Goal: Information Seeking & Learning: Compare options

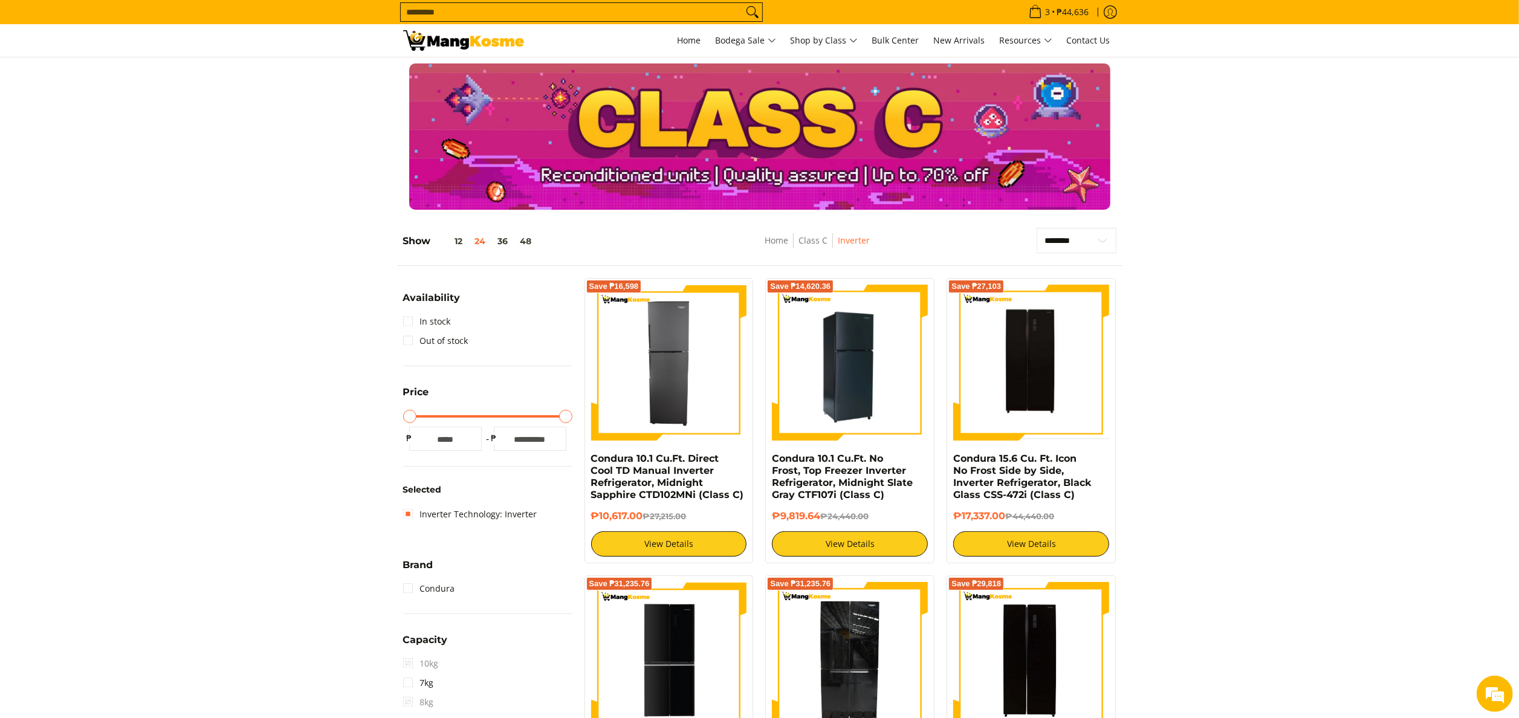
click at [844, 401] on img at bounding box center [850, 363] width 156 height 156
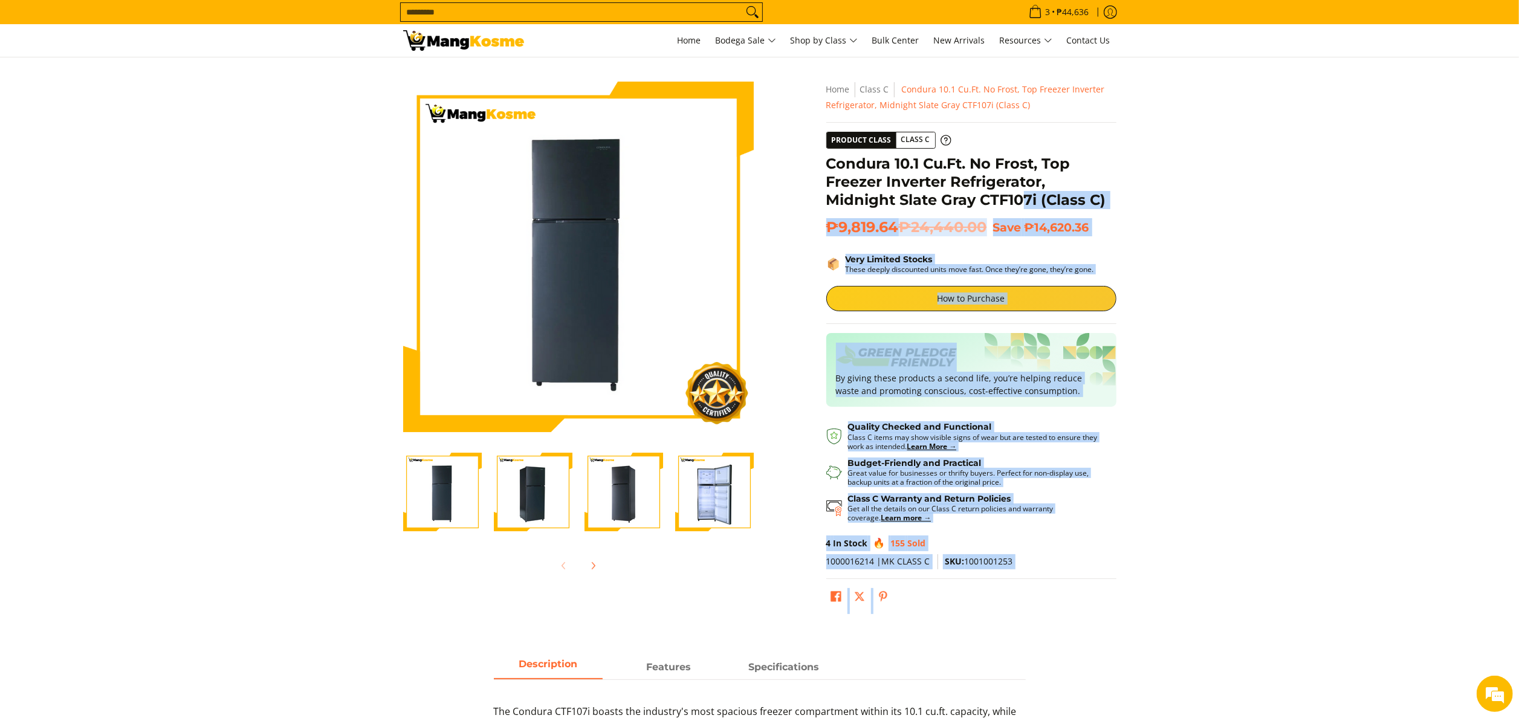
drag, startPoint x: 821, startPoint y: 163, endPoint x: 1025, endPoint y: 197, distance: 207.2
click at [1025, 197] on div "**********" at bounding box center [971, 351] width 302 height 538
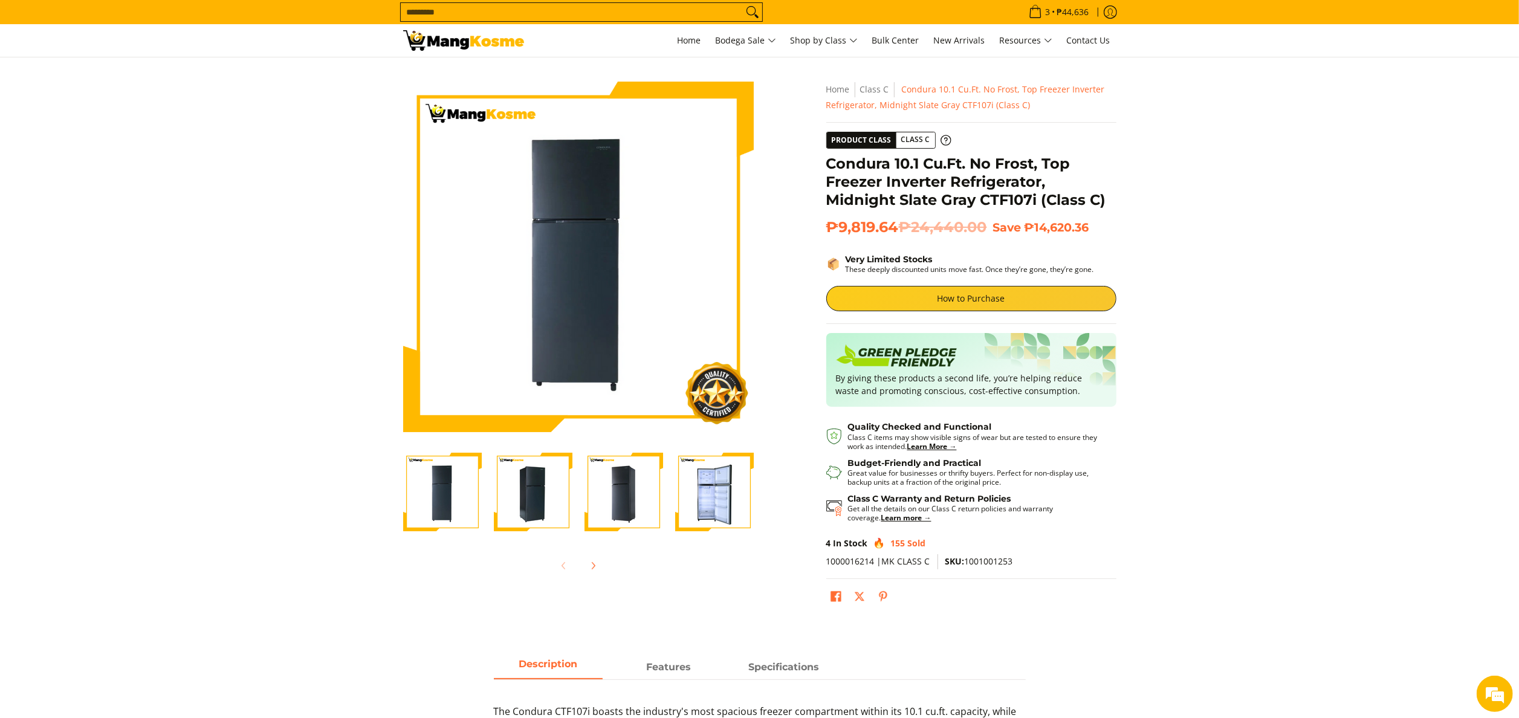
click at [838, 157] on h1 "Condura 10.1 Cu.Ft. No Frost, Top Freezer Inverter Refrigerator, Midnight Slate…" at bounding box center [971, 182] width 290 height 54
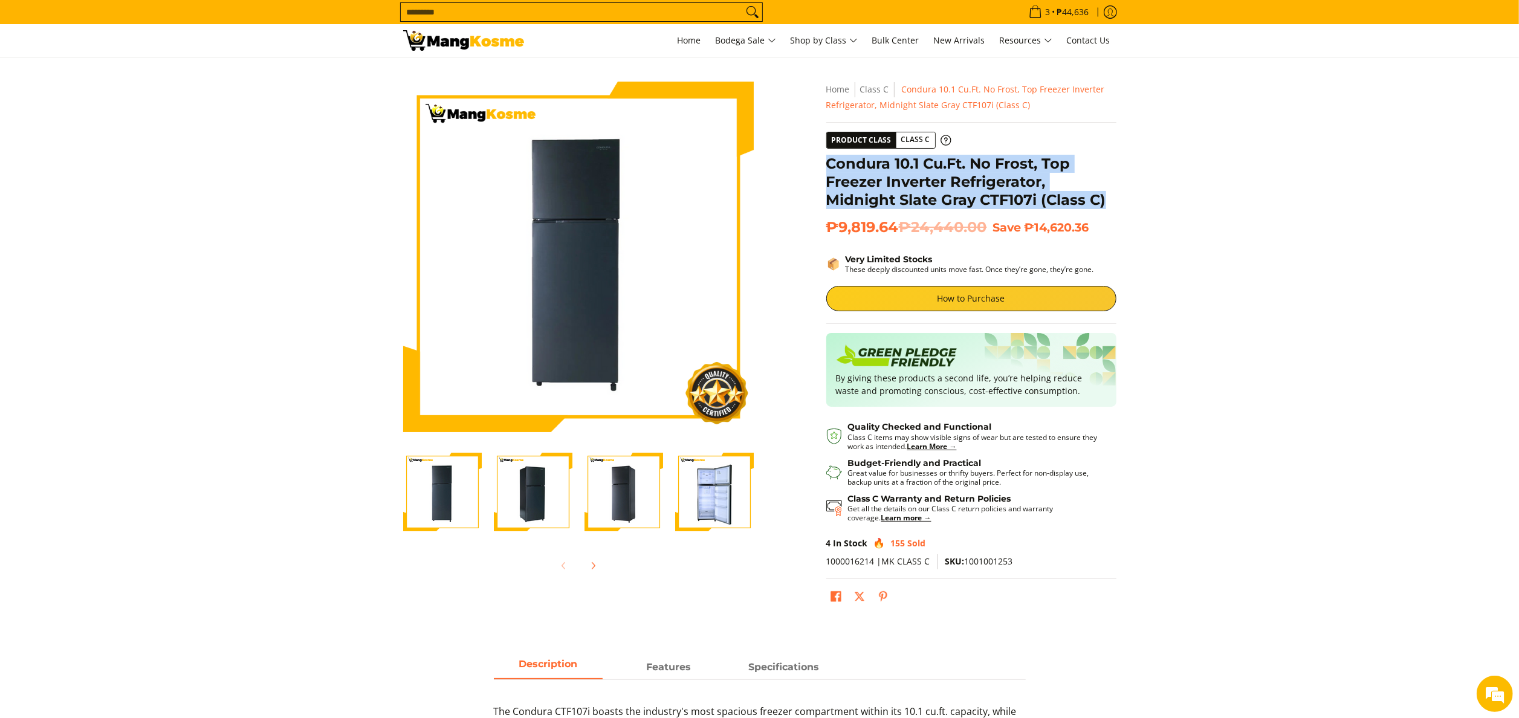
copy h1 "Condura 10.1 Cu.Ft. No Frost, Top Freezer Inverter Refrigerator, Midnight Slate…"
drag, startPoint x: 830, startPoint y: 163, endPoint x: 1110, endPoint y: 196, distance: 282.4
click at [1110, 196] on h1 "Condura 10.1 Cu.Ft. No Frost, Top Freezer Inverter Refrigerator, Midnight Slate…" at bounding box center [971, 182] width 290 height 54
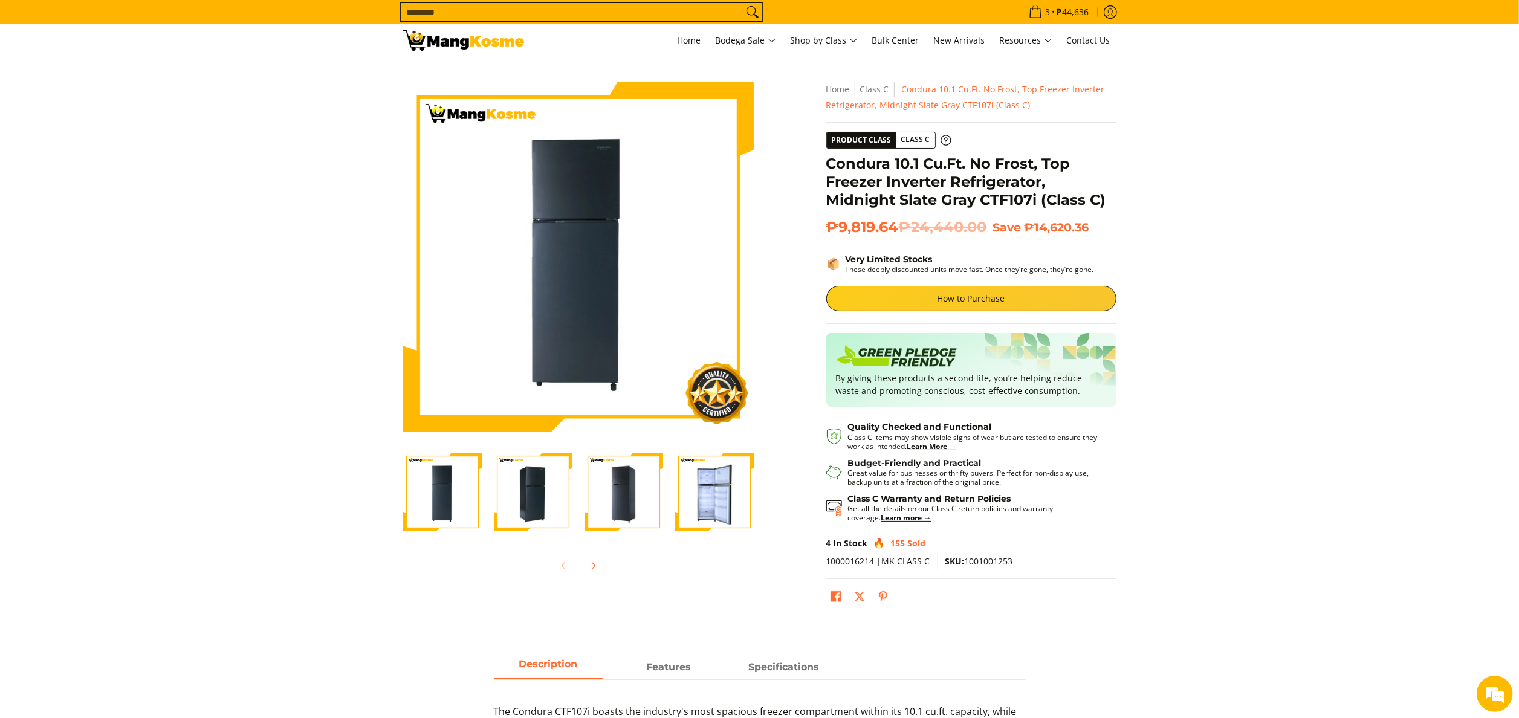
click at [650, 15] on input "Search..." at bounding box center [572, 12] width 342 height 18
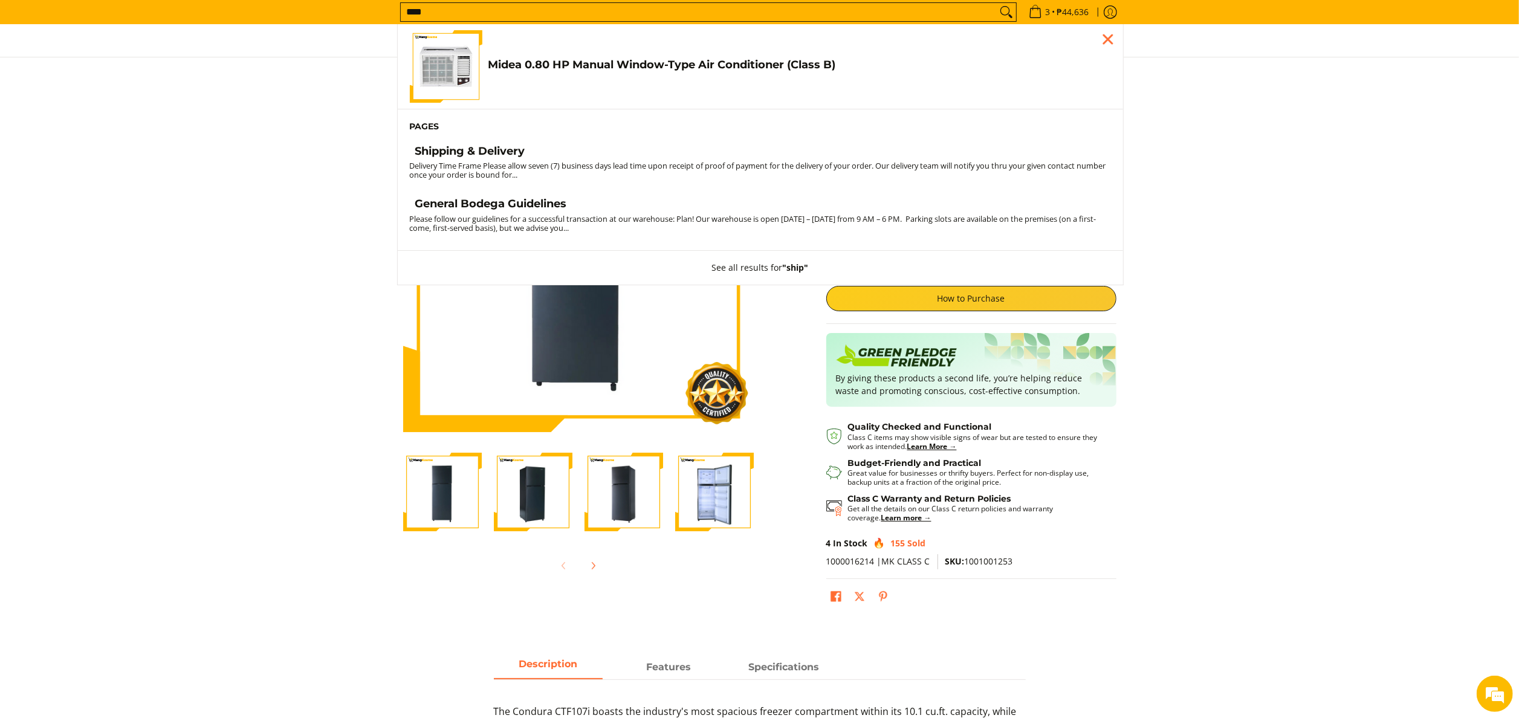
type input "****"
click at [496, 165] on small "Delivery Time Frame Please allow seven (7) business days lead time upon receipt…" at bounding box center [758, 170] width 696 height 20
click at [493, 154] on h4 "Shipping & Delivery" at bounding box center [470, 151] width 110 height 14
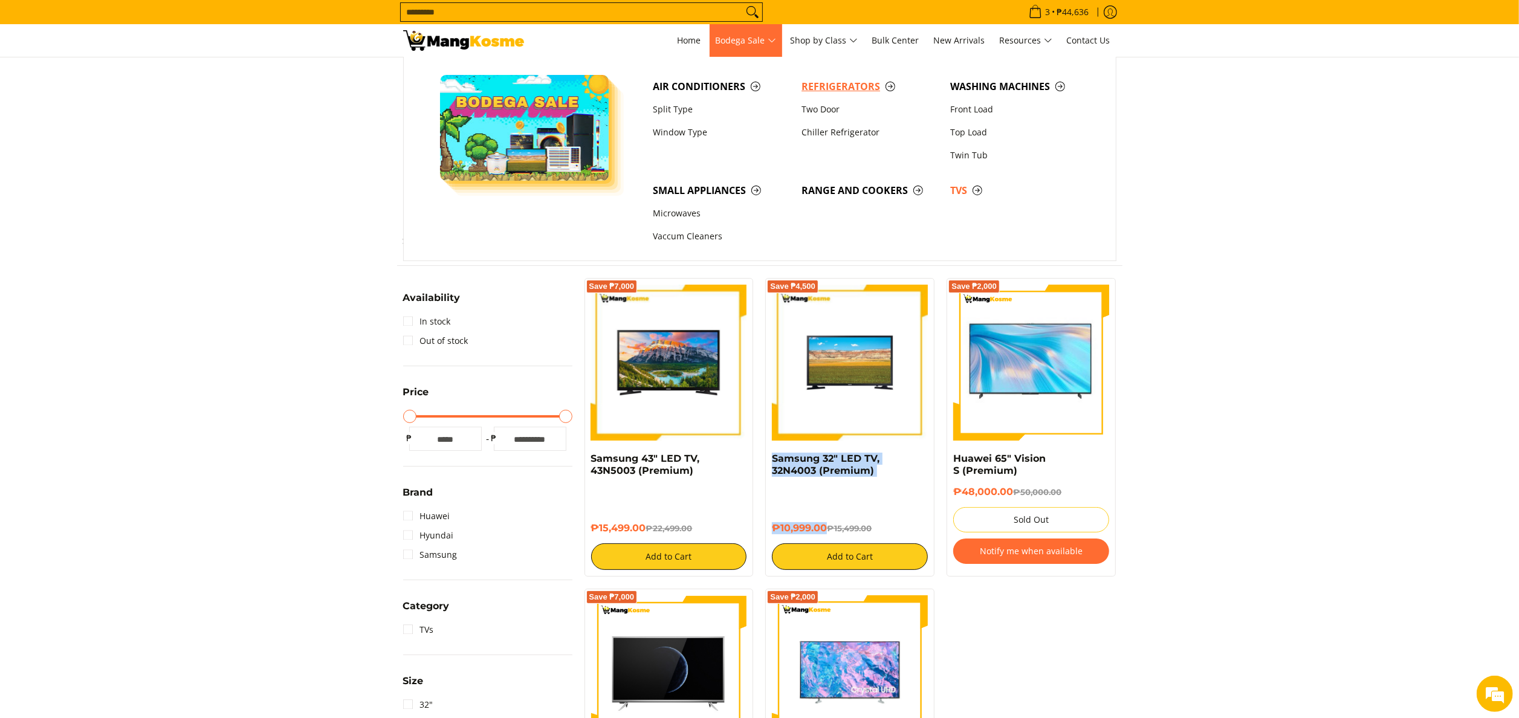
click at [849, 92] on span "Refrigerators" at bounding box center [869, 86] width 137 height 15
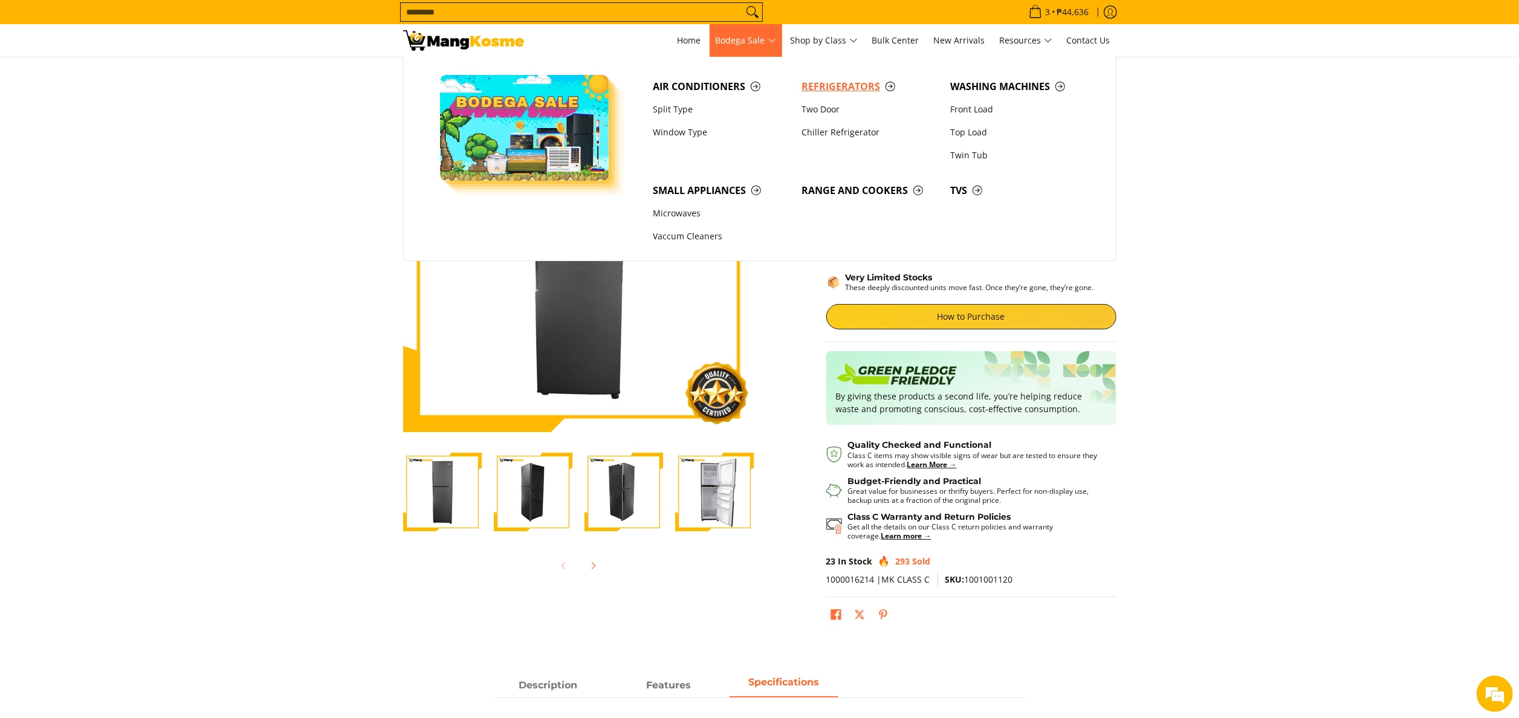
click at [803, 87] on span "Refrigerators" at bounding box center [869, 86] width 137 height 15
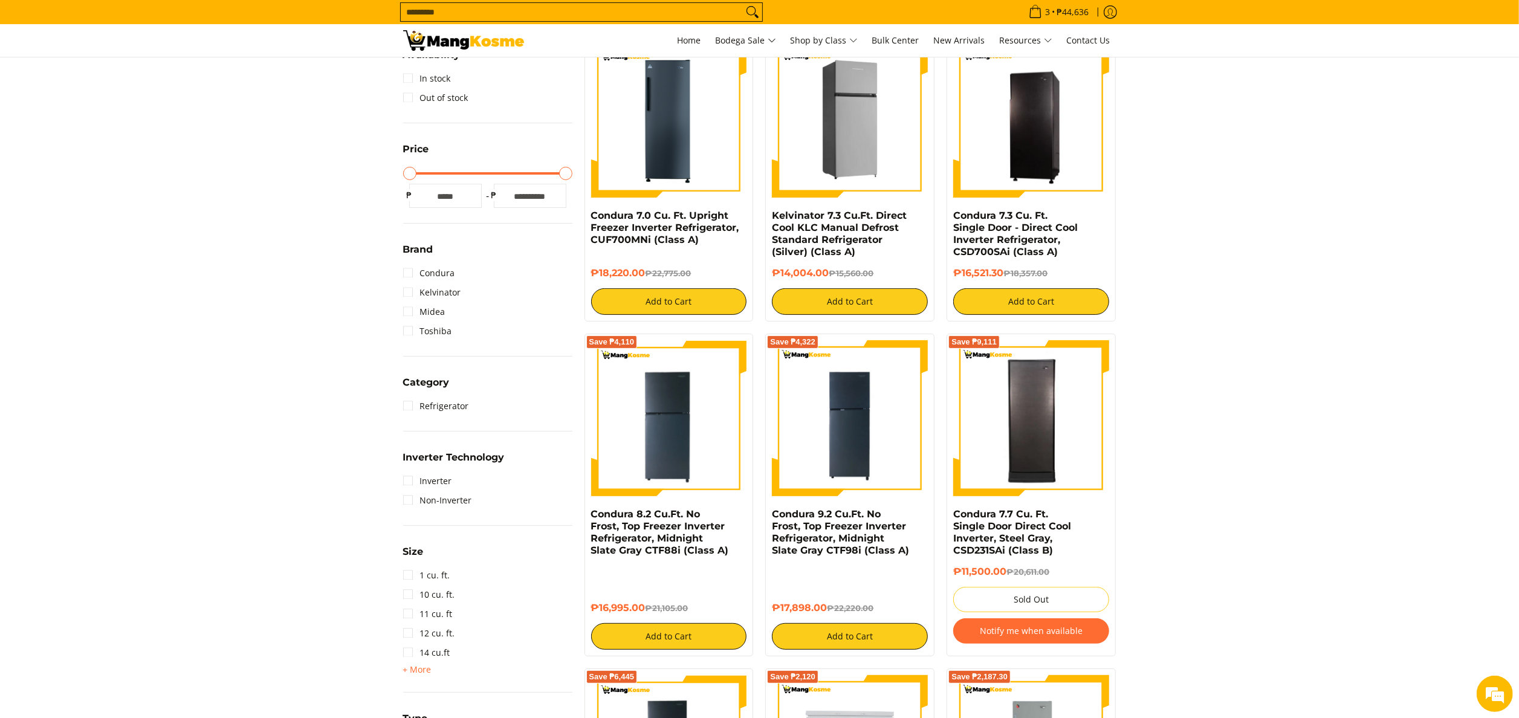
scroll to position [242, 0]
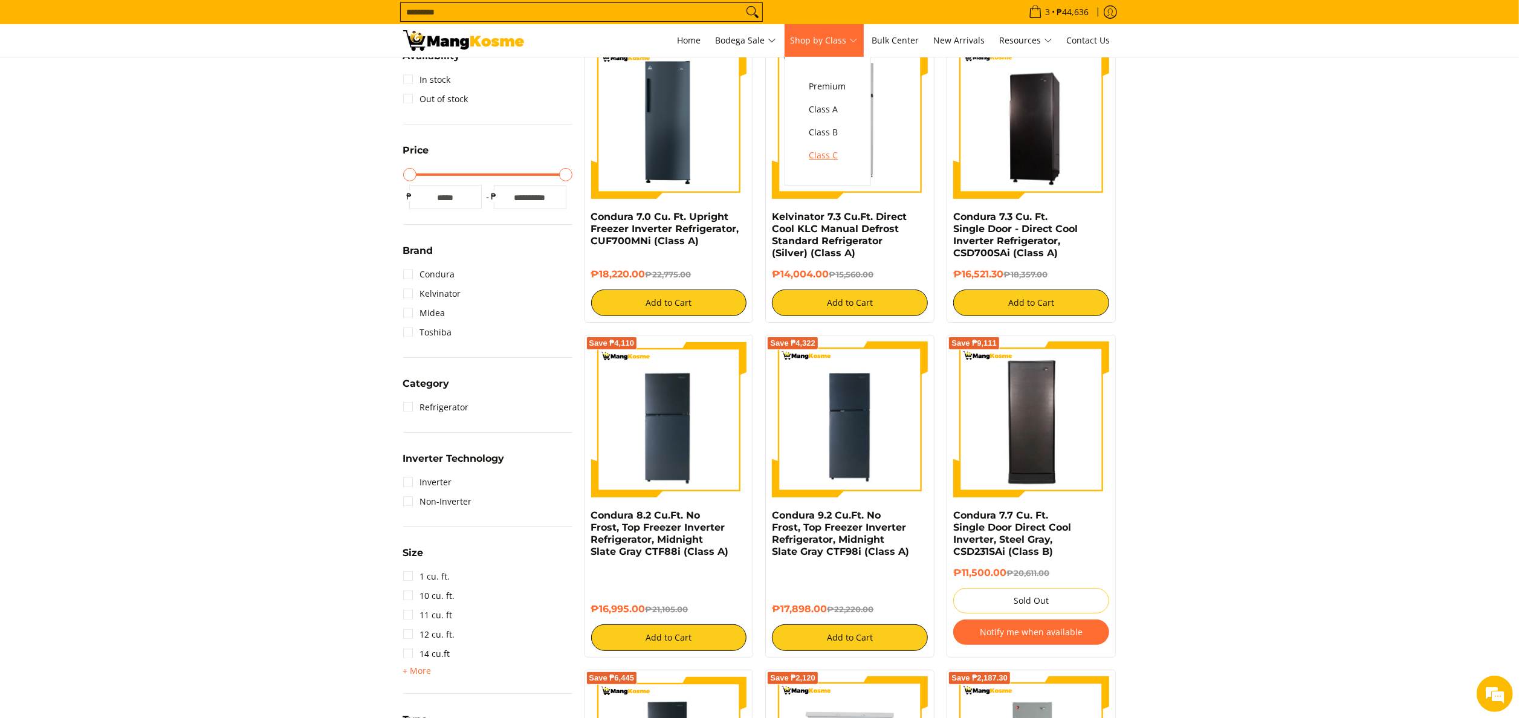
click at [842, 152] on span "Class C" at bounding box center [827, 155] width 37 height 15
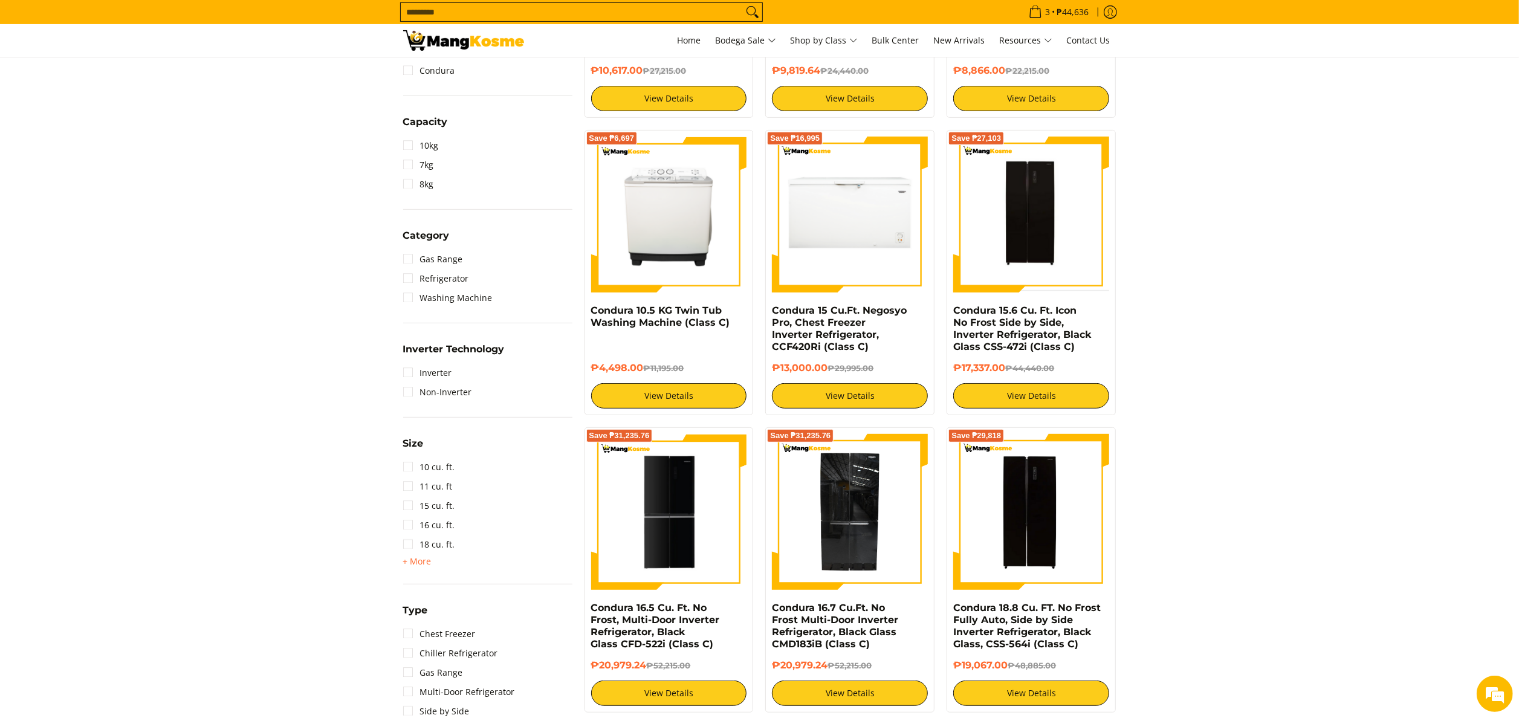
scroll to position [484, 0]
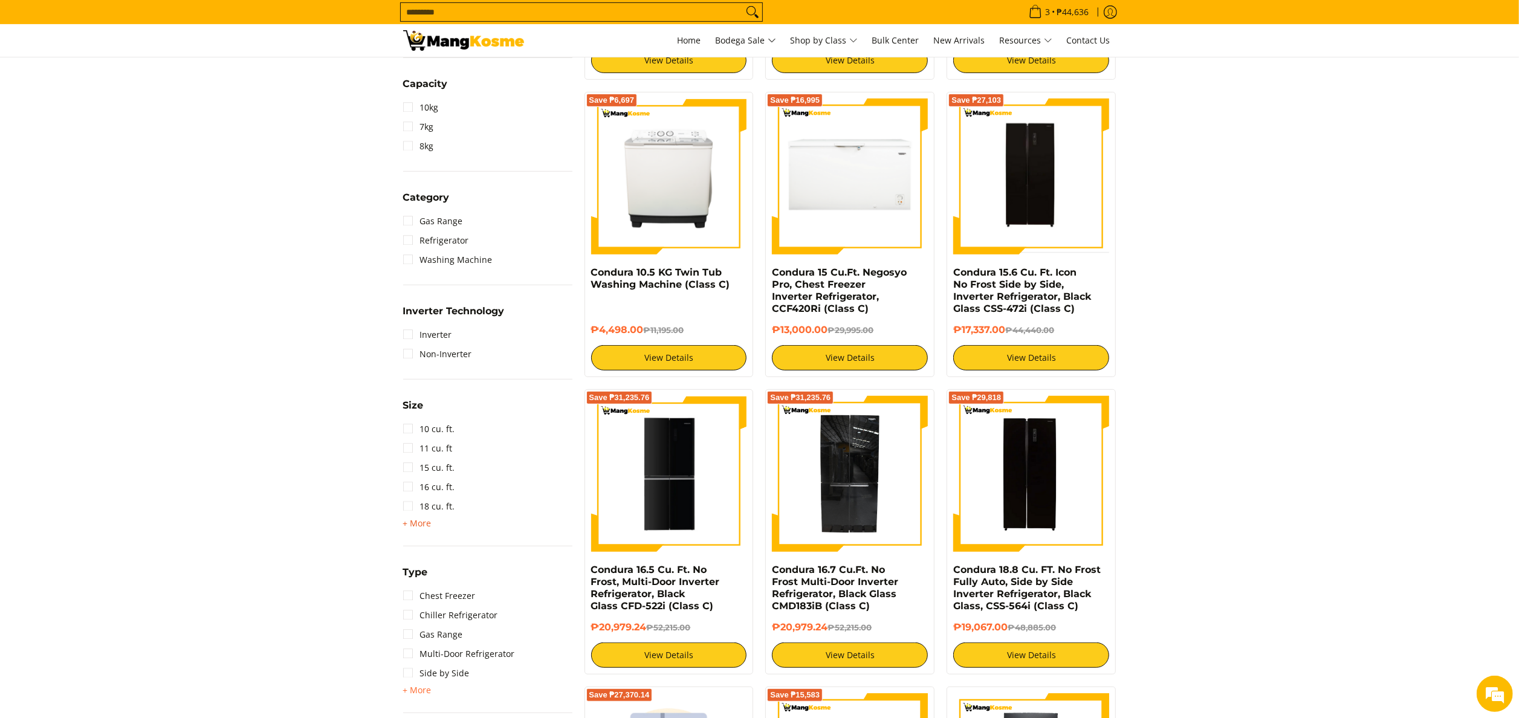
click at [416, 525] on span "+ More" at bounding box center [417, 524] width 28 height 10
click at [441, 676] on link "9 cu. ft." at bounding box center [426, 680] width 47 height 19
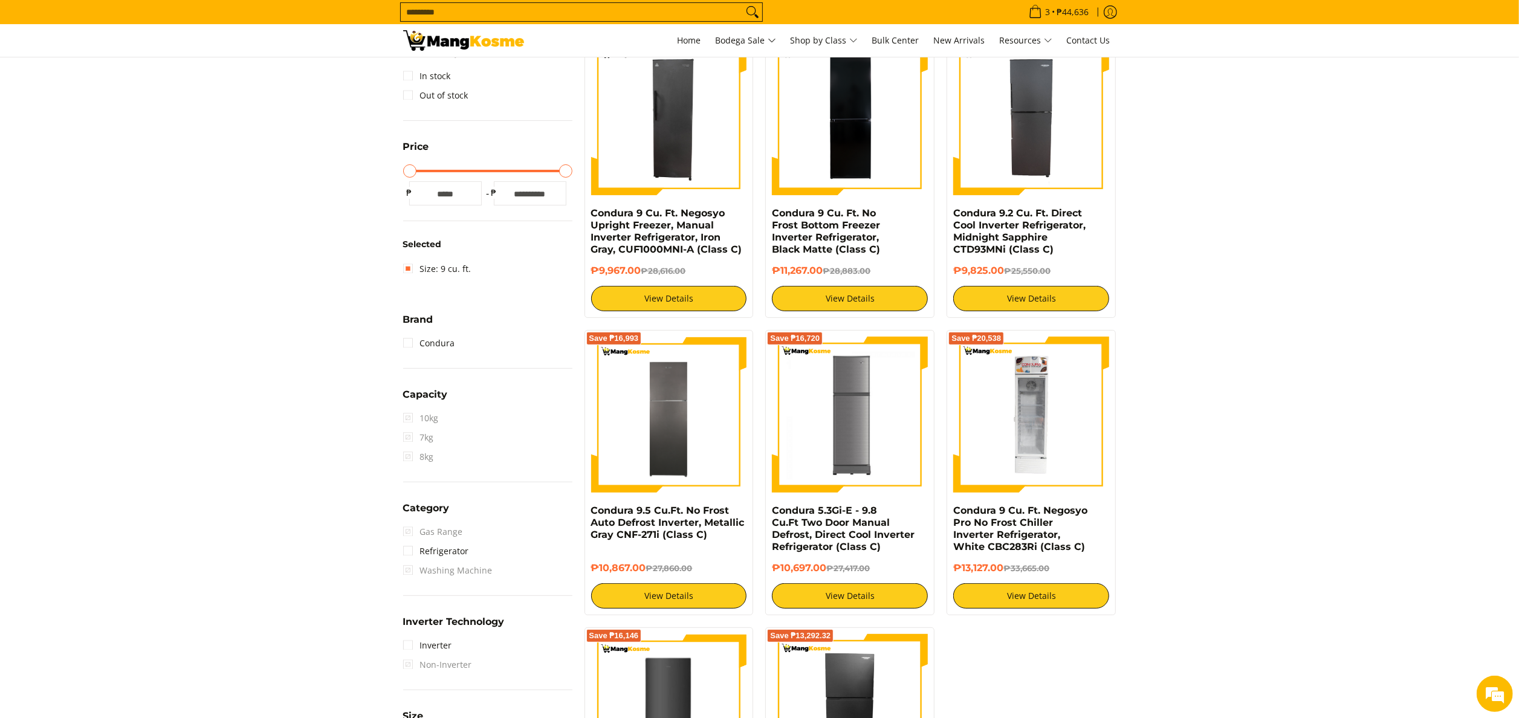
scroll to position [170, 0]
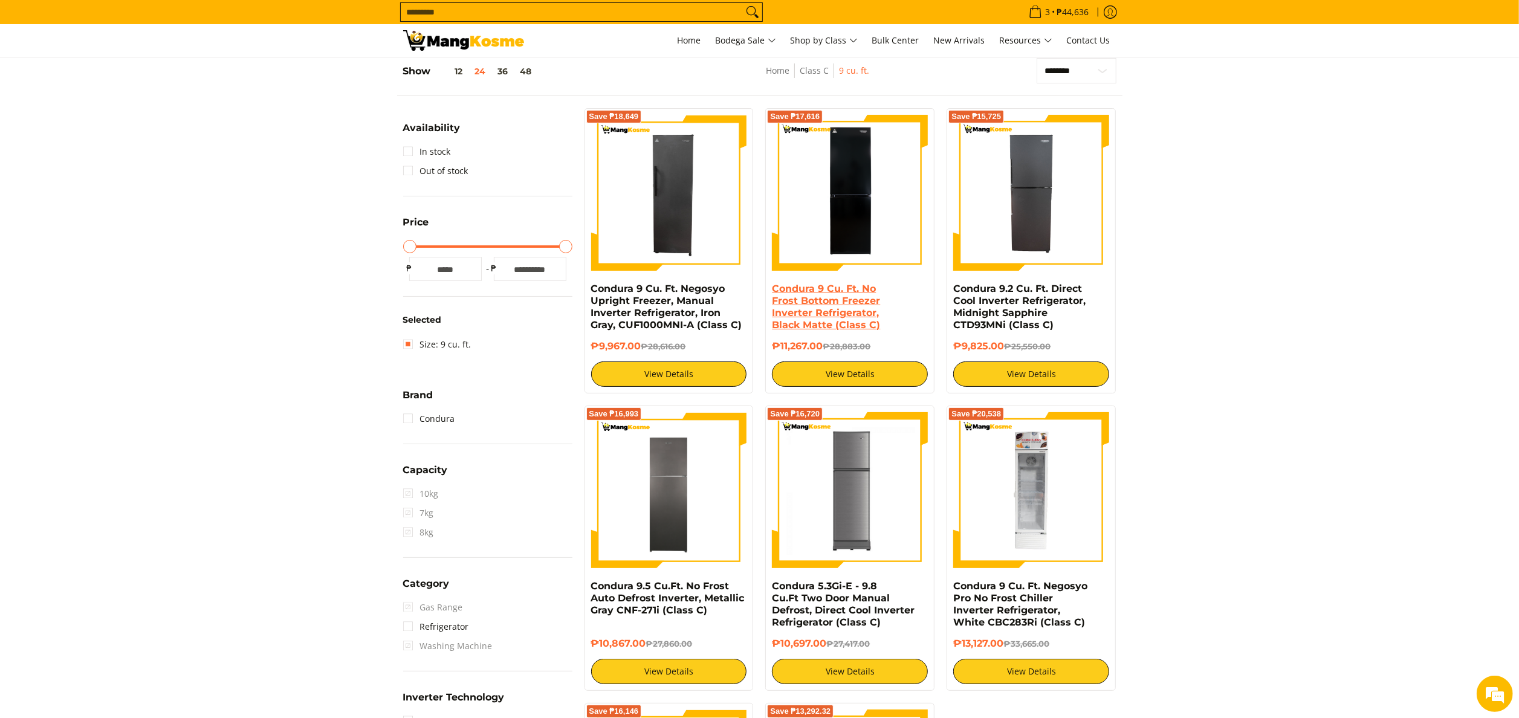
click at [851, 301] on link "Condura 9 Cu. Ft. No Frost Bottom Freezer Inverter Refrigerator, Black Matte (C…" at bounding box center [826, 307] width 108 height 48
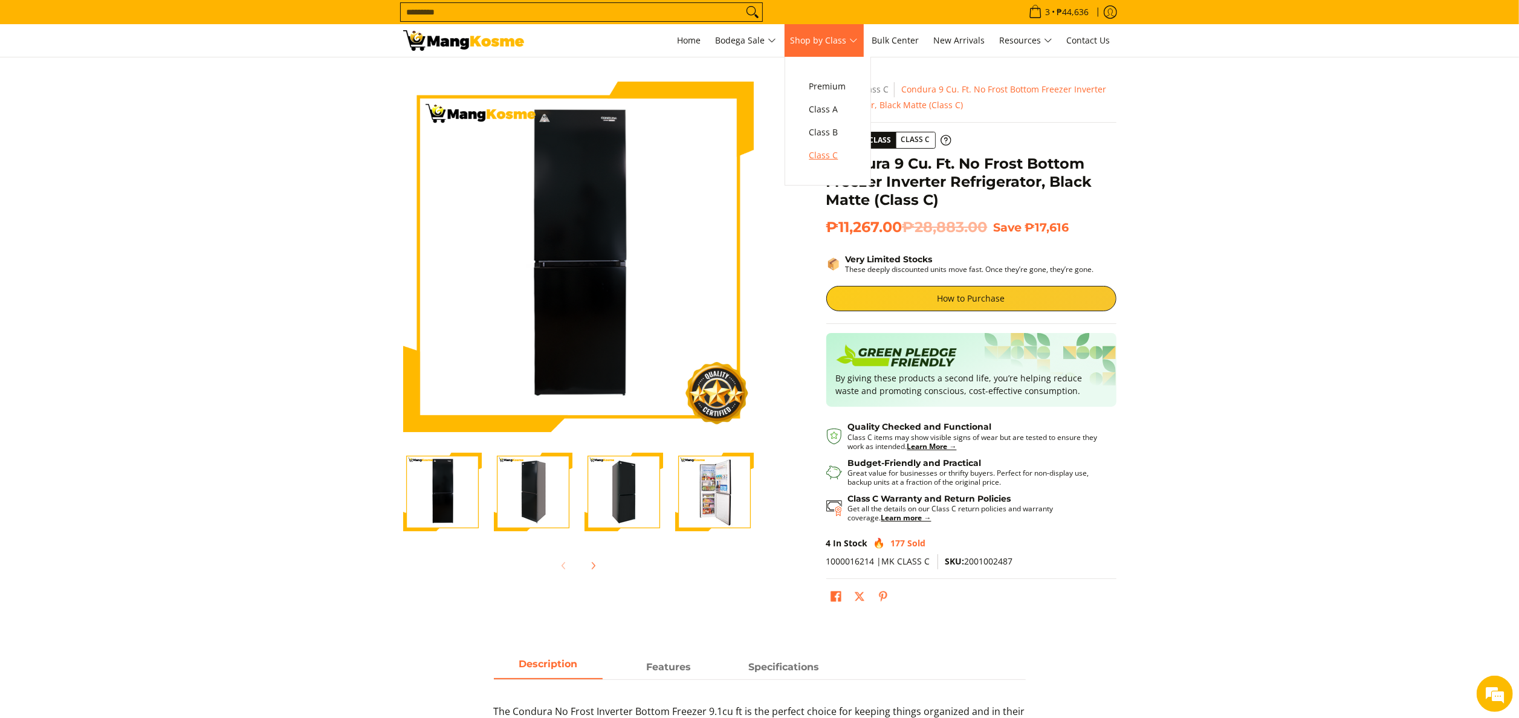
click at [835, 152] on span "Class C" at bounding box center [827, 155] width 37 height 15
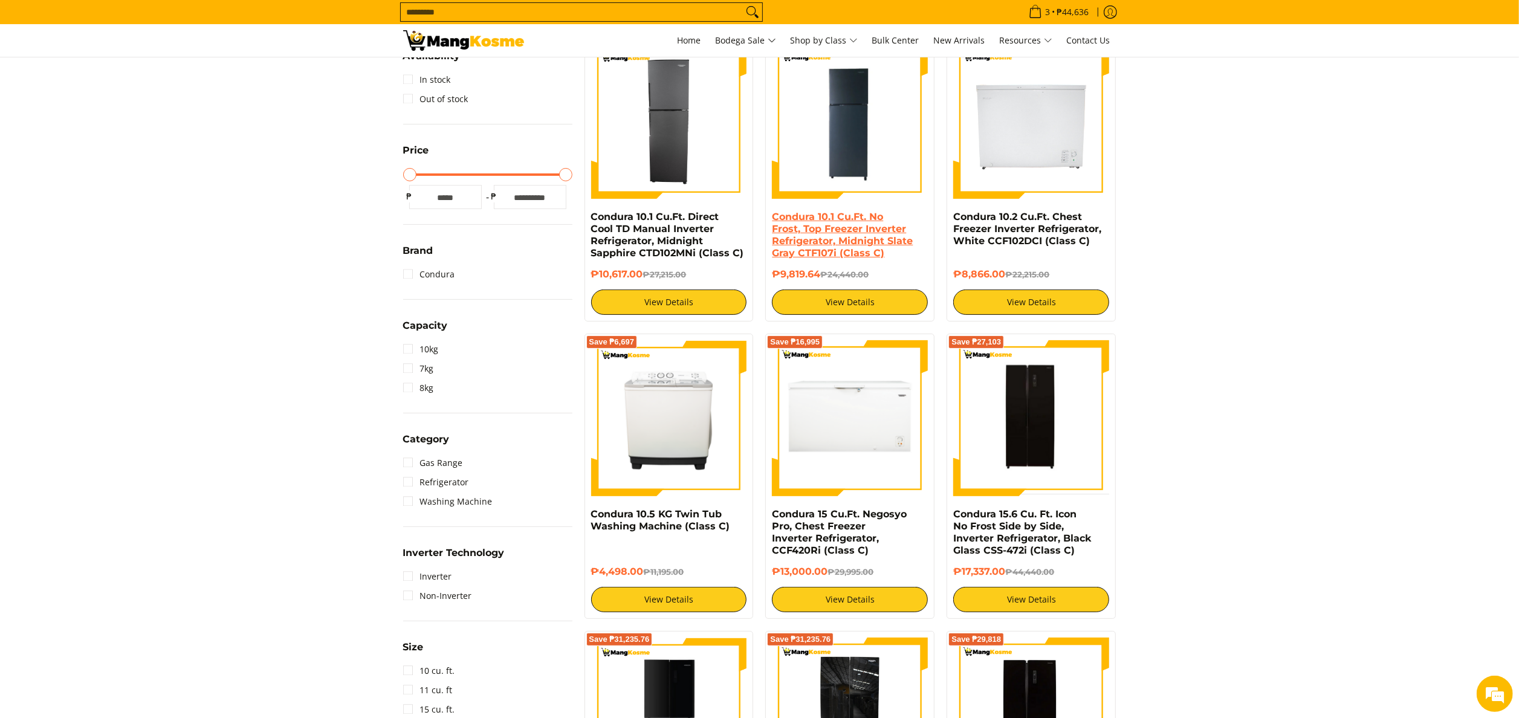
click at [847, 236] on link "Condura 10.1 Cu.Ft. No Frost, Top Freezer Inverter Refrigerator, Midnight Slate…" at bounding box center [842, 235] width 141 height 48
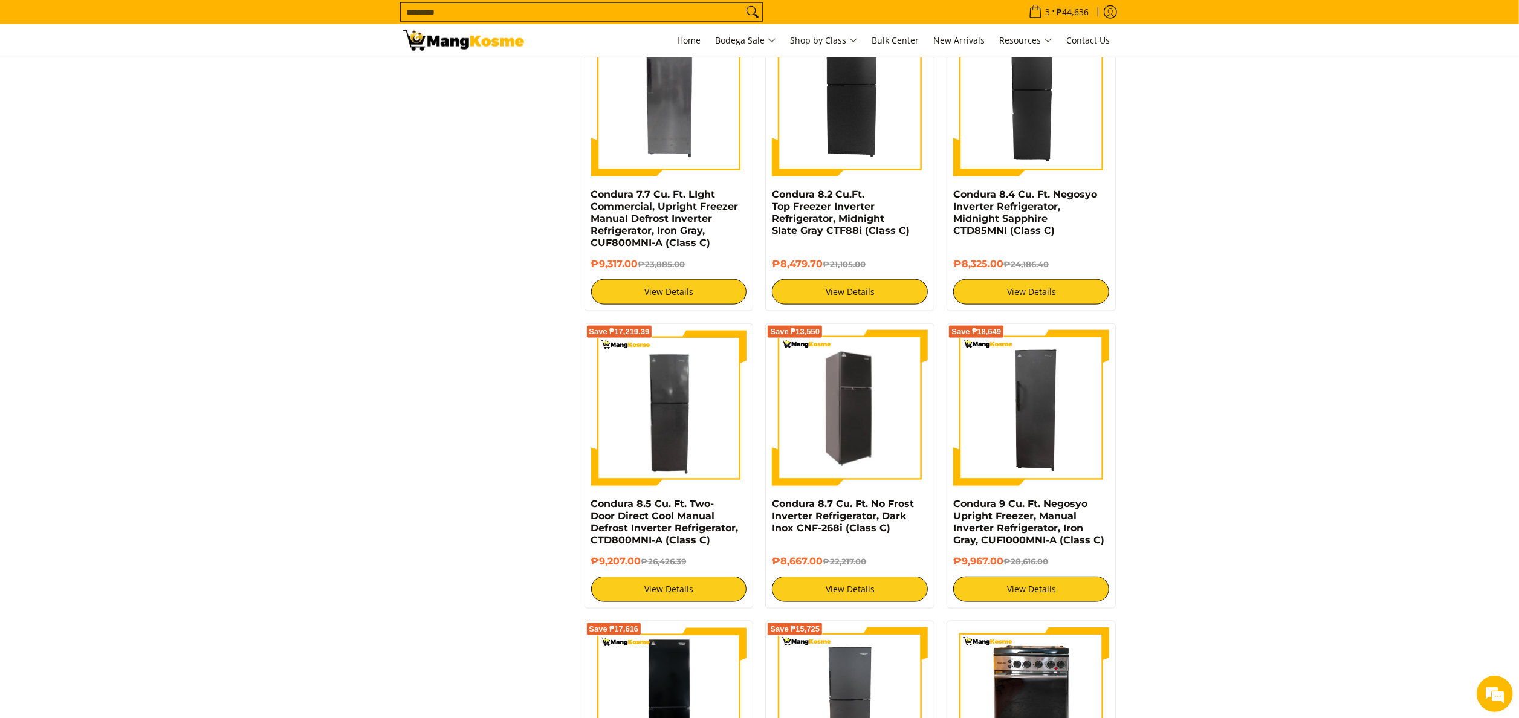
scroll to position [1573, 0]
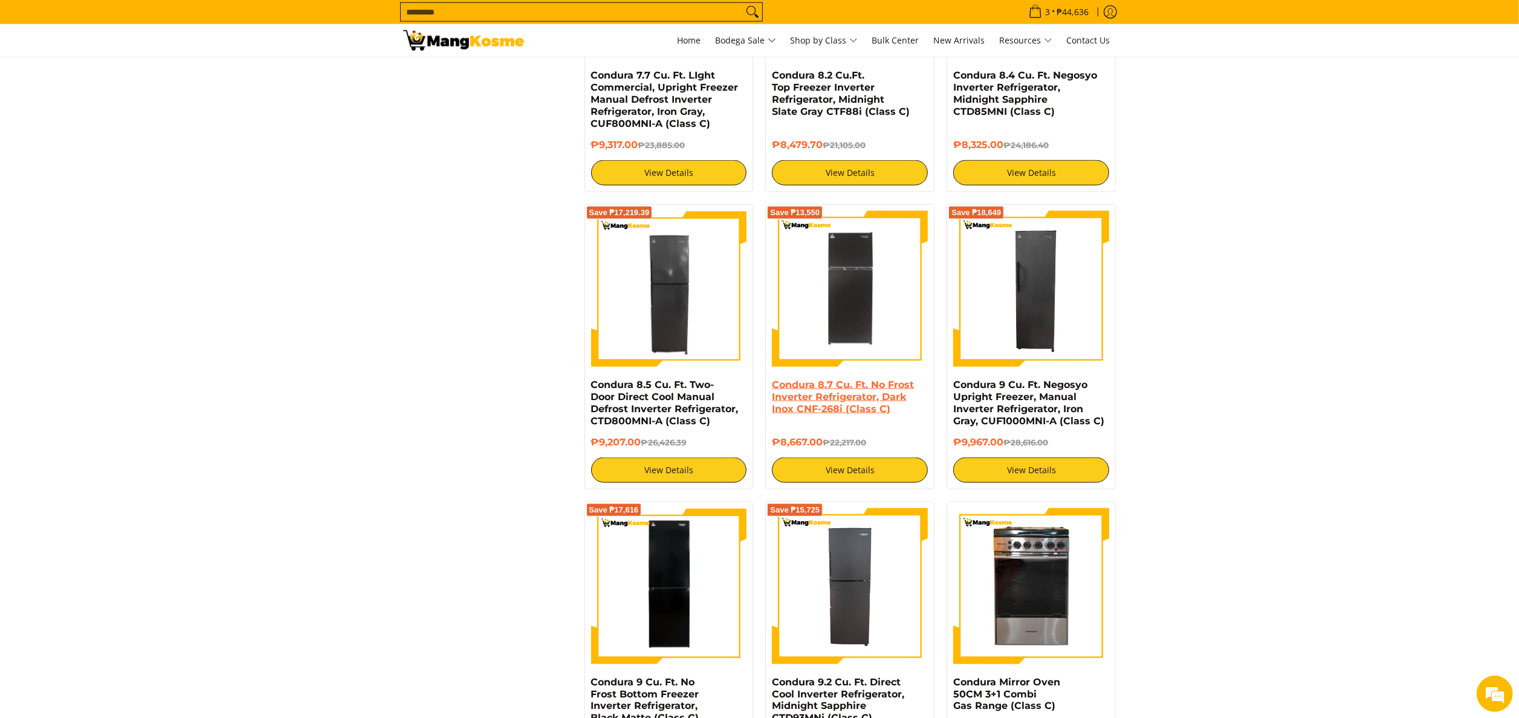
click at [813, 392] on link "Condura 8.7 Cu. Ft. No Frost Inverter Refrigerator, Dark Inox CNF-268i (Class C)" at bounding box center [843, 397] width 142 height 36
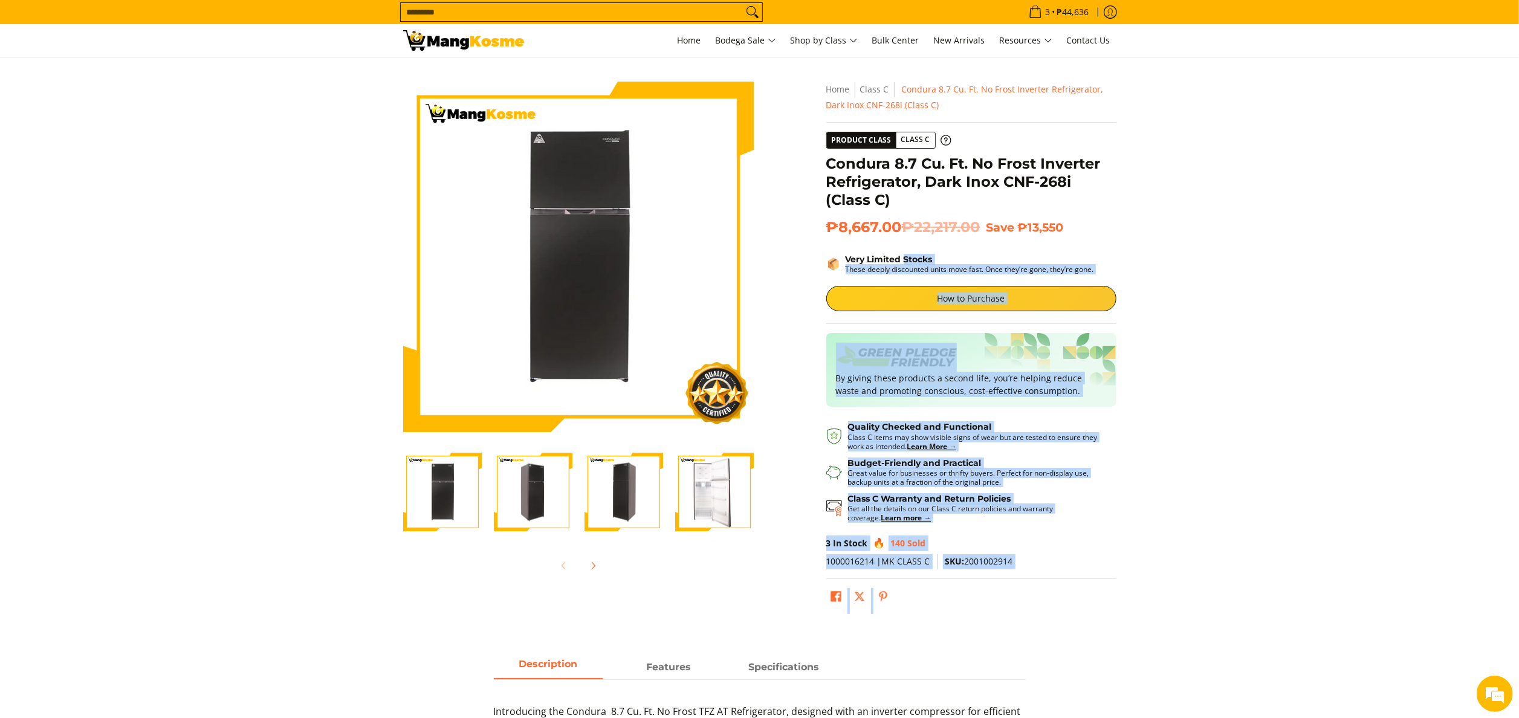
drag, startPoint x: 824, startPoint y: 165, endPoint x: 905, endPoint y: 254, distance: 120.2
click at [905, 254] on div "**********" at bounding box center [971, 351] width 302 height 538
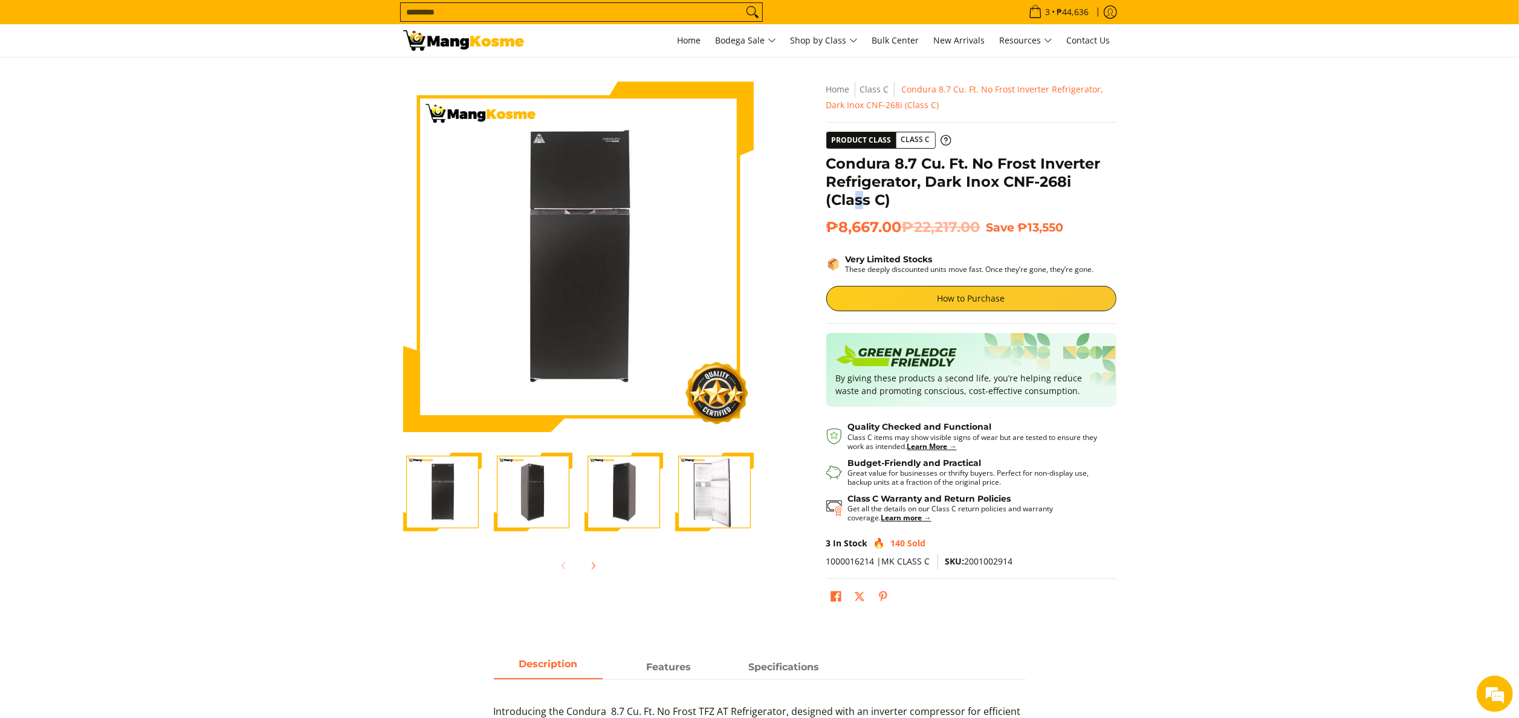
drag, startPoint x: 905, startPoint y: 254, endPoint x: 859, endPoint y: 206, distance: 66.7
click at [859, 206] on h1 "Condura 8.7 Cu. Ft. No Frost Inverter Refrigerator, Dark Inox CNF-268i (Class C)" at bounding box center [971, 182] width 290 height 54
drag, startPoint x: 859, startPoint y: 206, endPoint x: 824, endPoint y: 166, distance: 53.2
click at [824, 166] on div "**********" at bounding box center [971, 351] width 302 height 538
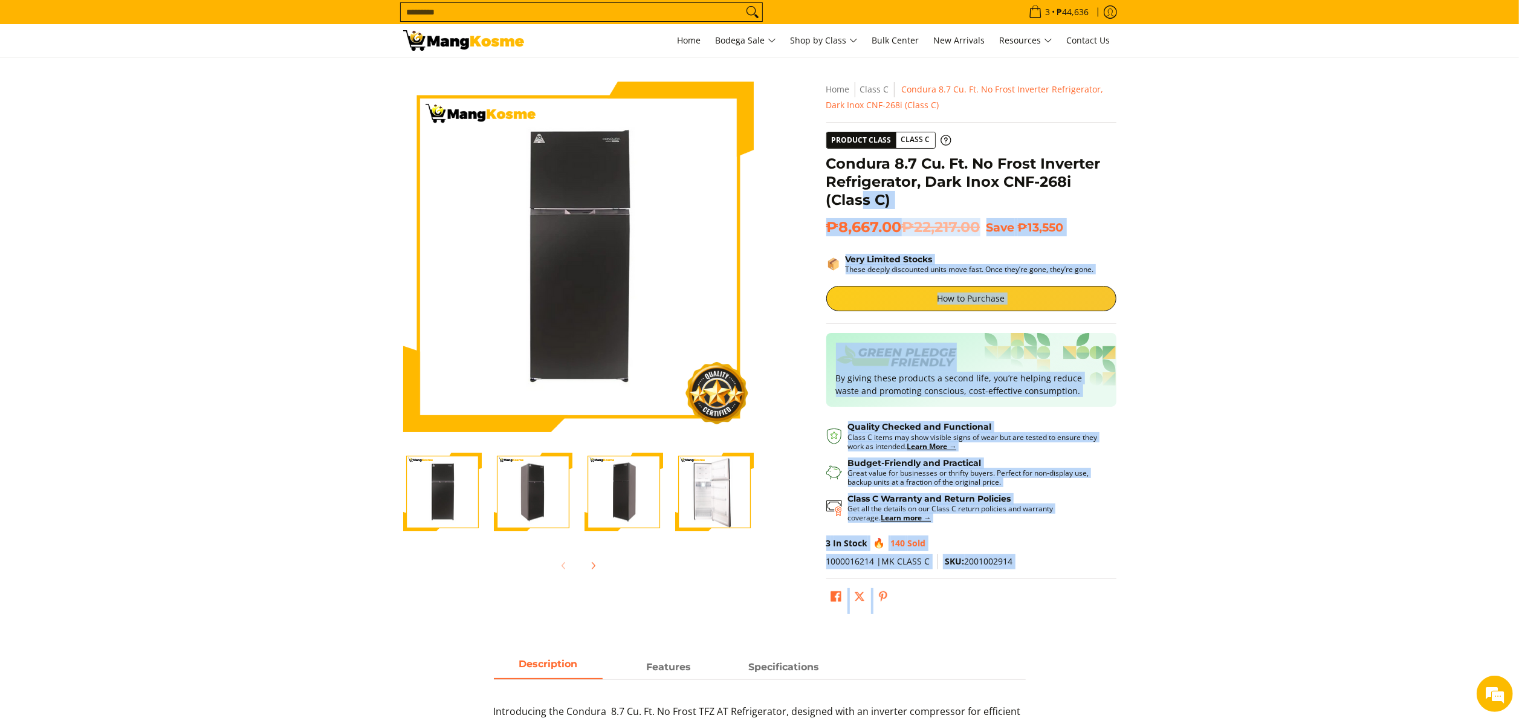
drag, startPoint x: 824, startPoint y: 163, endPoint x: 861, endPoint y: 201, distance: 53.0
click at [861, 201] on div "**********" at bounding box center [971, 351] width 302 height 538
click at [864, 201] on h1 "Condura 8.7 Cu. Ft. No Frost Inverter Refrigerator, Dark Inox CNF-268i (Class C)" at bounding box center [971, 182] width 290 height 54
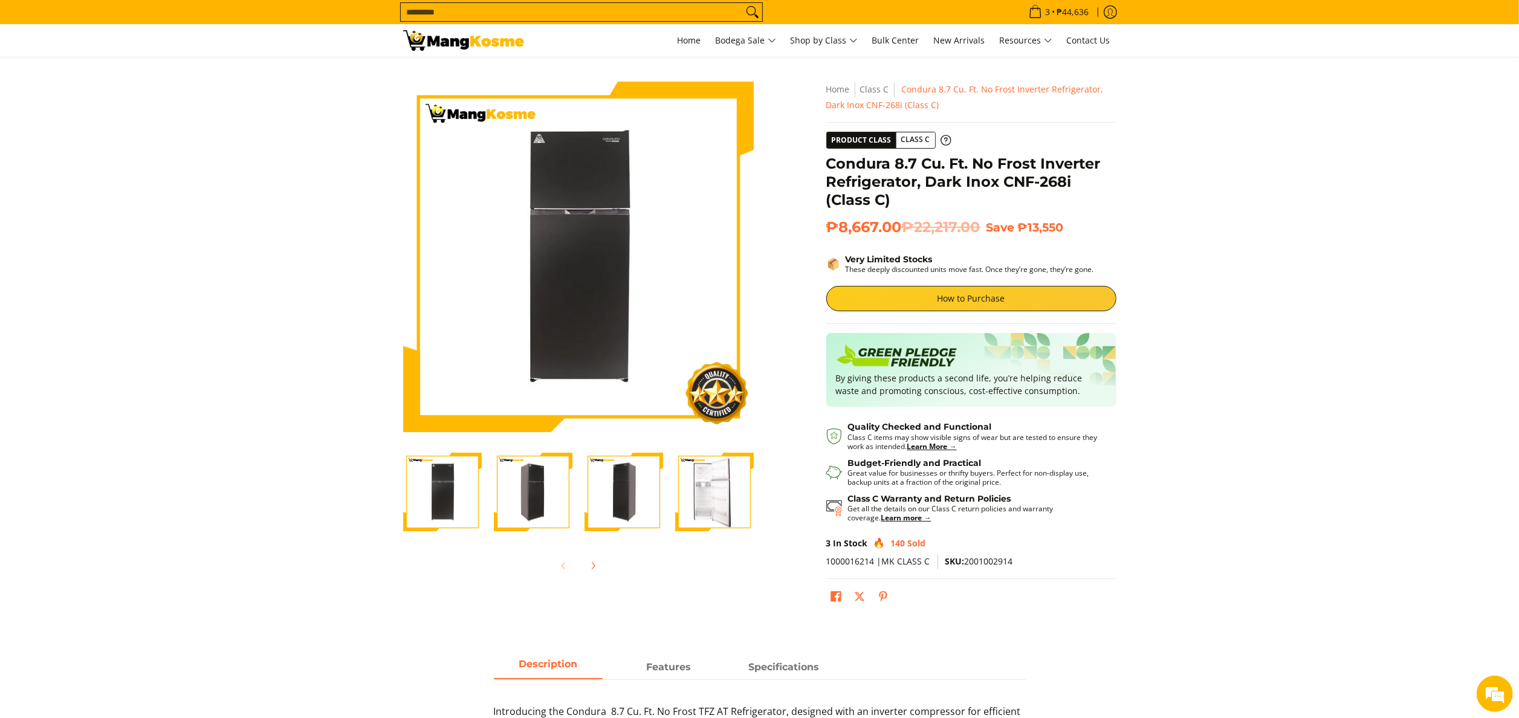
drag, startPoint x: 849, startPoint y: 184, endPoint x: 847, endPoint y: 172, distance: 12.3
click at [849, 183] on h1 "Condura 8.7 Cu. Ft. No Frost Inverter Refrigerator, Dark Inox CNF-268i (Class C)" at bounding box center [971, 182] width 290 height 54
drag, startPoint x: 832, startPoint y: 163, endPoint x: 888, endPoint y: 194, distance: 63.9
click at [888, 194] on h1 "Condura 8.7 Cu. Ft. No Frost Inverter Refrigerator, Dark Inox CNF-268i (Class C)" at bounding box center [971, 182] width 290 height 54
drag, startPoint x: 888, startPoint y: 194, endPoint x: 909, endPoint y: 221, distance: 34.5
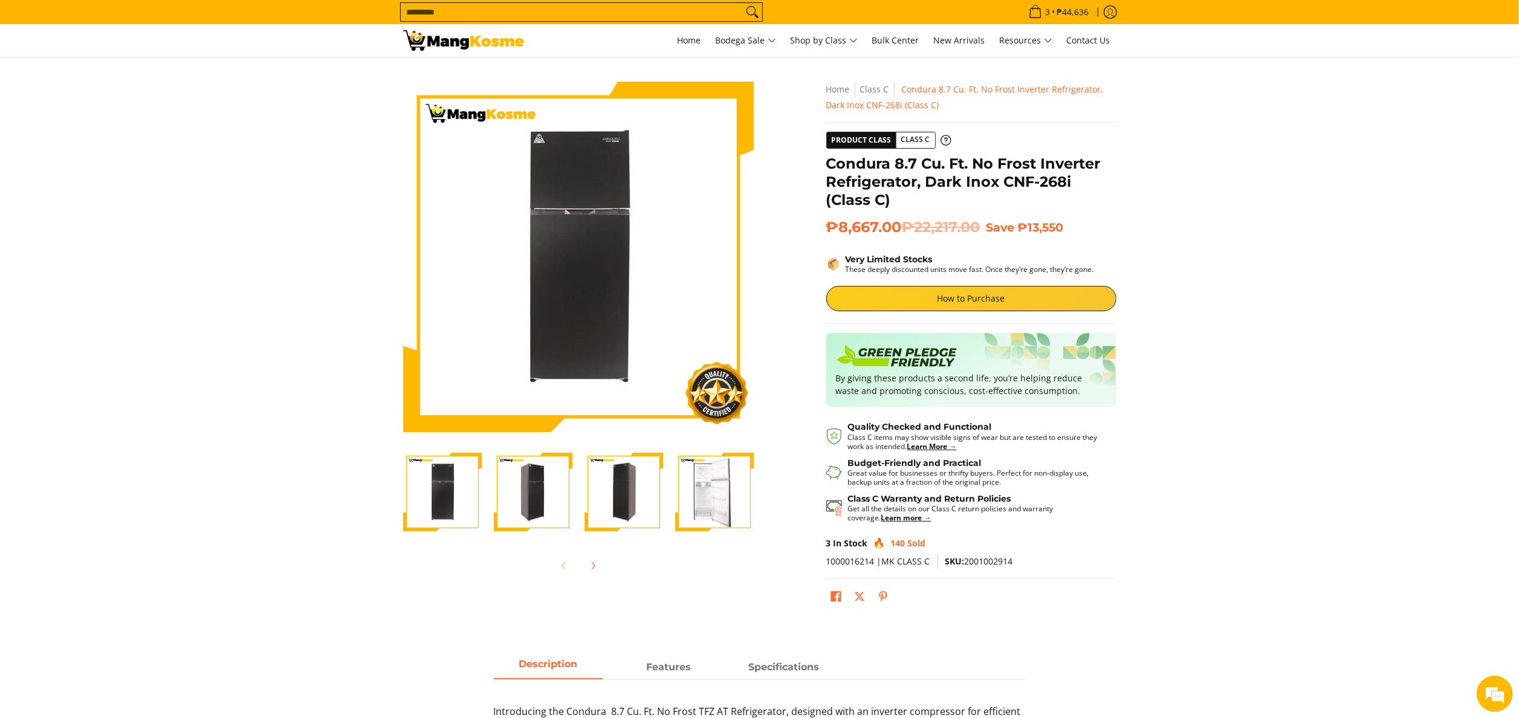
click at [909, 221] on del "₱22,217.00" at bounding box center [941, 227] width 79 height 18
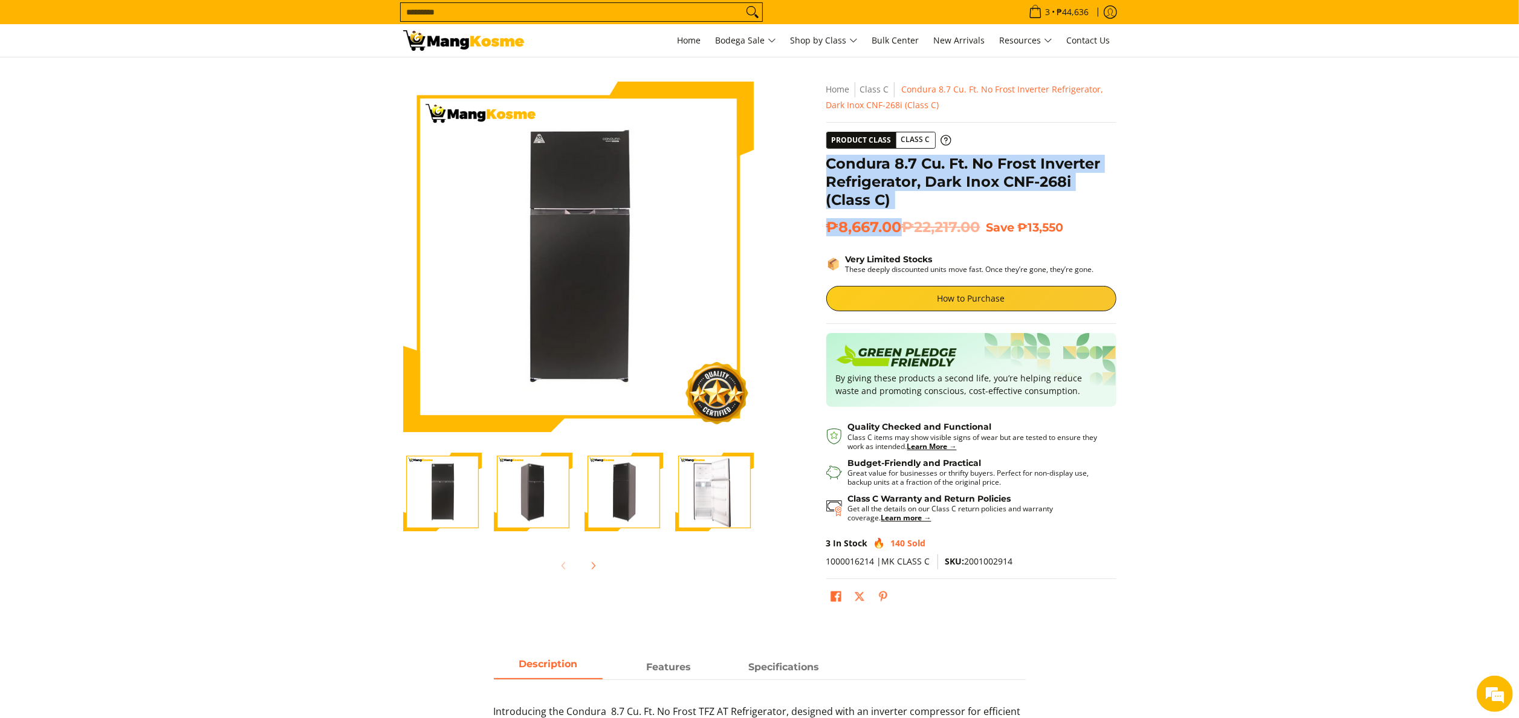
copy div "Condura 8.7 Cu. Ft. No Frost Inverter Refrigerator, Dark Inox CNF-268i (Class C…"
drag, startPoint x: 898, startPoint y: 221, endPoint x: 827, endPoint y: 160, distance: 93.8
click at [827, 160] on div "**********" at bounding box center [971, 351] width 290 height 538
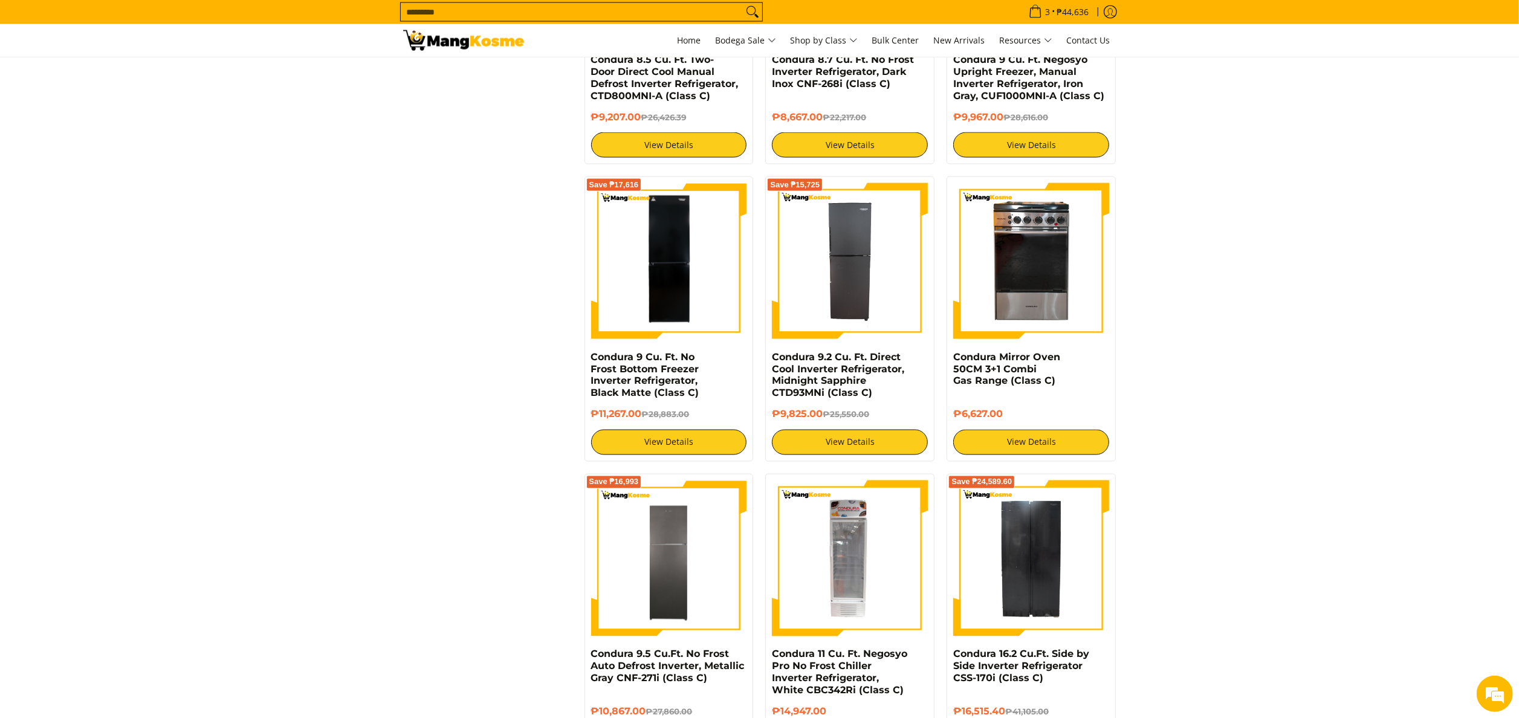
scroll to position [1935, 0]
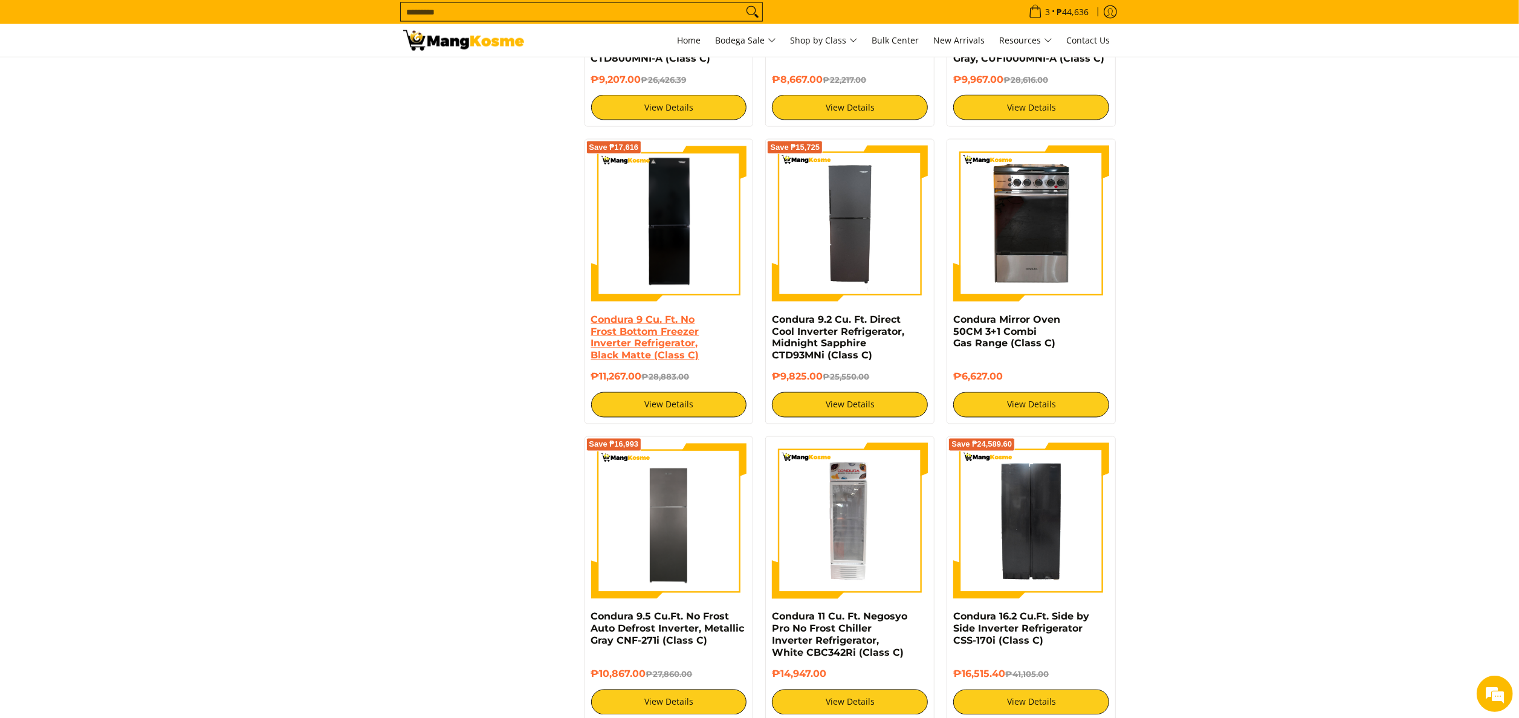
click at [646, 344] on link "Condura 9 Cu. Ft. No Frost Bottom Freezer Inverter Refrigerator, Black Matte (C…" at bounding box center [645, 338] width 108 height 48
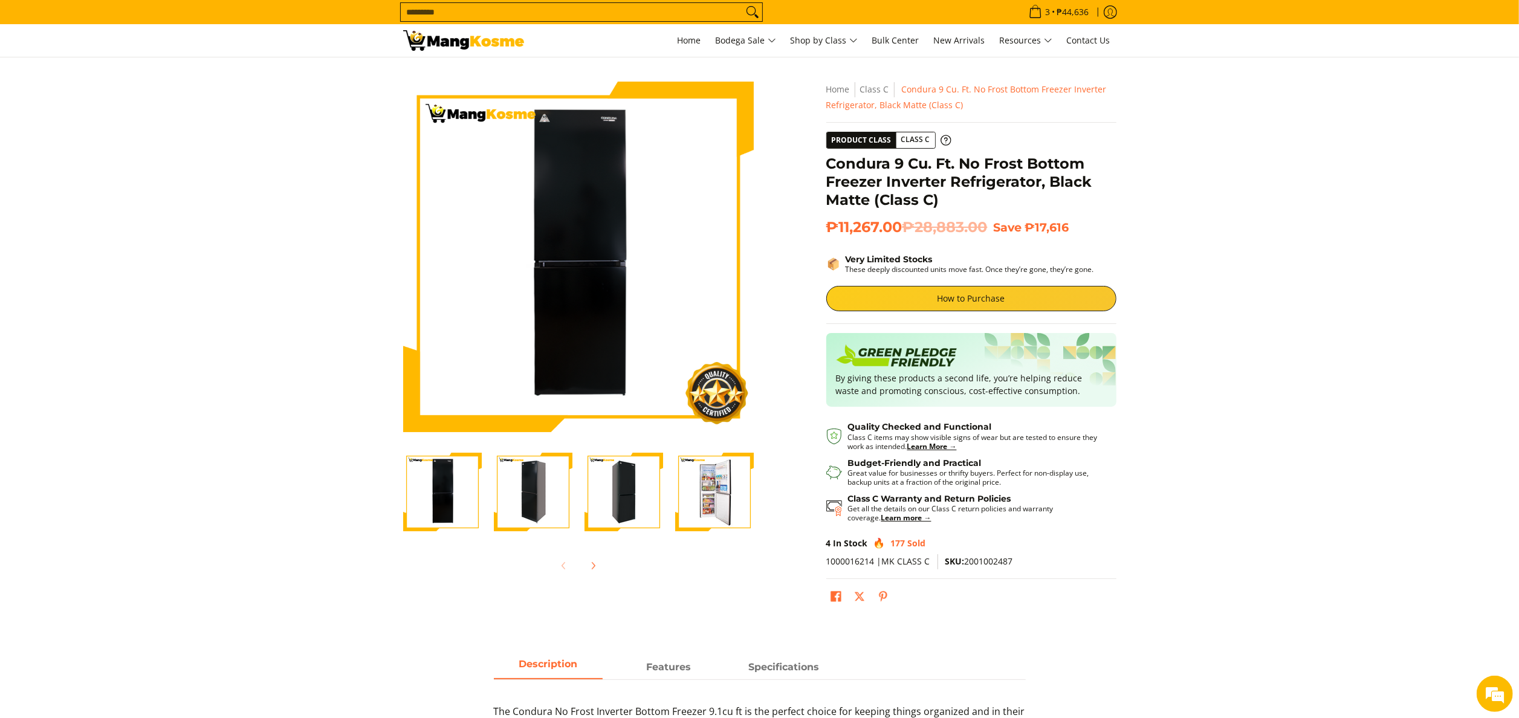
drag, startPoint x: 827, startPoint y: 167, endPoint x: 905, endPoint y: 228, distance: 99.0
click at [905, 228] on div "**********" at bounding box center [971, 351] width 290 height 538
copy div "Condura 9 Cu. Ft. No Frost Bottom Freezer Inverter Refrigerator, Black Matte (C…"
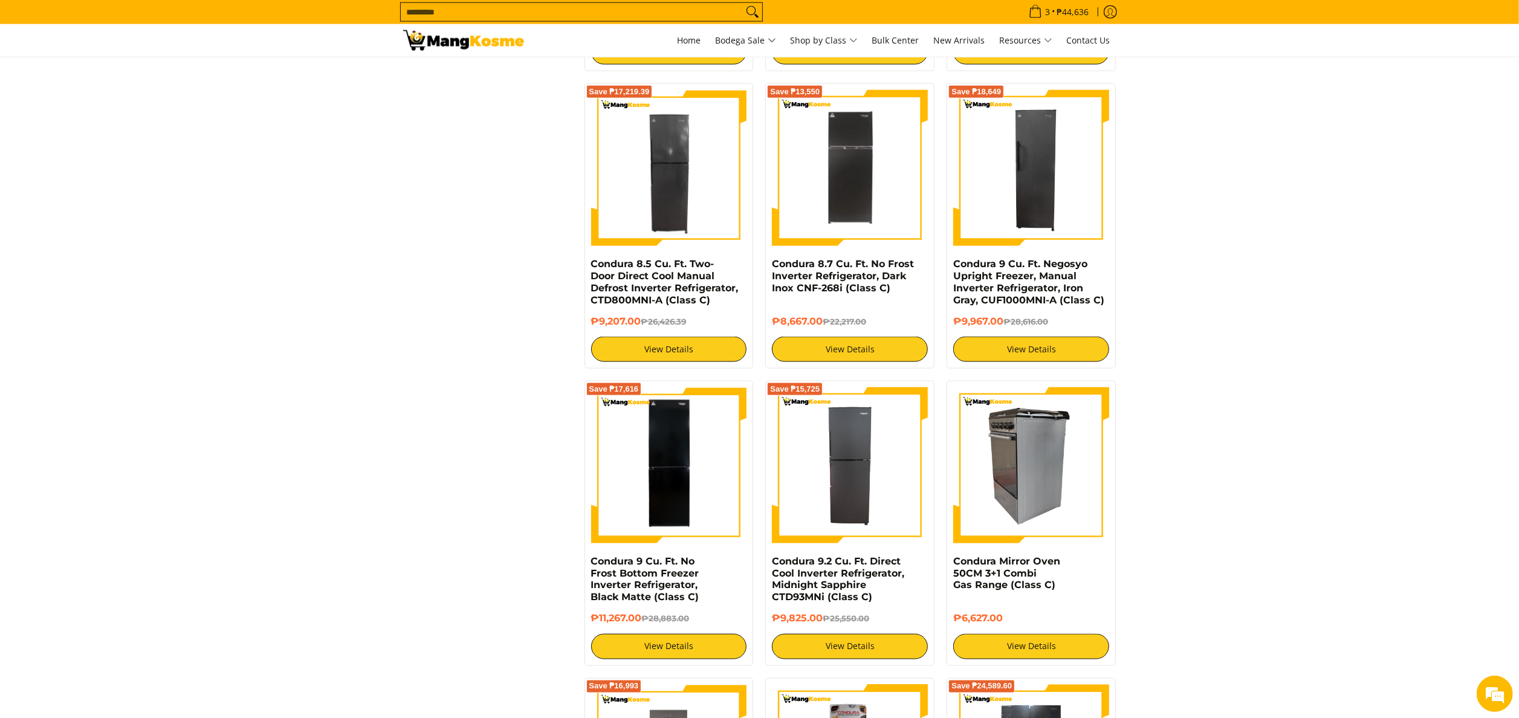
scroll to position [1573, 0]
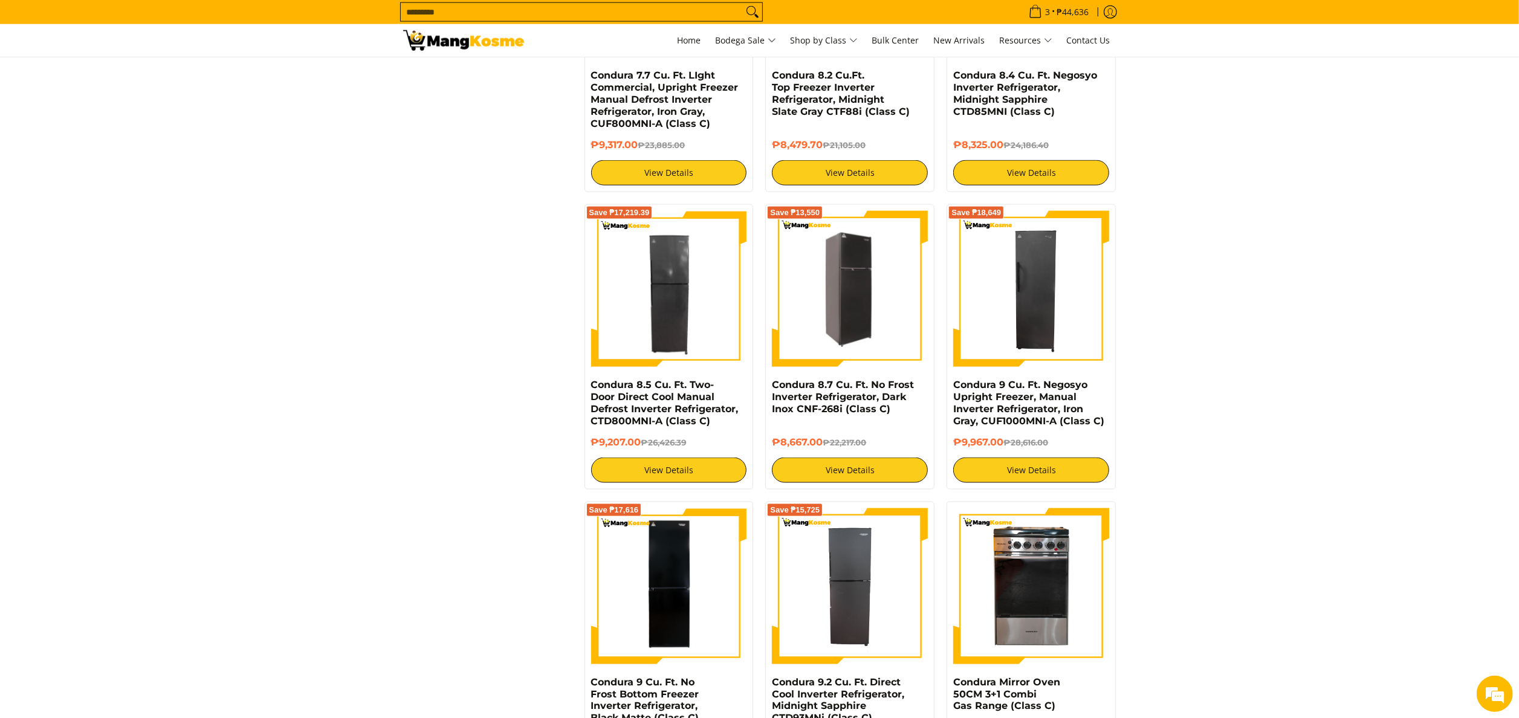
click at [806, 367] on link at bounding box center [850, 289] width 156 height 156
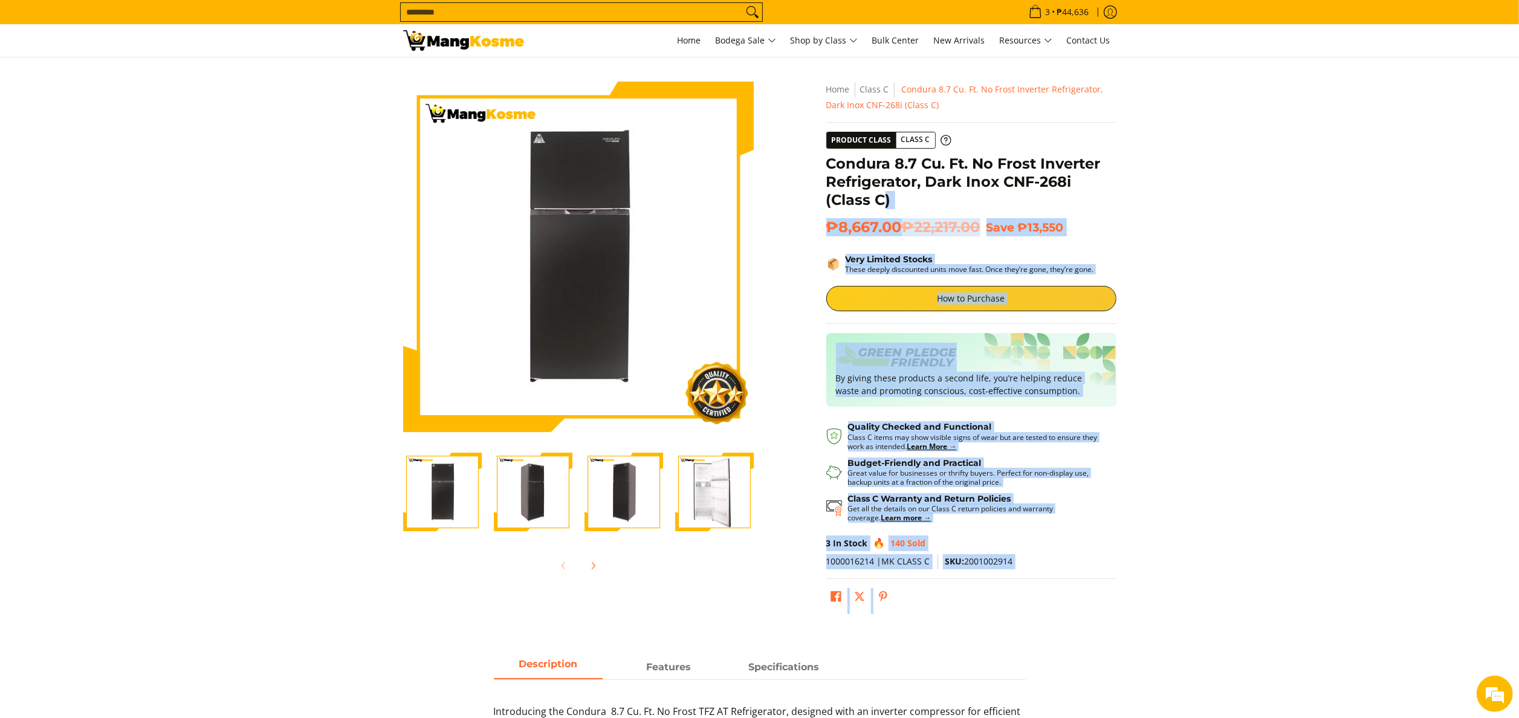
drag, startPoint x: 825, startPoint y: 164, endPoint x: 885, endPoint y: 214, distance: 77.7
click at [885, 214] on div "**********" at bounding box center [971, 351] width 302 height 538
drag, startPoint x: 885, startPoint y: 215, endPoint x: 888, endPoint y: 224, distance: 9.2
click at [888, 224] on span "₱8,667.00 ₱22,217.00" at bounding box center [903, 227] width 154 height 18
click at [899, 230] on span "₱8,667.00 ₱22,217.00" at bounding box center [903, 227] width 154 height 18
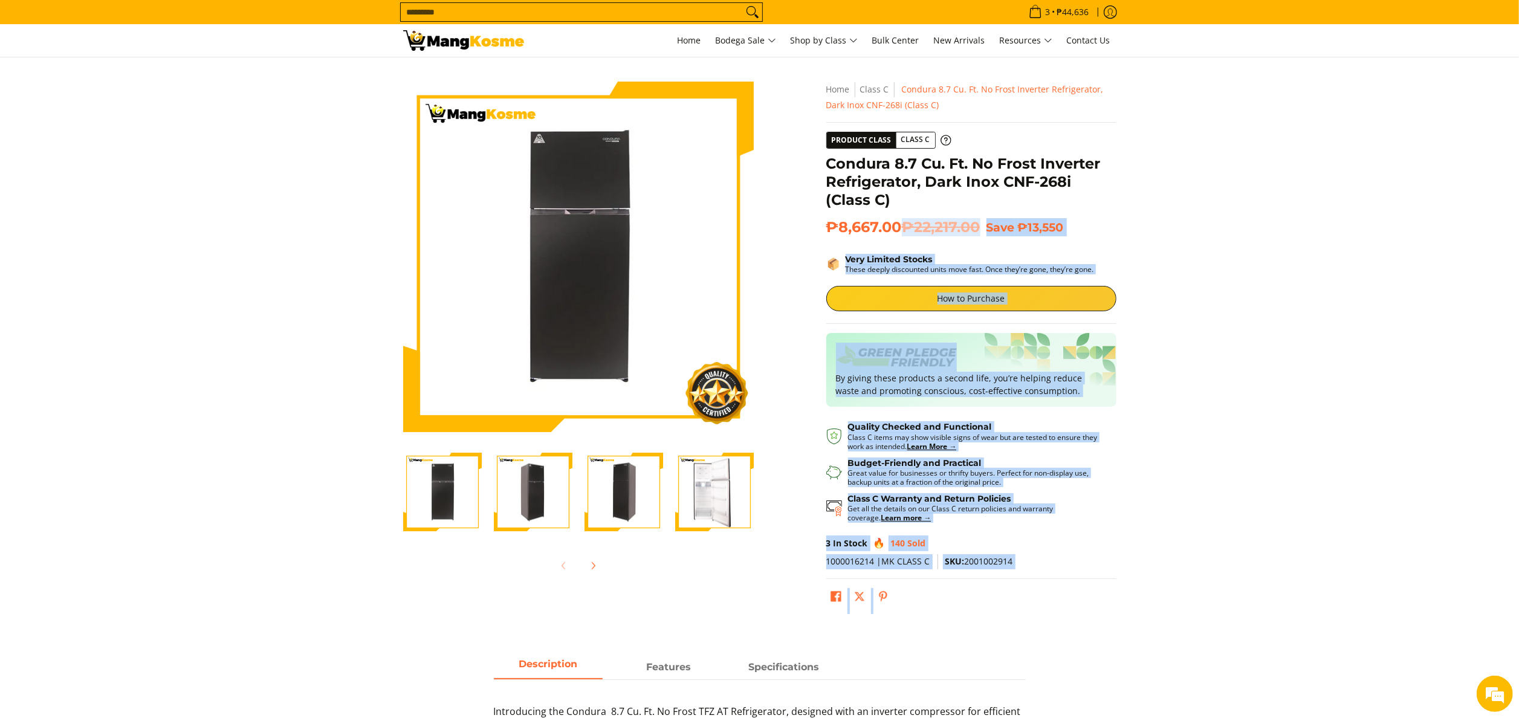
drag, startPoint x: 899, startPoint y: 228, endPoint x: 815, endPoint y: 163, distance: 106.9
click at [815, 163] on div "Skip to Main Content Enable zoom Disable zoom Enable zoom Disable zoom Enable z…" at bounding box center [759, 354] width 725 height 544
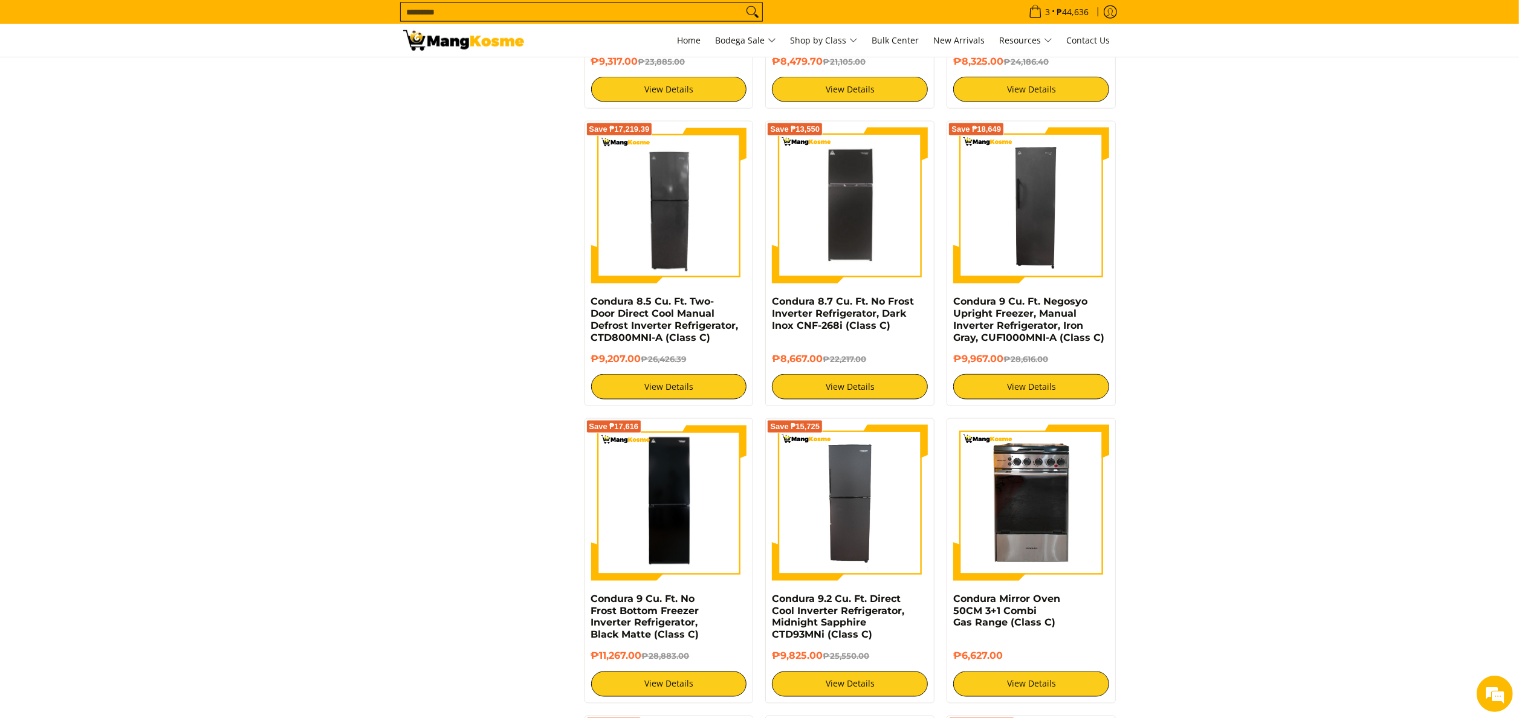
scroll to position [1694, 0]
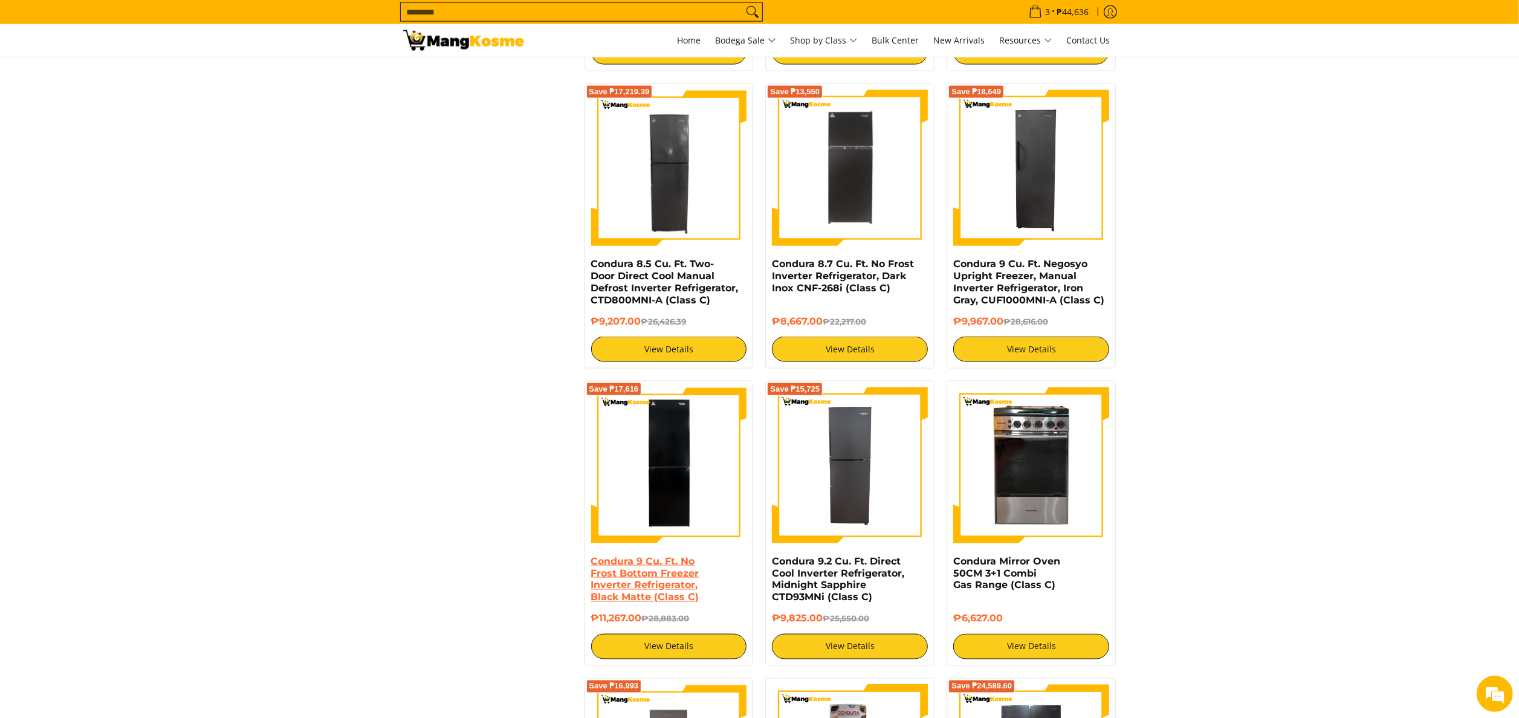
click at [658, 578] on link "Condura 9 Cu. Ft. No Frost Bottom Freezer Inverter Refrigerator, Black Matte (C…" at bounding box center [645, 579] width 108 height 48
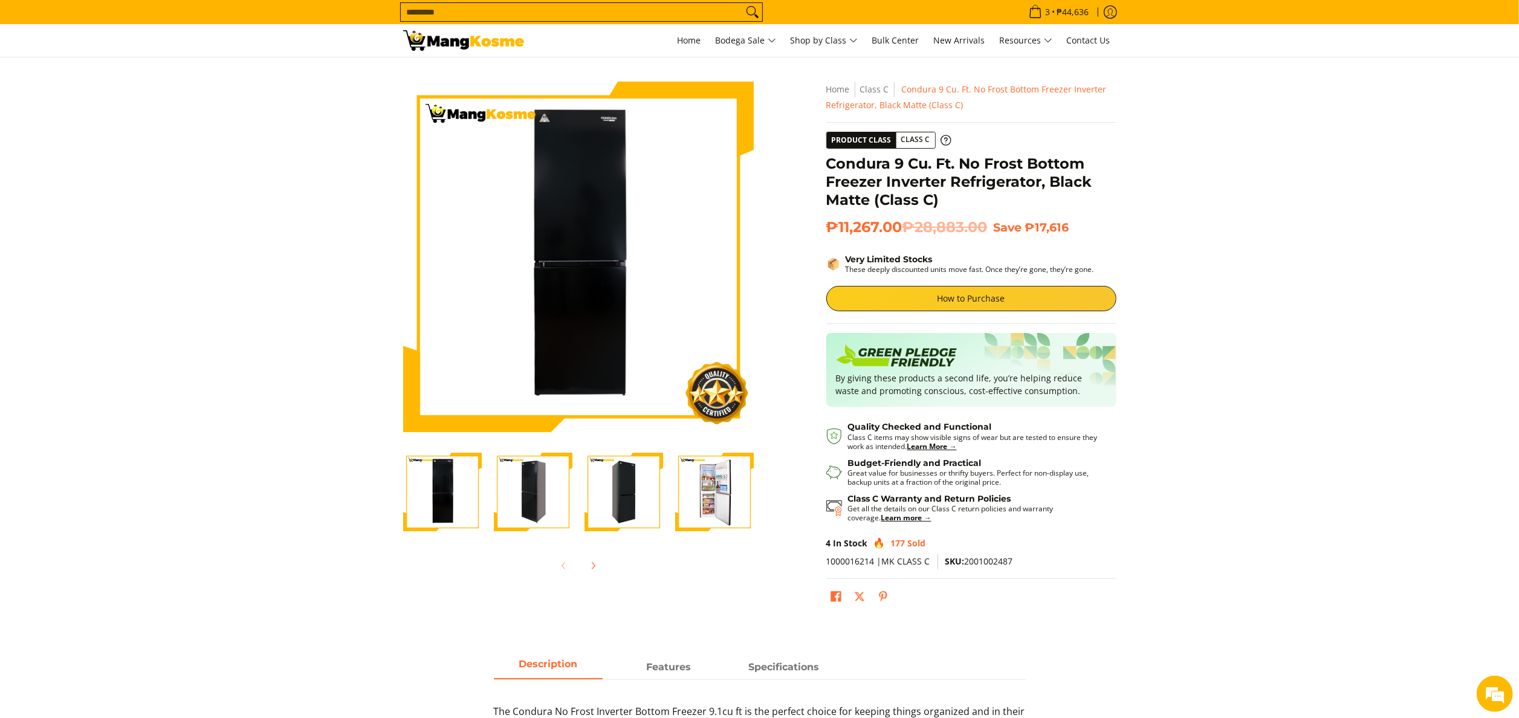
click at [976, 557] on span "SKU: 2001002487" at bounding box center [979, 560] width 68 height 11
copy span "2001002487"
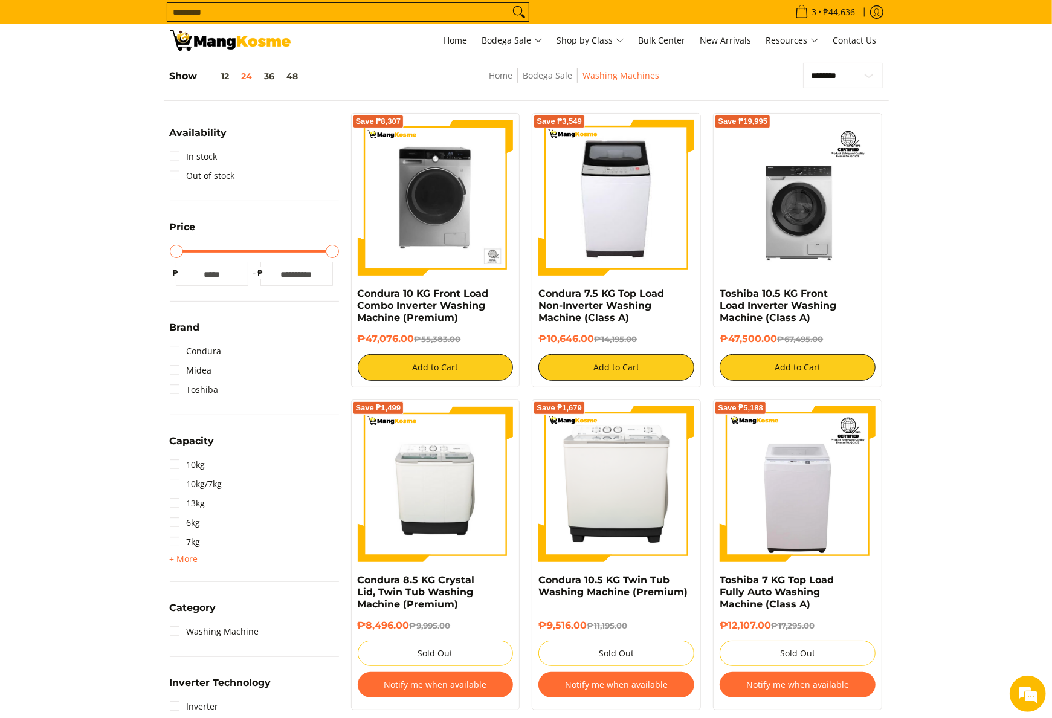
scroll to position [121, 0]
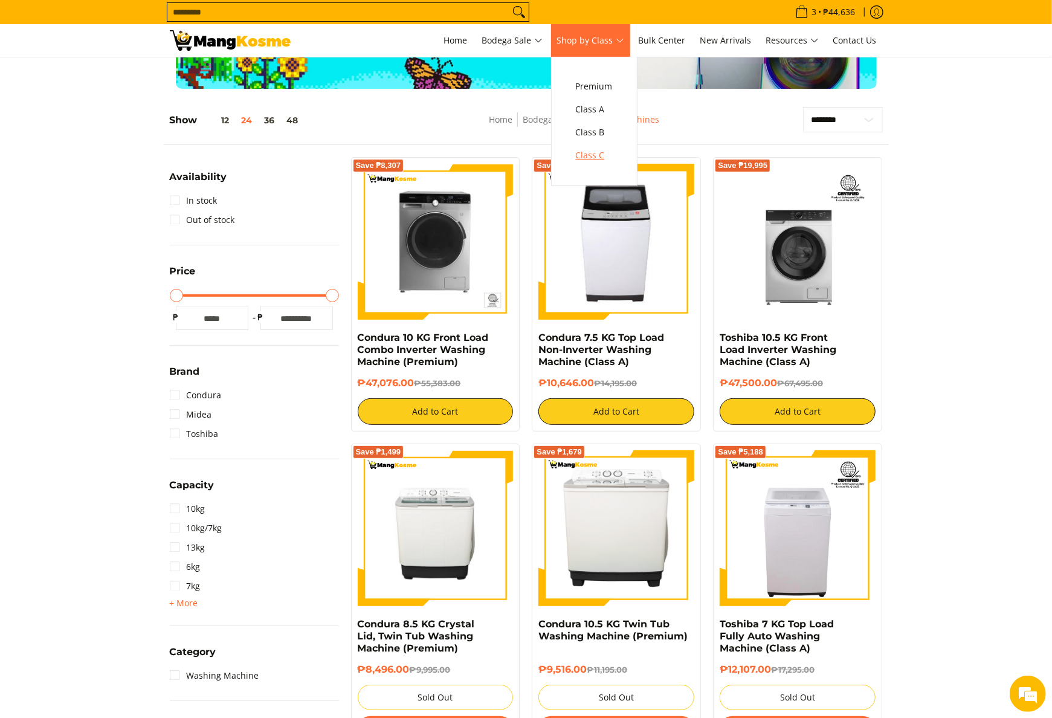
click at [609, 151] on span "Class C" at bounding box center [594, 155] width 37 height 15
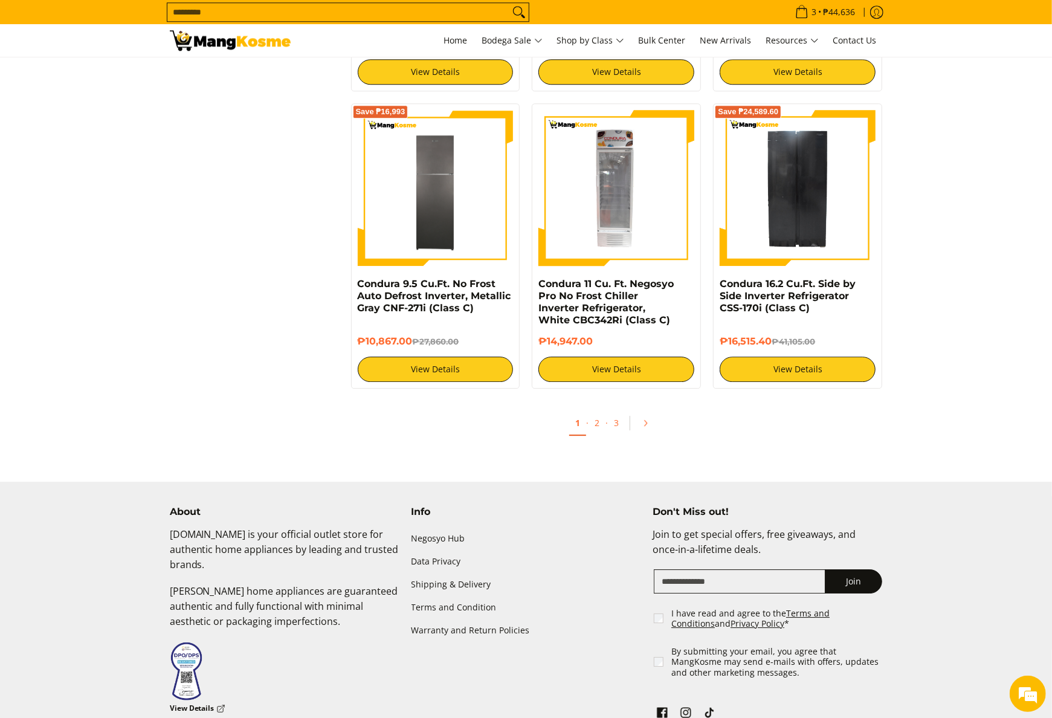
scroll to position [2259, 0]
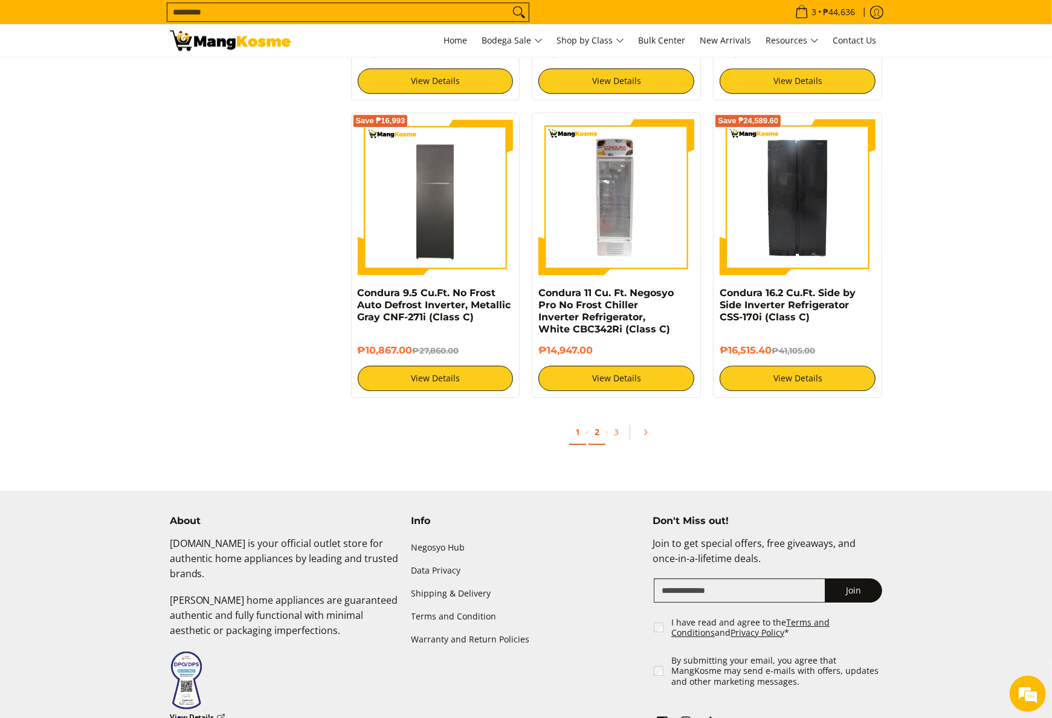
click at [594, 445] on link "2" at bounding box center [597, 432] width 17 height 25
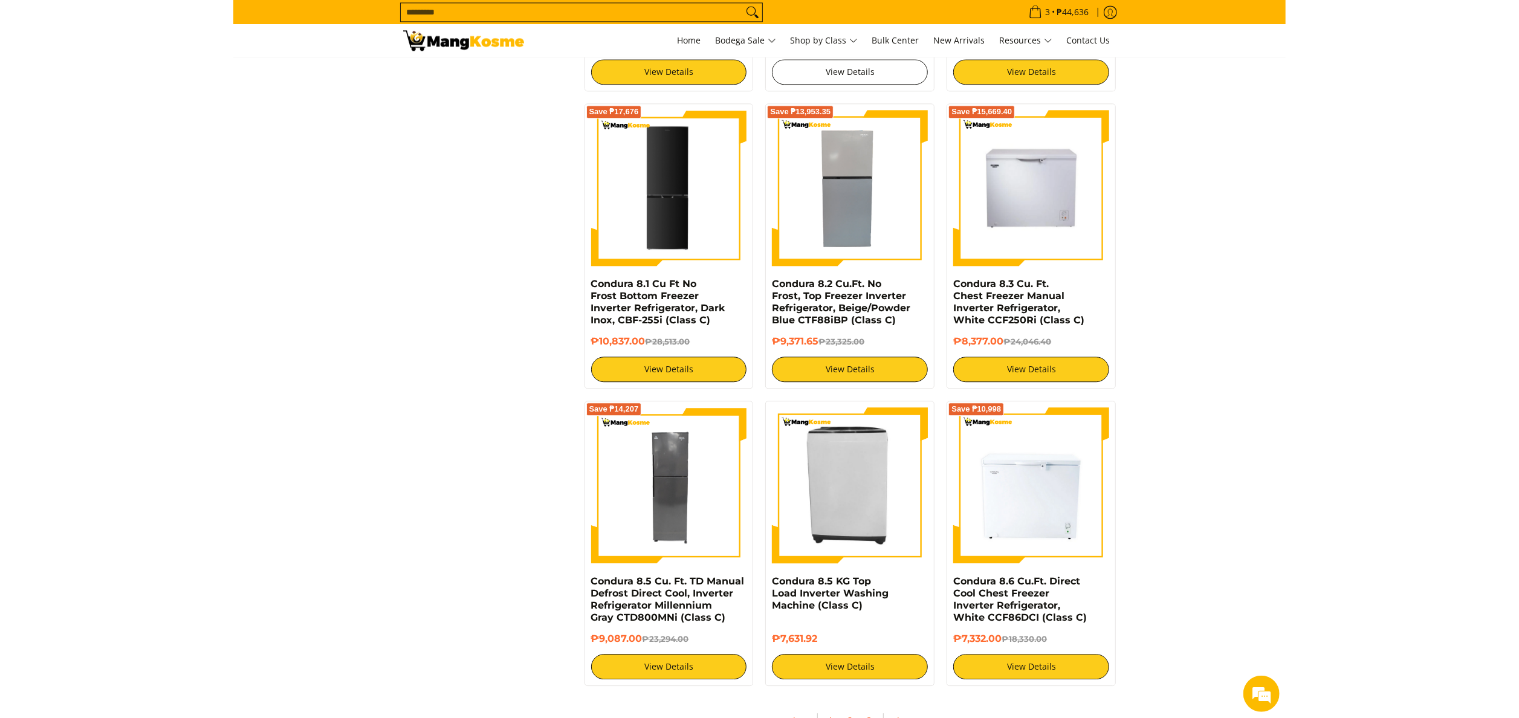
scroll to position [2055, 0]
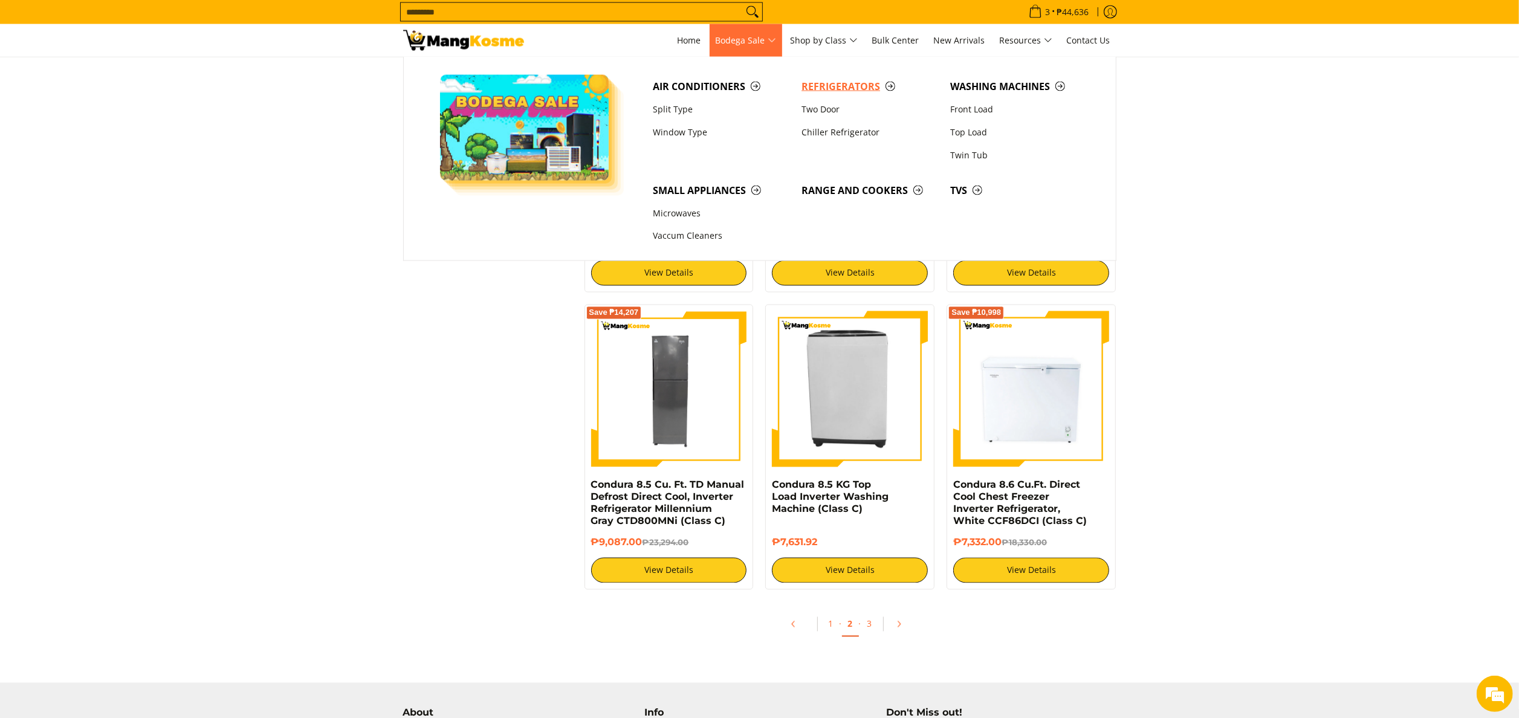
click at [830, 83] on span "Refrigerators" at bounding box center [869, 86] width 137 height 15
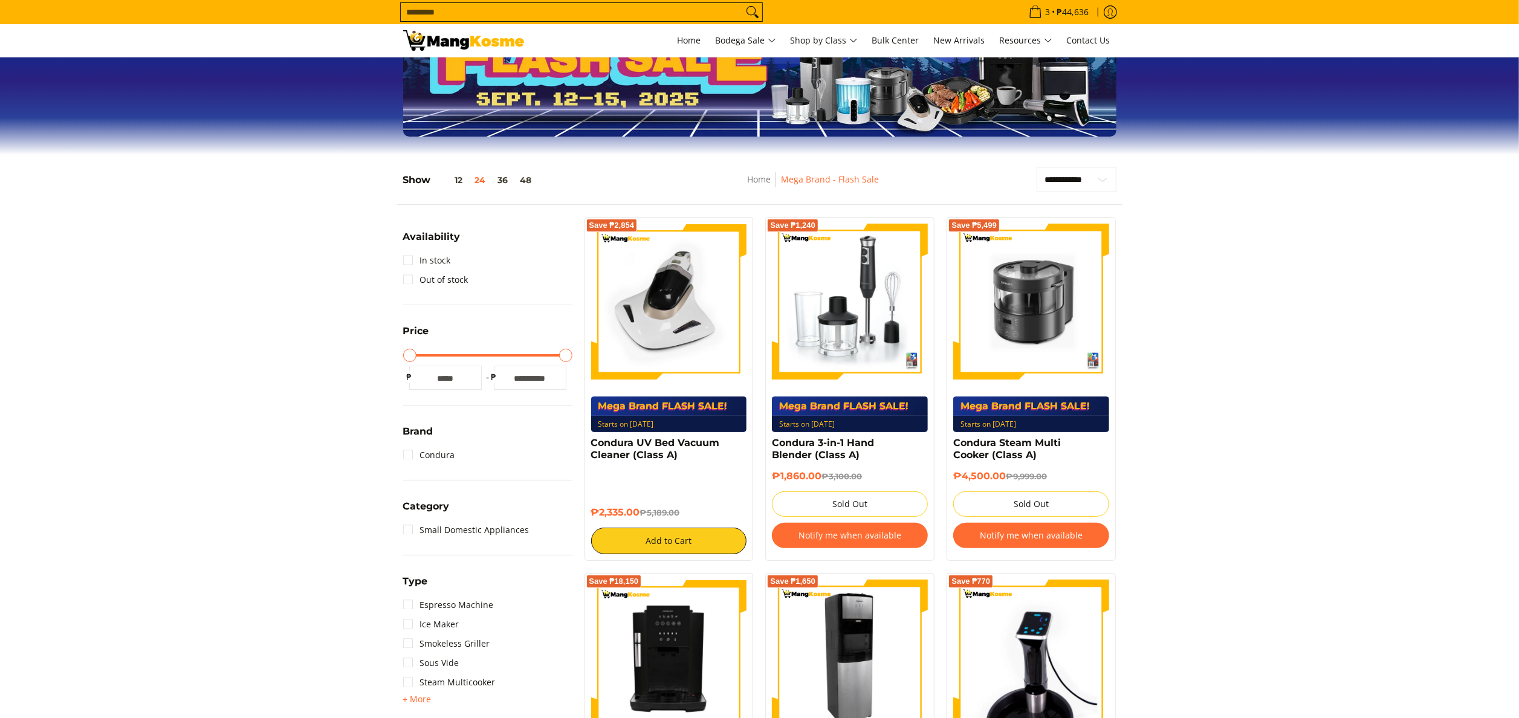
scroll to position [242, 0]
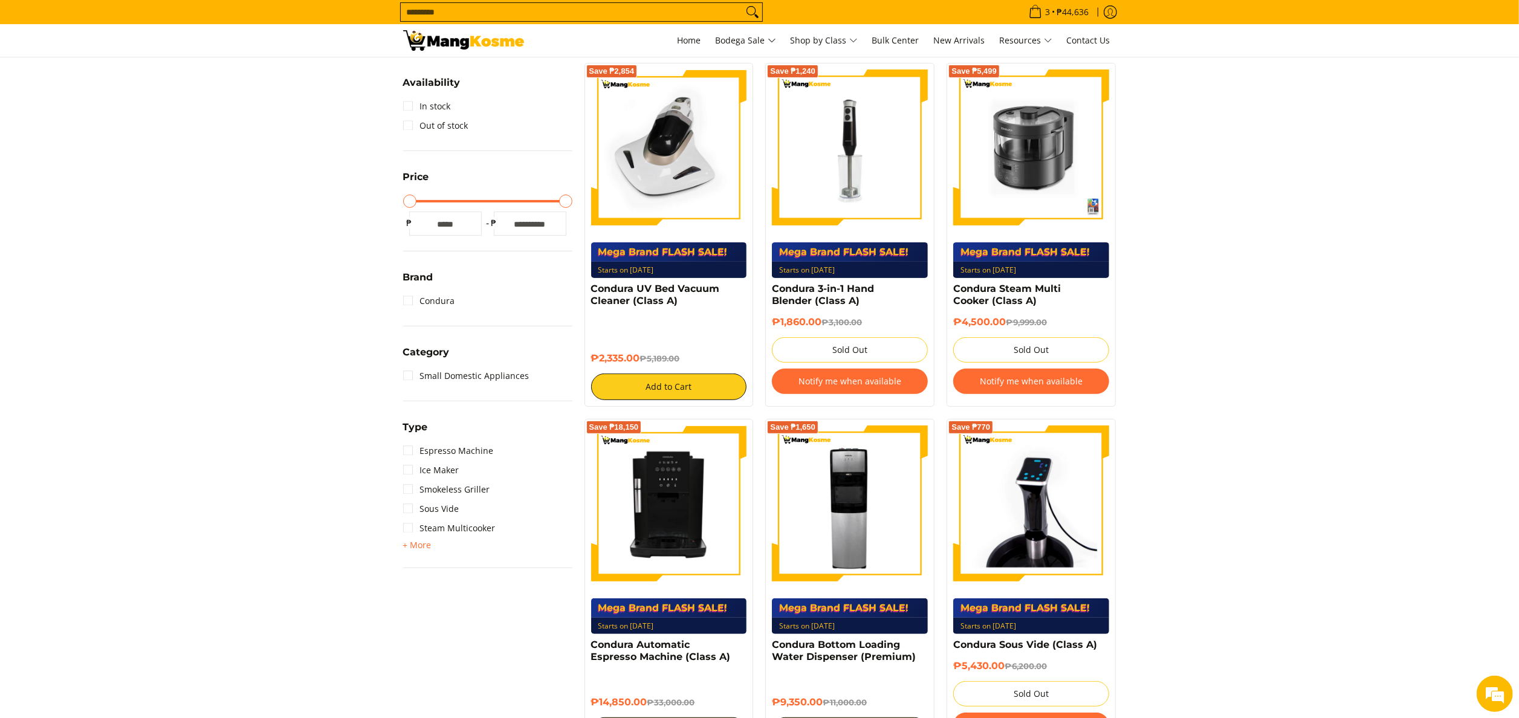
click at [835, 149] on img at bounding box center [850, 148] width 156 height 156
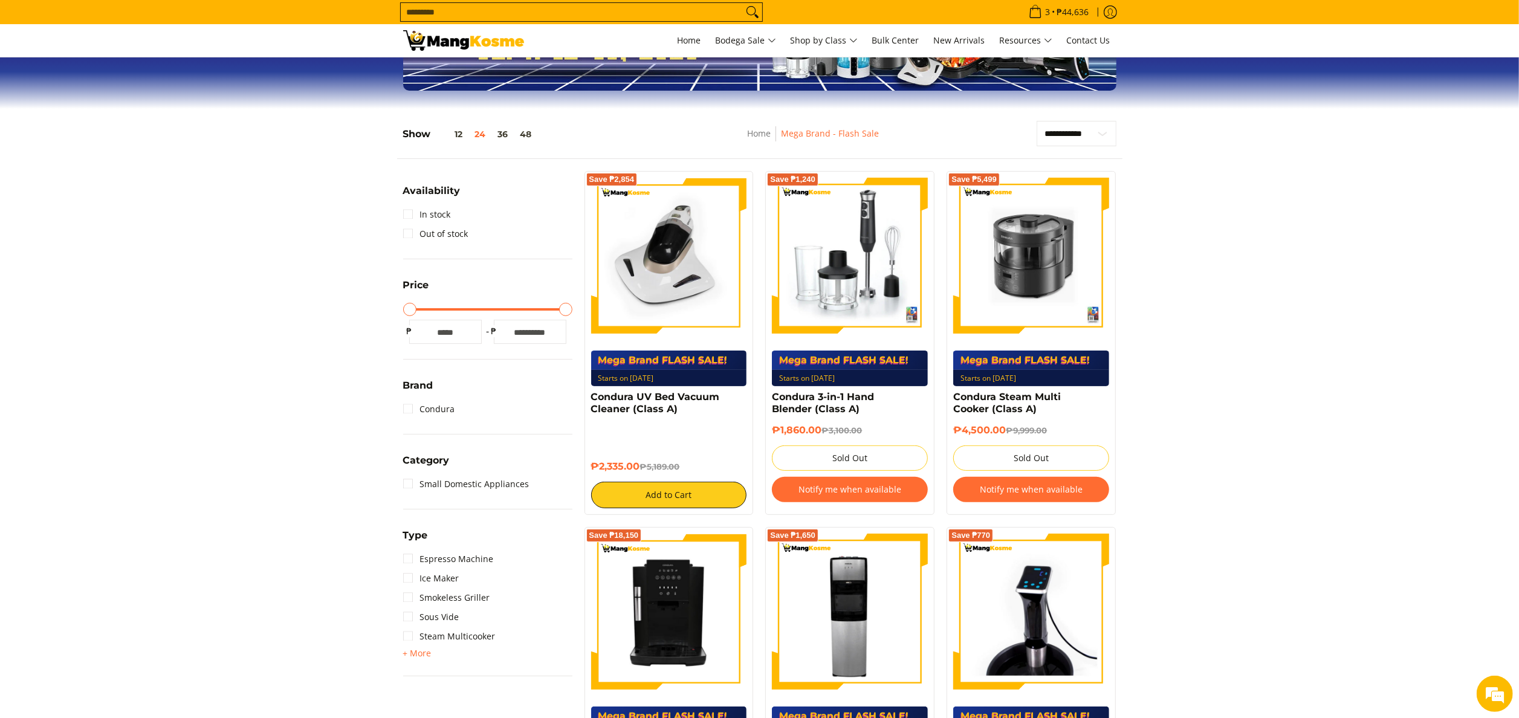
scroll to position [121, 0]
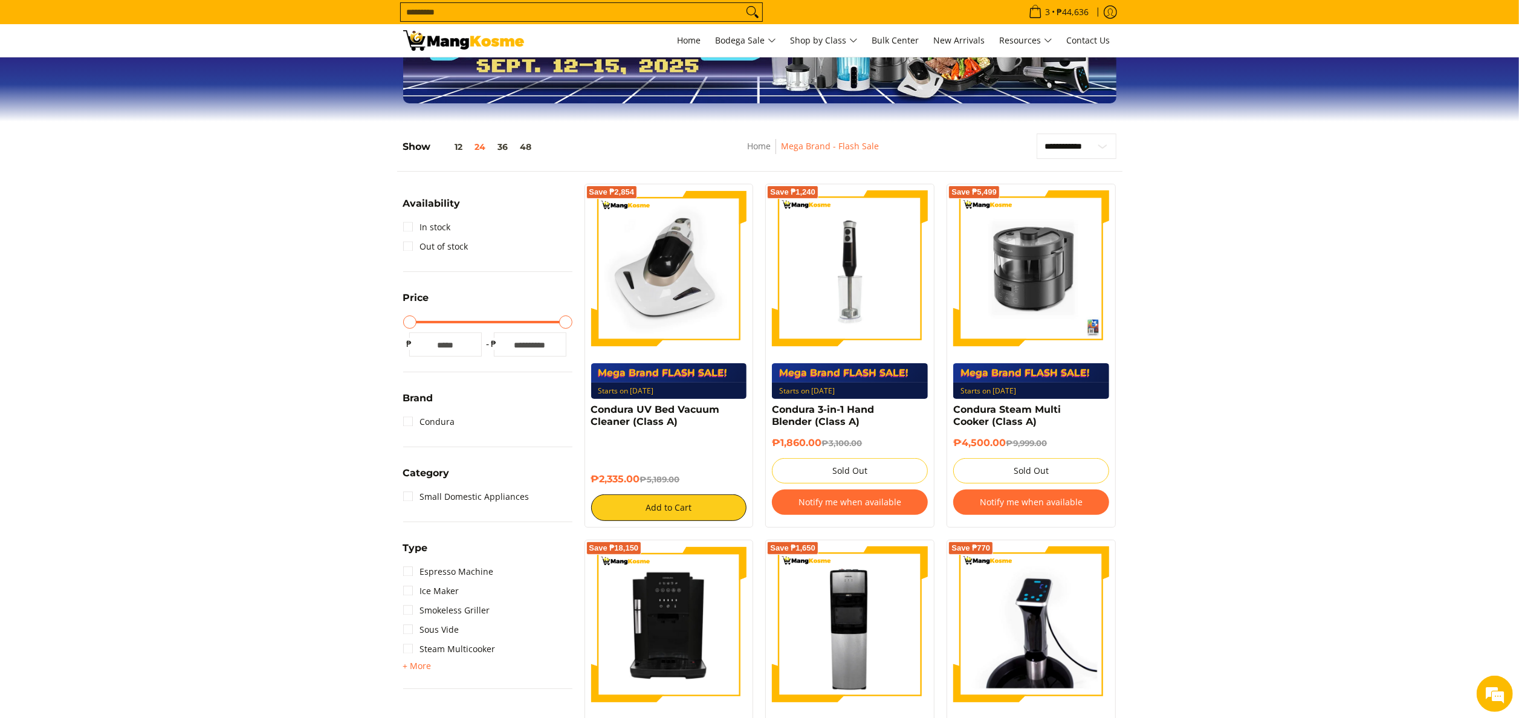
click at [844, 308] on img at bounding box center [850, 268] width 156 height 156
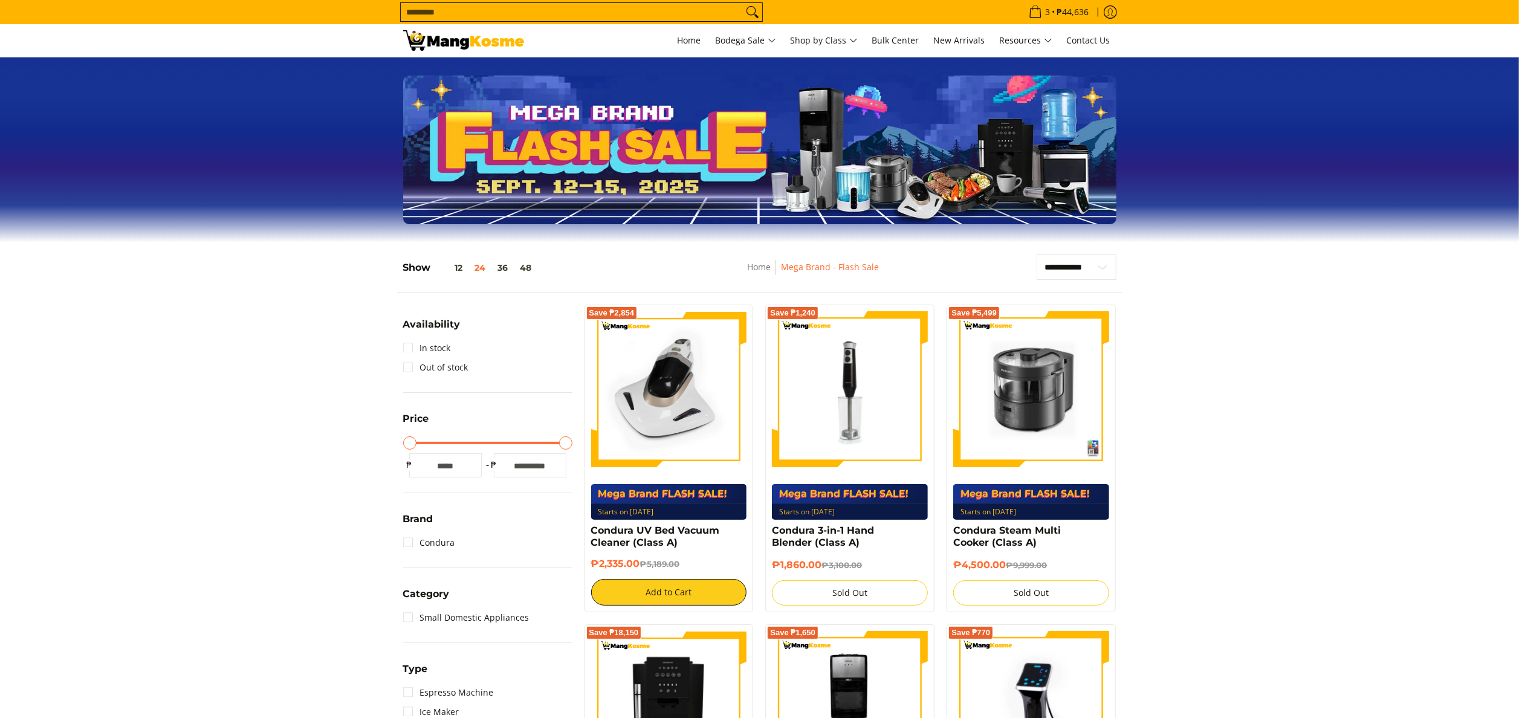
click at [862, 429] on img at bounding box center [850, 389] width 156 height 156
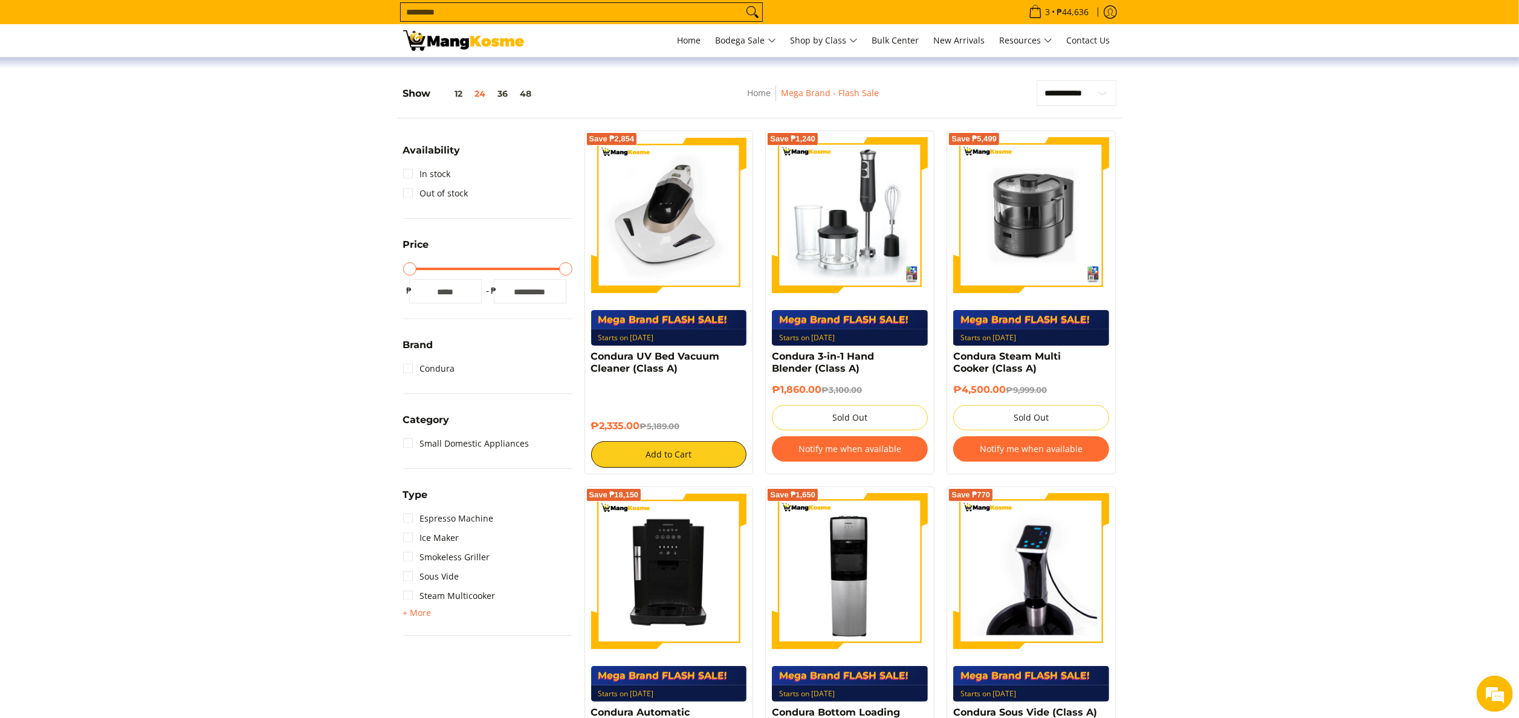
scroll to position [121, 0]
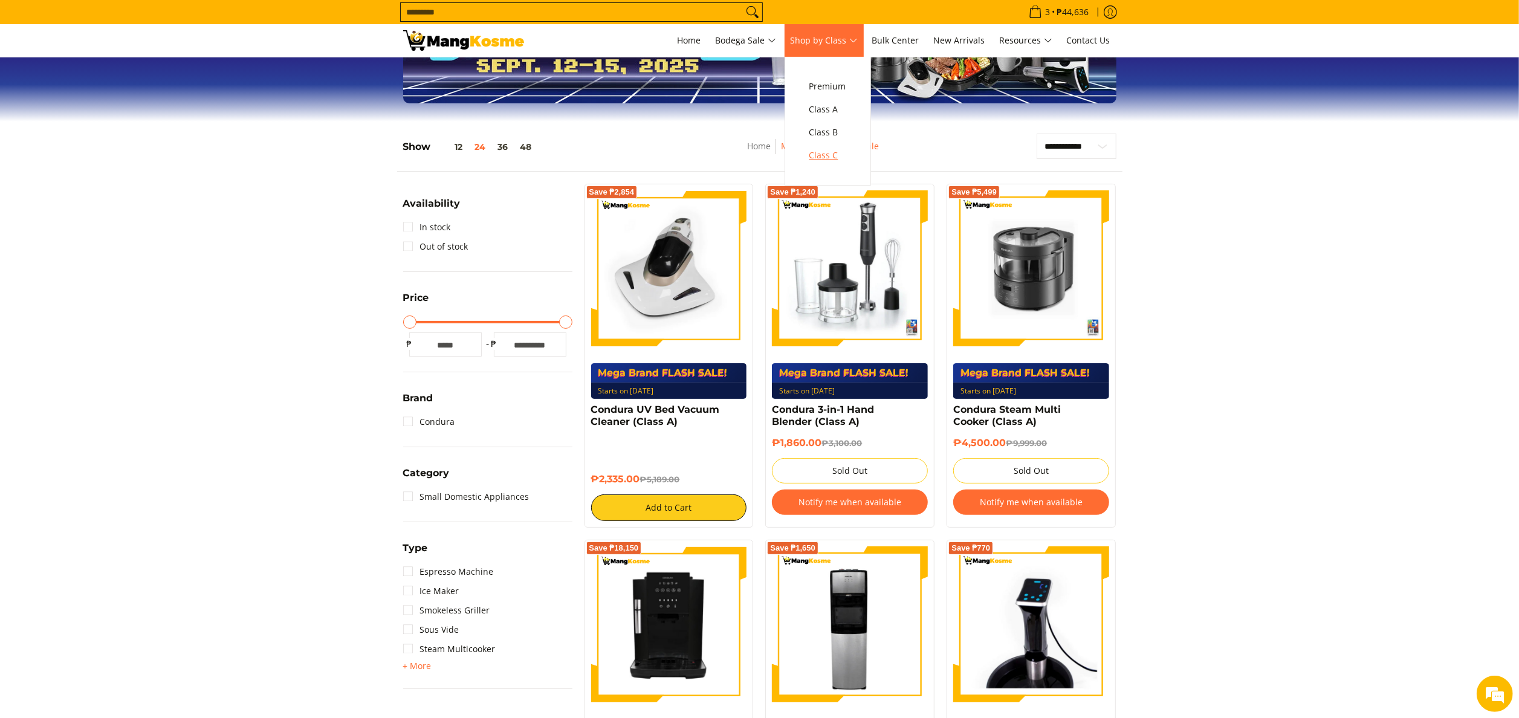
drag, startPoint x: 835, startPoint y: 156, endPoint x: 829, endPoint y: 154, distance: 6.5
click at [835, 156] on span "Class C" at bounding box center [827, 155] width 37 height 15
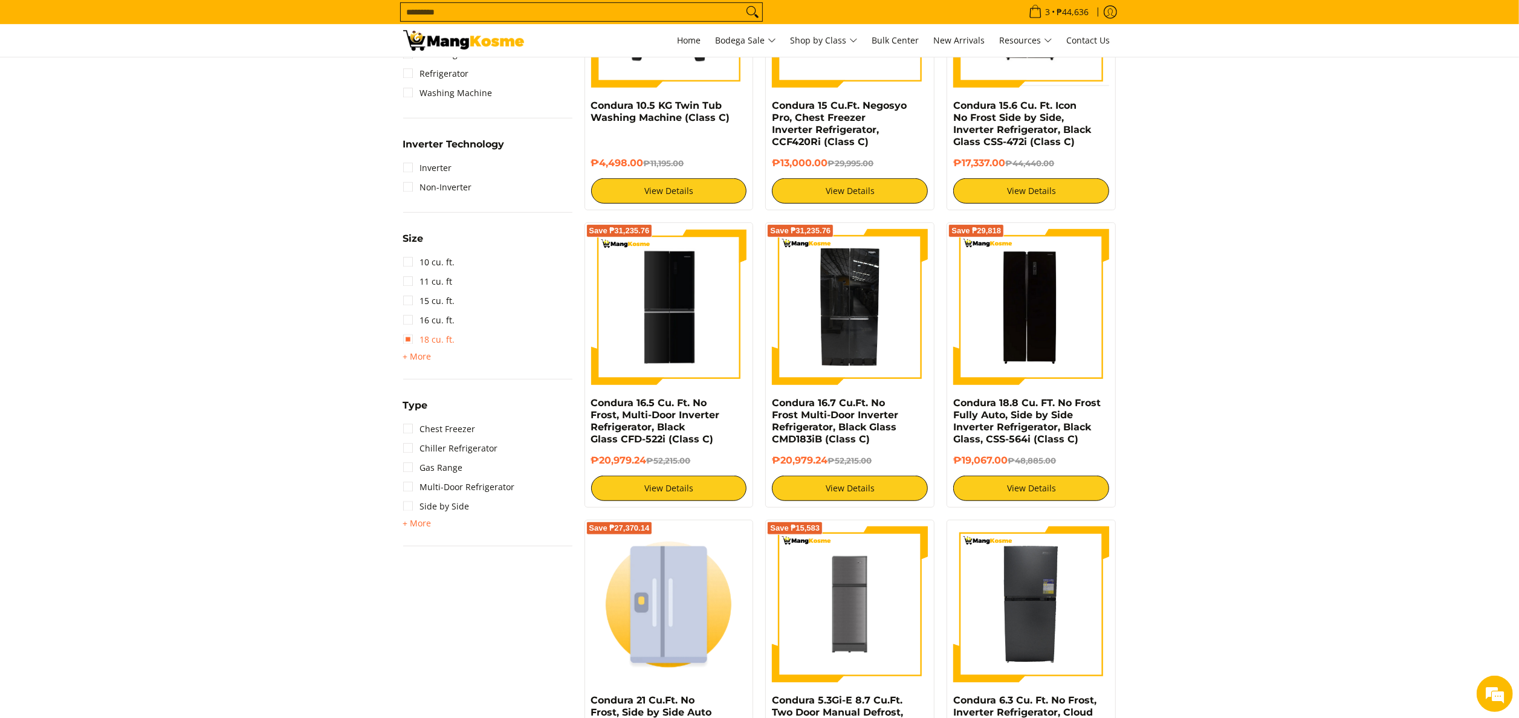
scroll to position [477, 0]
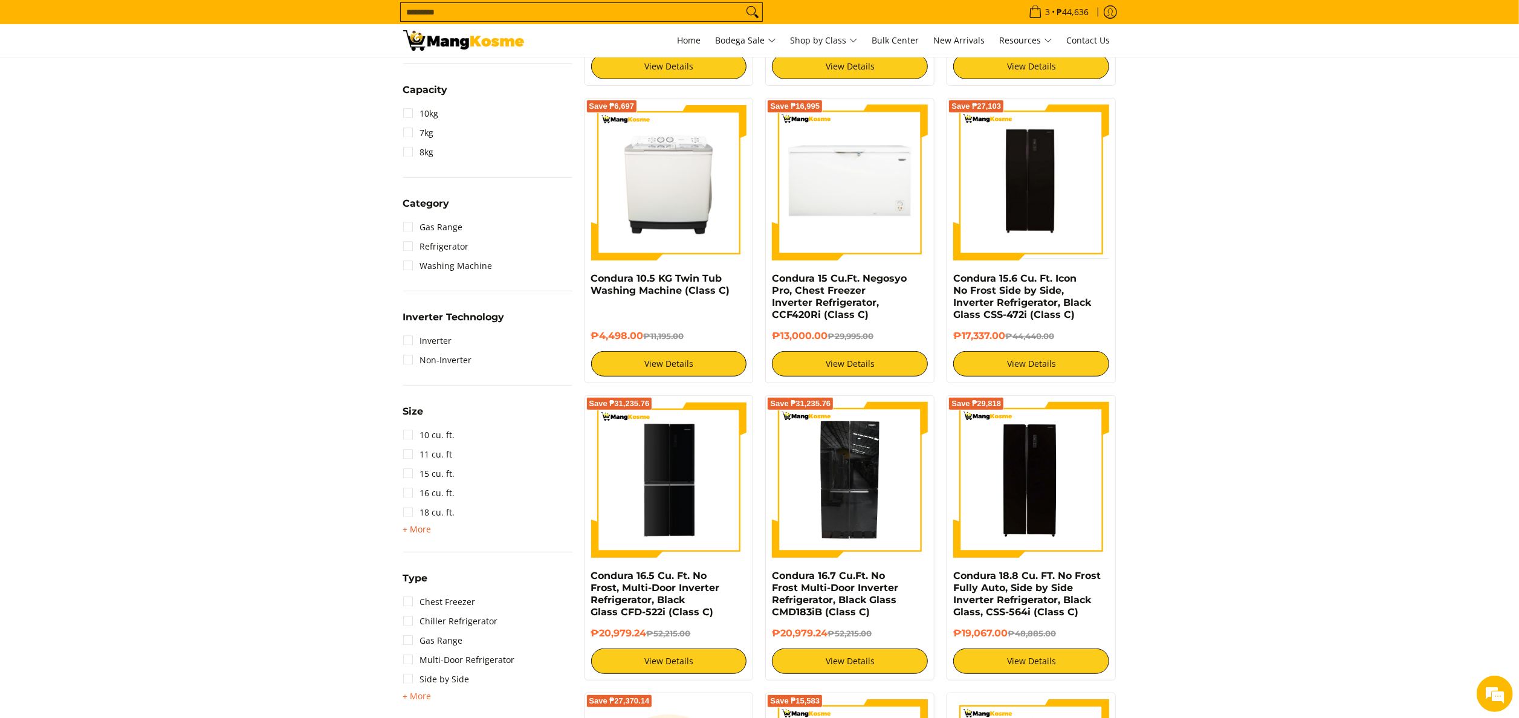
click at [416, 525] on span "+ More" at bounding box center [417, 530] width 28 height 10
click at [443, 664] on link "8 cu. ft." at bounding box center [426, 667] width 47 height 19
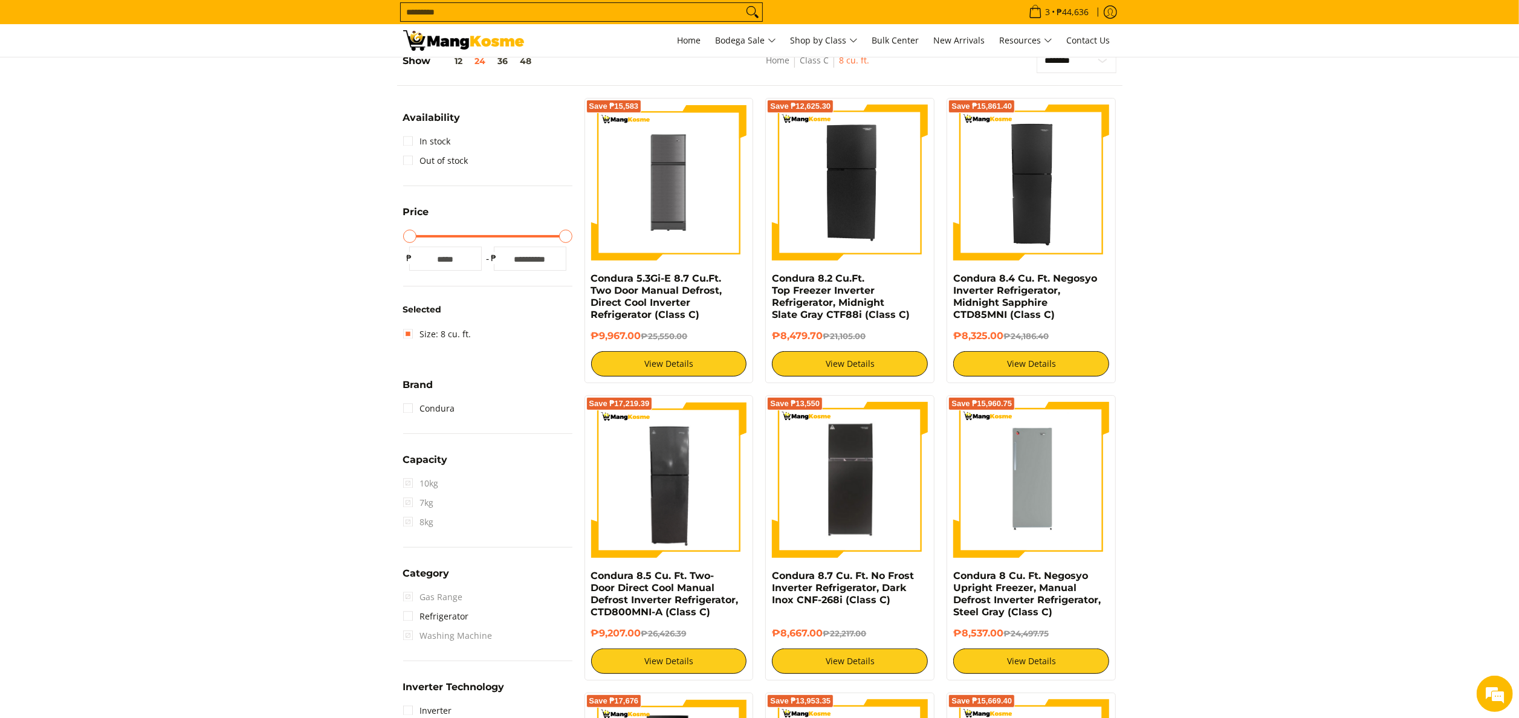
scroll to position [170, 0]
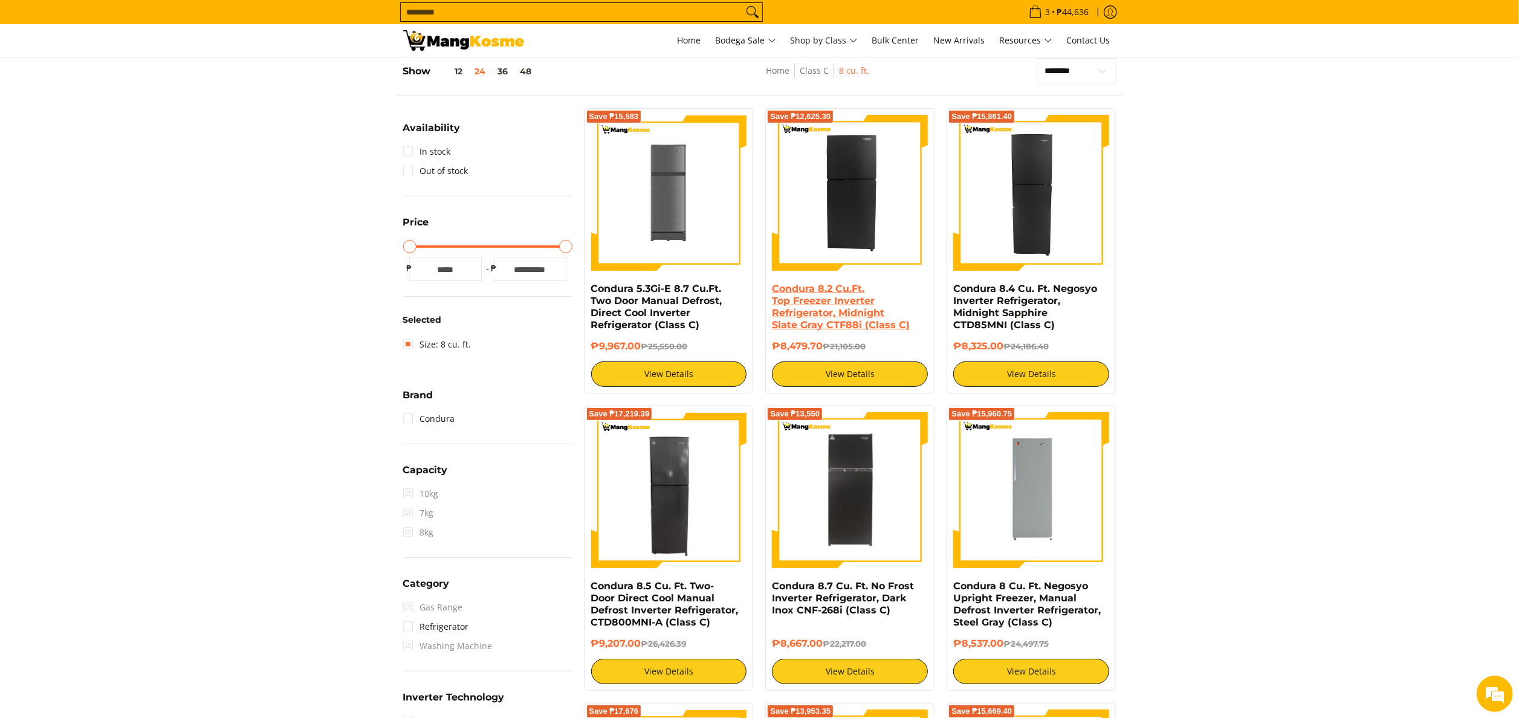
click at [849, 303] on link "Condura 8.2 Cu.Ft. Top Freezer Inverter Refrigerator, Midnight Slate Gray CTF88…" at bounding box center [841, 307] width 138 height 48
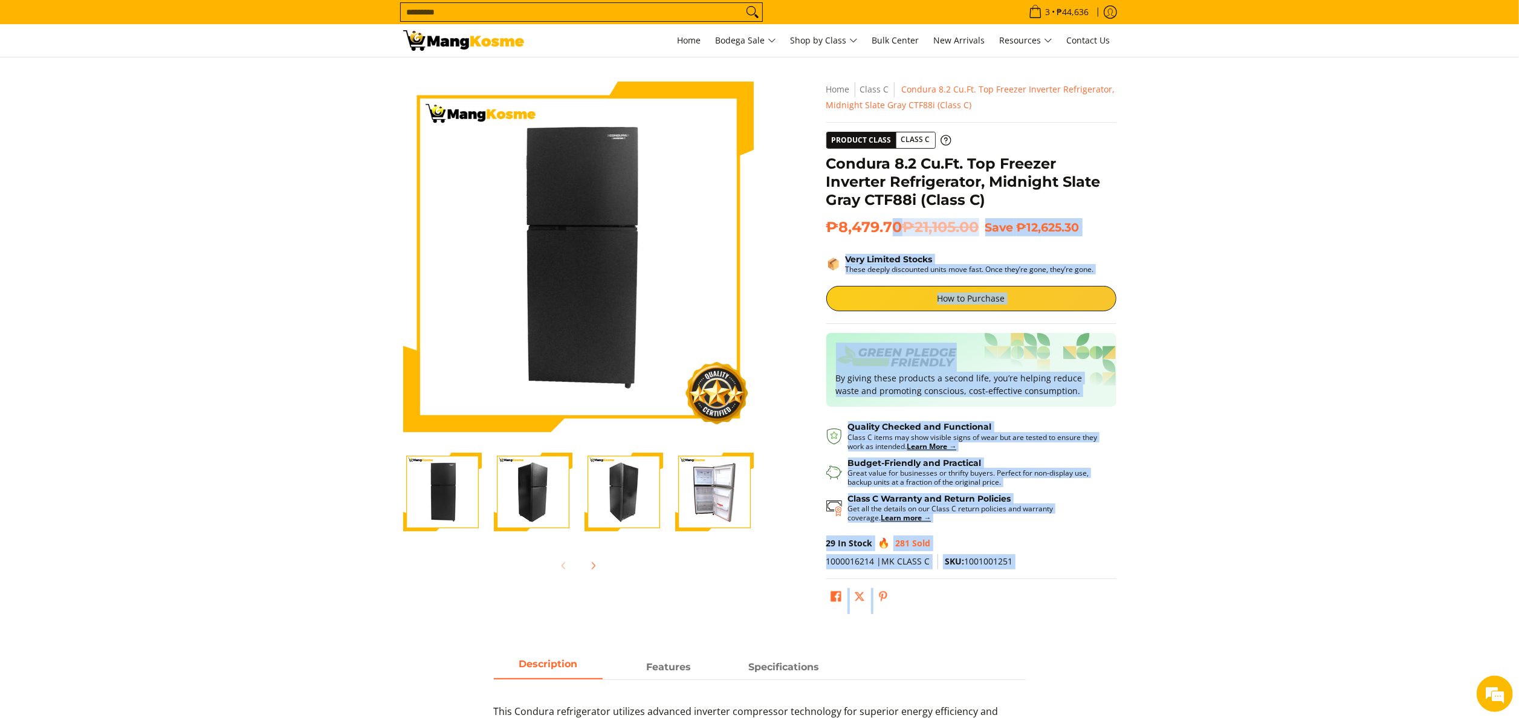
drag, startPoint x: 834, startPoint y: 189, endPoint x: 893, endPoint y: 228, distance: 71.1
click at [893, 228] on div "**********" at bounding box center [971, 351] width 302 height 538
drag, startPoint x: 893, startPoint y: 228, endPoint x: 886, endPoint y: 222, distance: 9.4
click at [886, 222] on span "₱8,479.70 ₱21,105.00" at bounding box center [902, 227] width 153 height 18
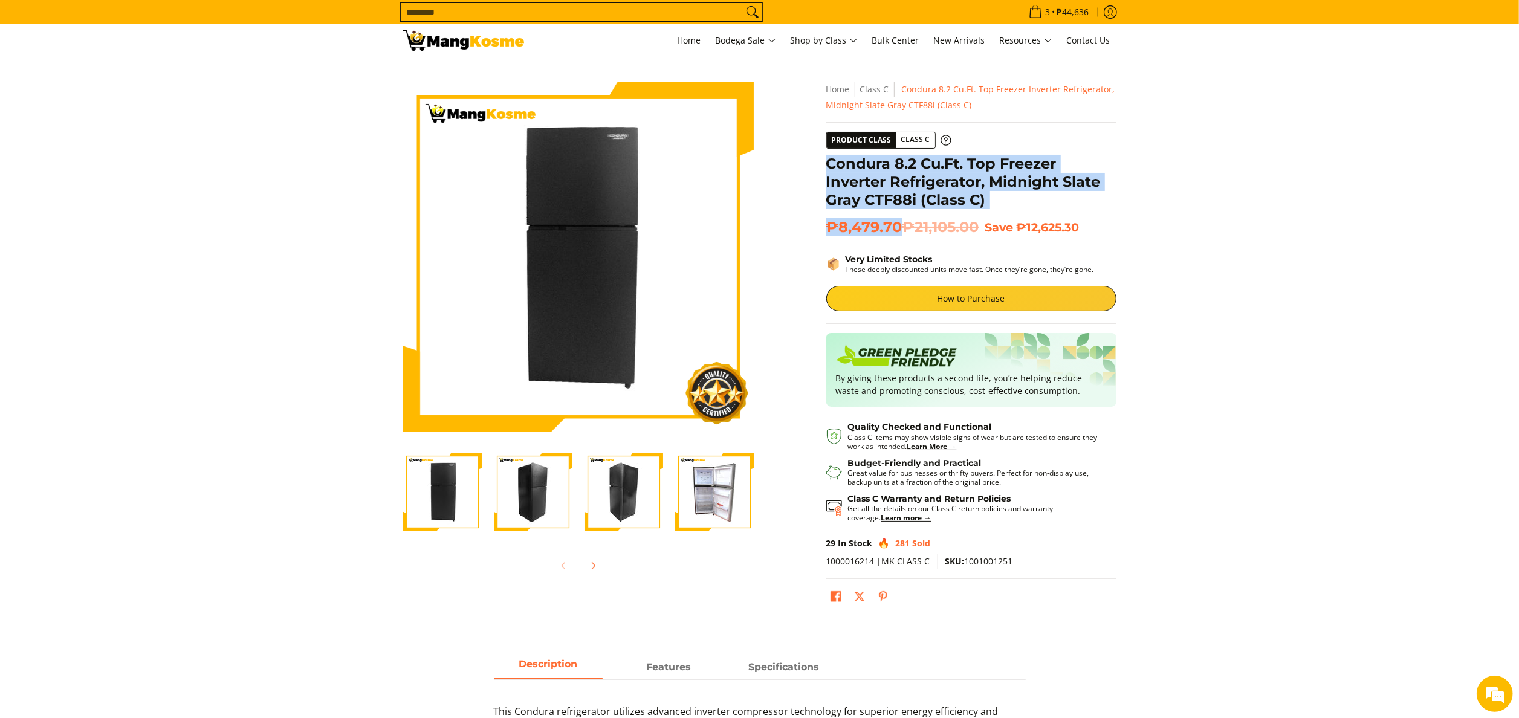
drag, startPoint x: 827, startPoint y: 165, endPoint x: 901, endPoint y: 223, distance: 93.4
click at [901, 223] on div "**********" at bounding box center [971, 351] width 290 height 538
copy div "Condura 8.2 Cu.Ft. Top Freezer Inverter Refrigerator, Midnight Slate Gray CTF88…"
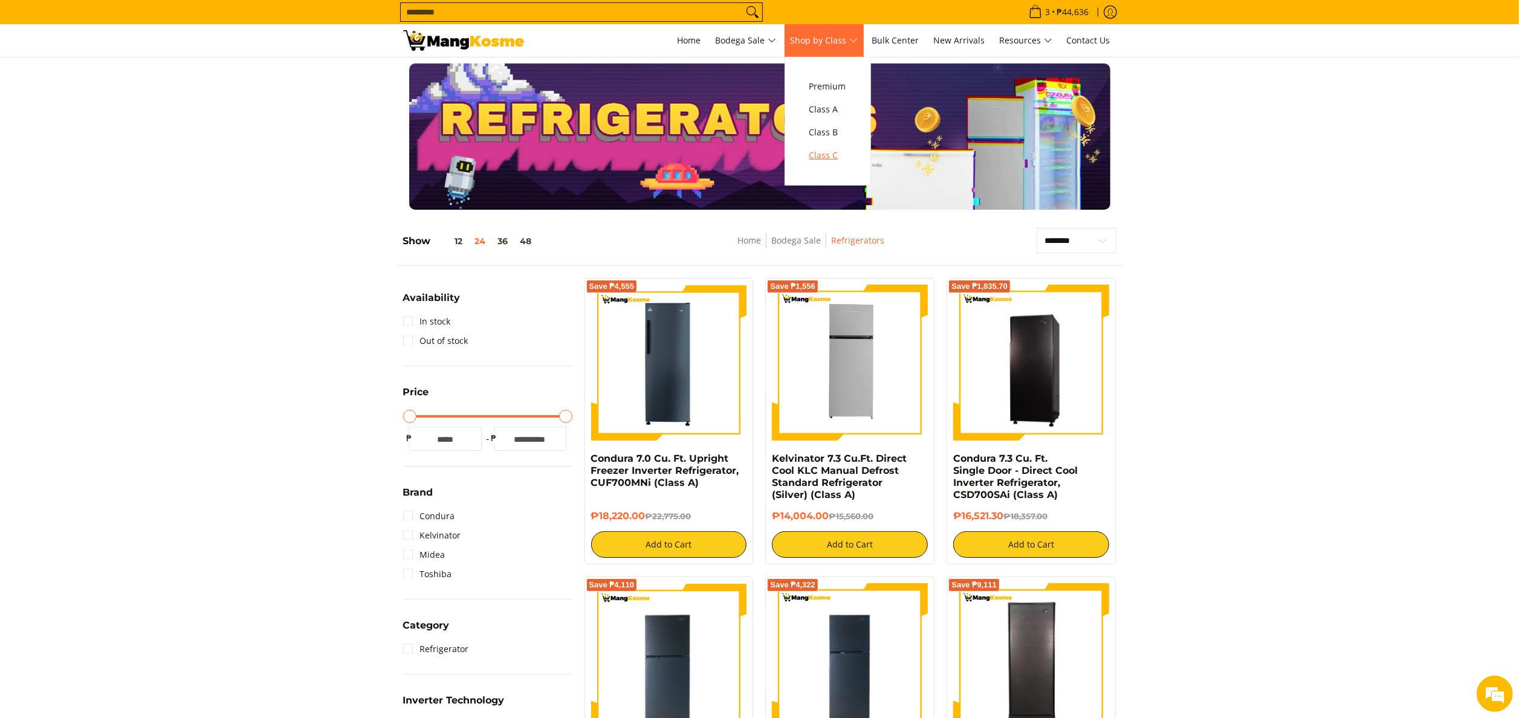
click at [847, 163] on link "Class C" at bounding box center [827, 155] width 49 height 23
click at [846, 160] on span "Class C" at bounding box center [827, 155] width 37 height 15
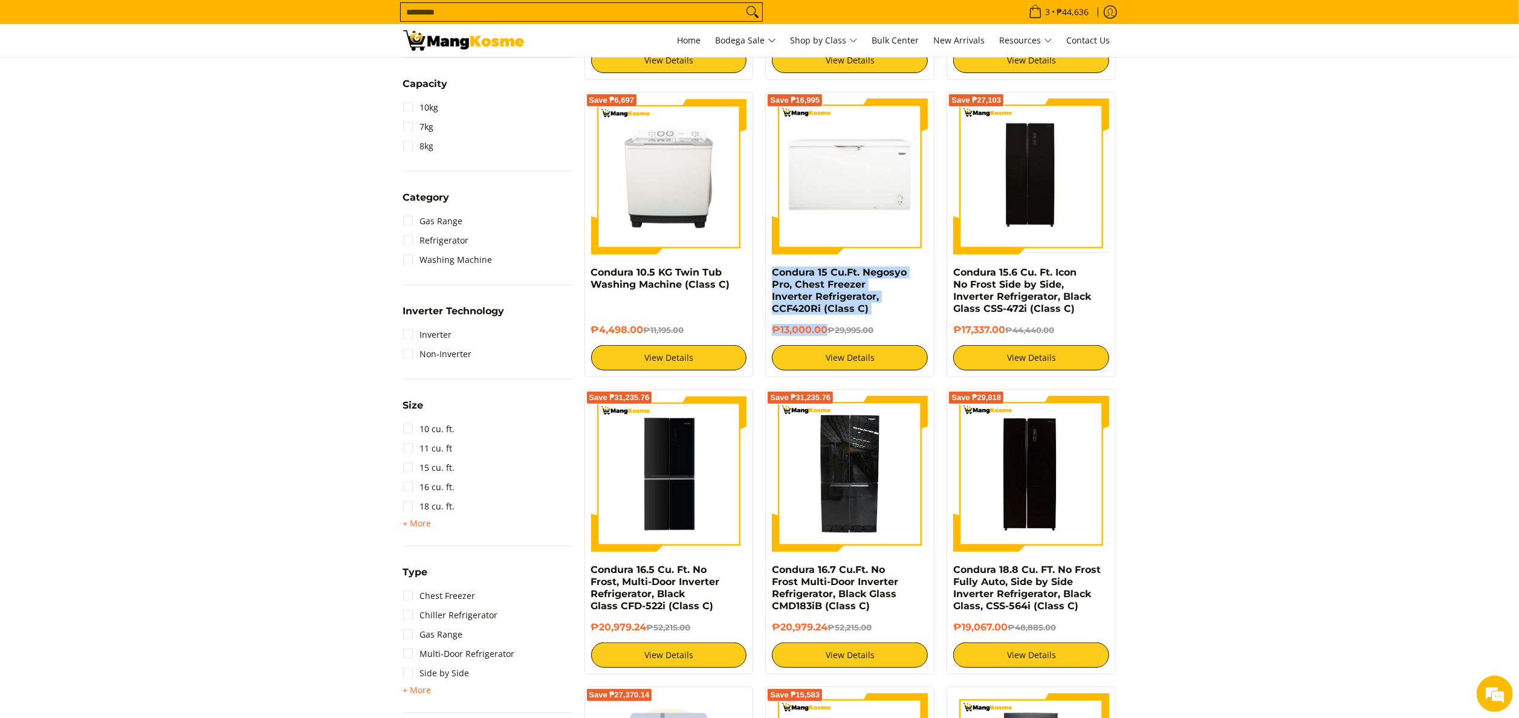
drag, startPoint x: 763, startPoint y: 270, endPoint x: 826, endPoint y: 334, distance: 89.8
click at [826, 334] on div "Save ₱16,995 Condura 15 Cu.Ft. Negosyo Pro, Chest Freezer Inverter Refrigerator…" at bounding box center [849, 234] width 181 height 285
copy div "Condura 15 Cu.Ft. Negosyo Pro, Chest Freezer Inverter Refrigerator, CCF420Ri (C…"
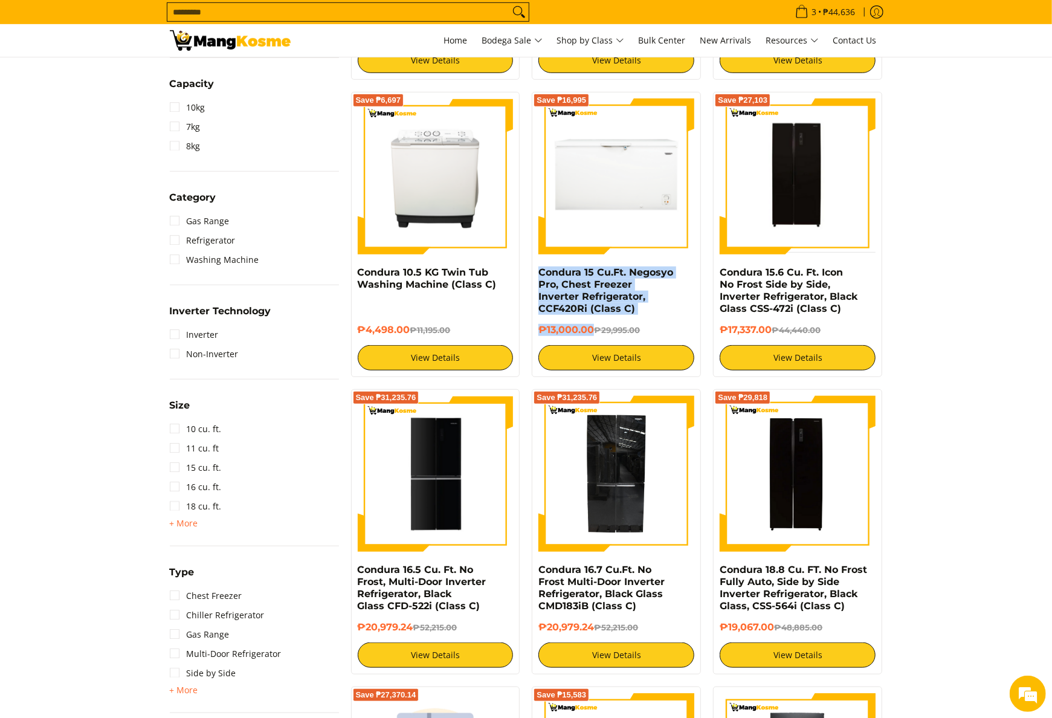
copy div "Condura 15 Cu.Ft. Negosyo Pro, Chest Freezer Inverter Refrigerator, CCF420Ri (C…"
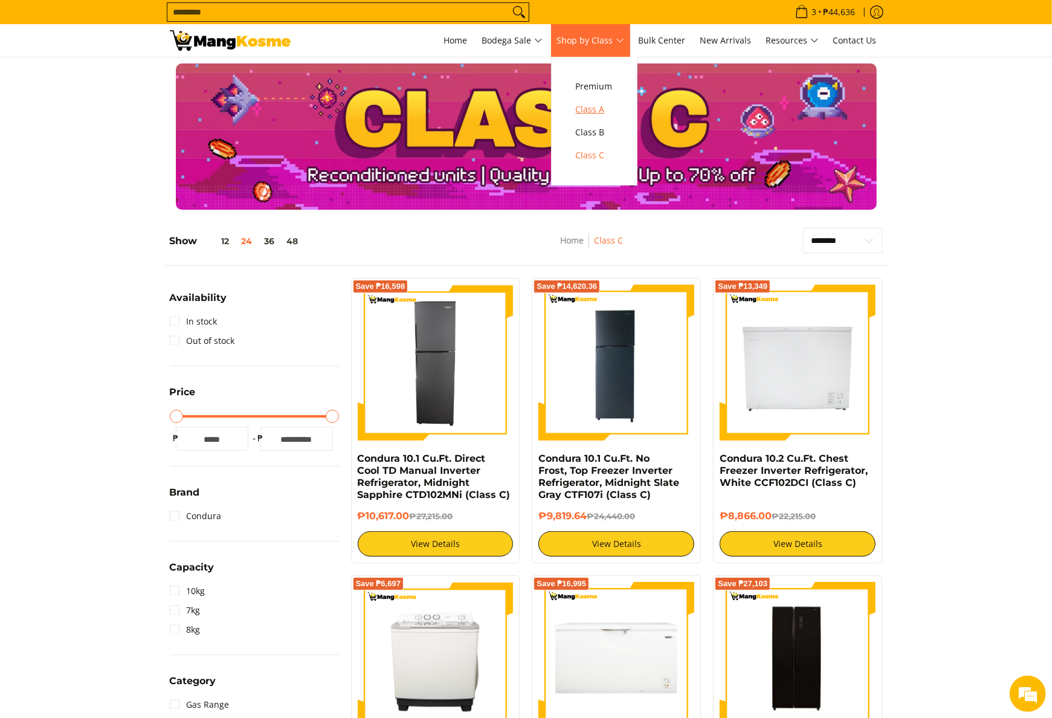
click at [607, 109] on span "Class A" at bounding box center [594, 109] width 37 height 15
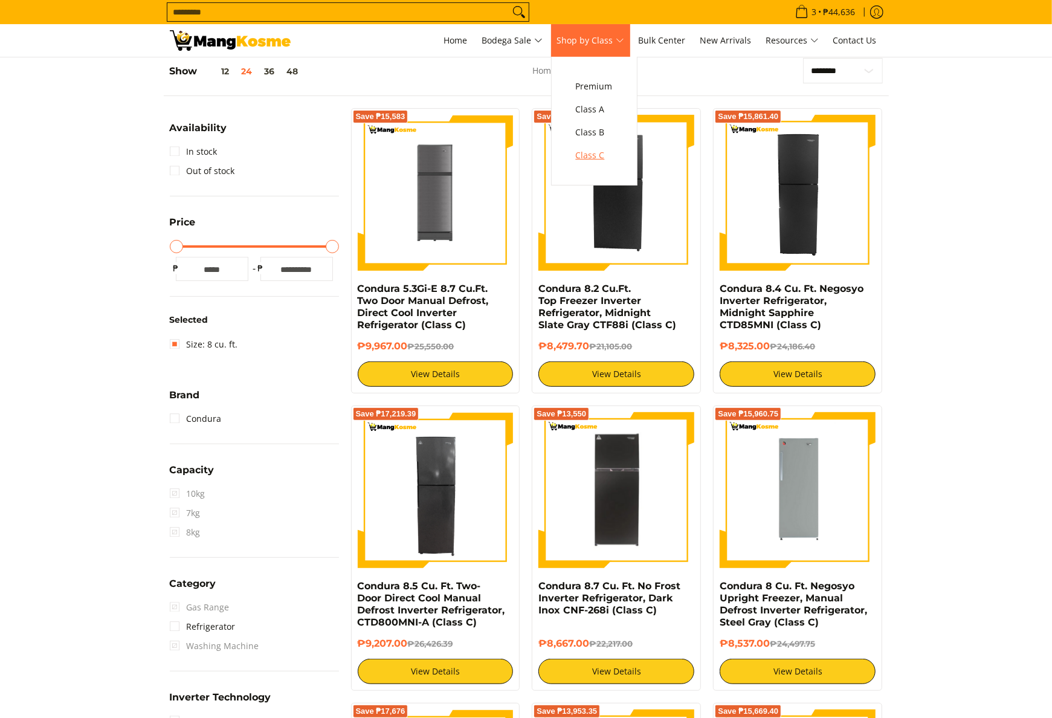
scroll to position [170, 0]
click at [606, 158] on span "Class C" at bounding box center [594, 155] width 37 height 15
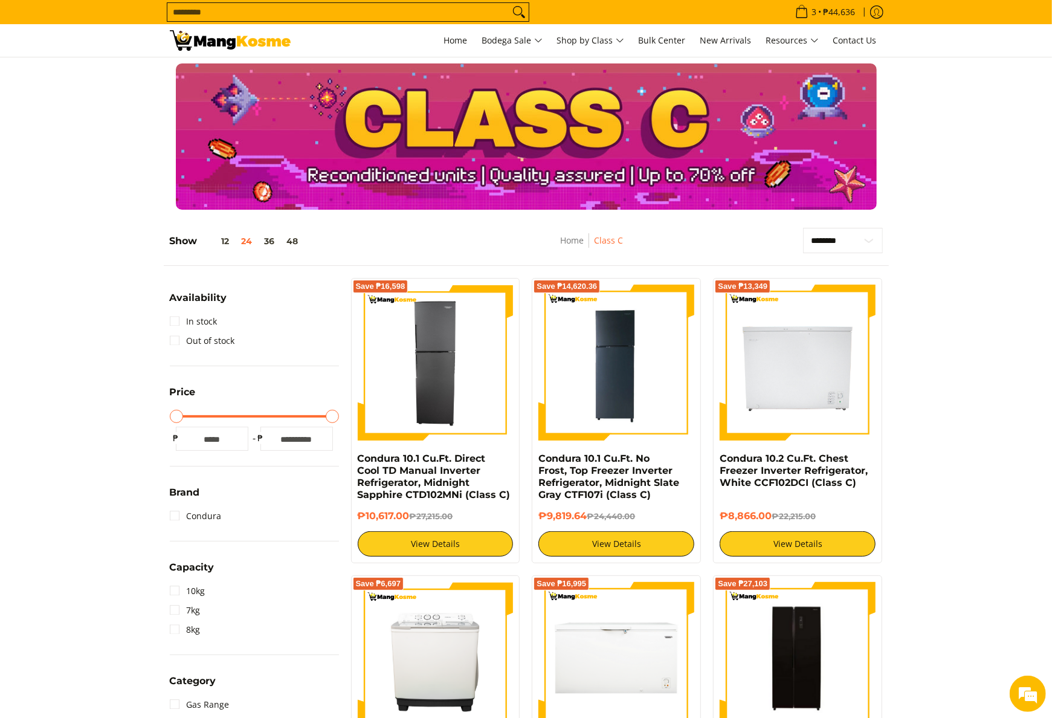
scroll to position [242, 0]
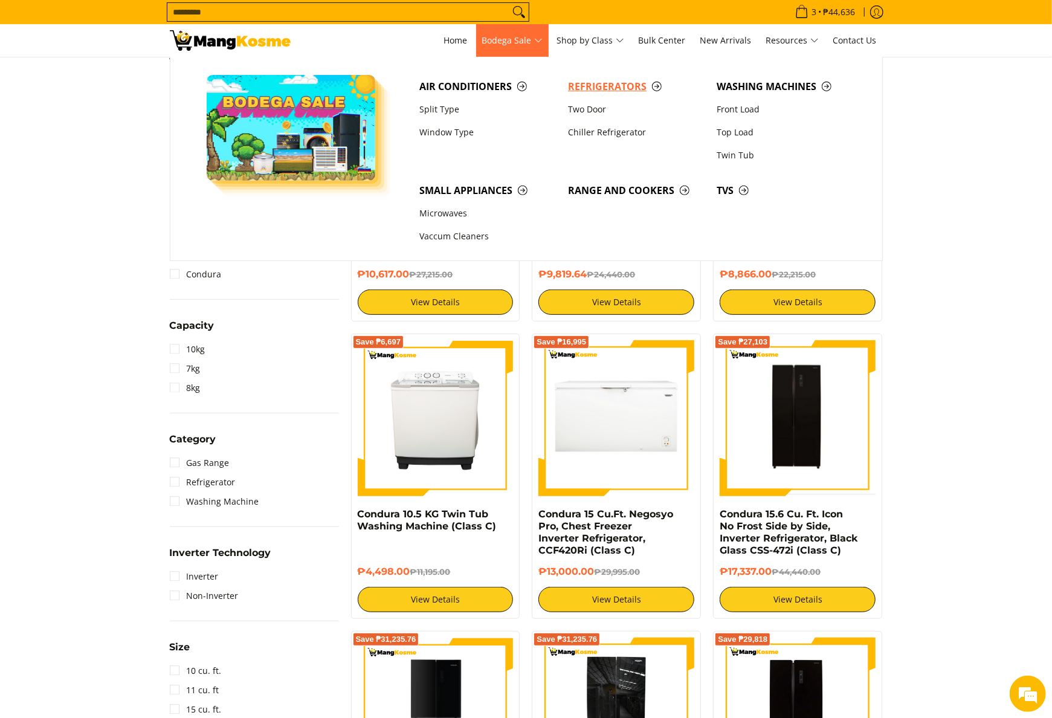
click at [591, 86] on span "Refrigerators" at bounding box center [636, 86] width 137 height 15
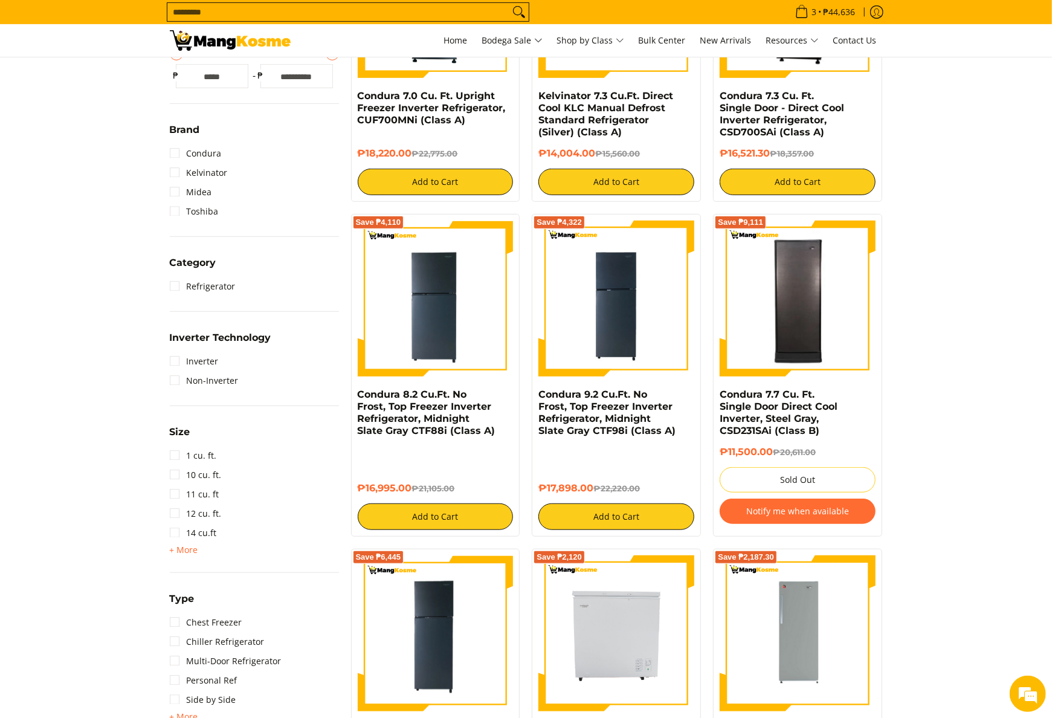
scroll to position [484, 0]
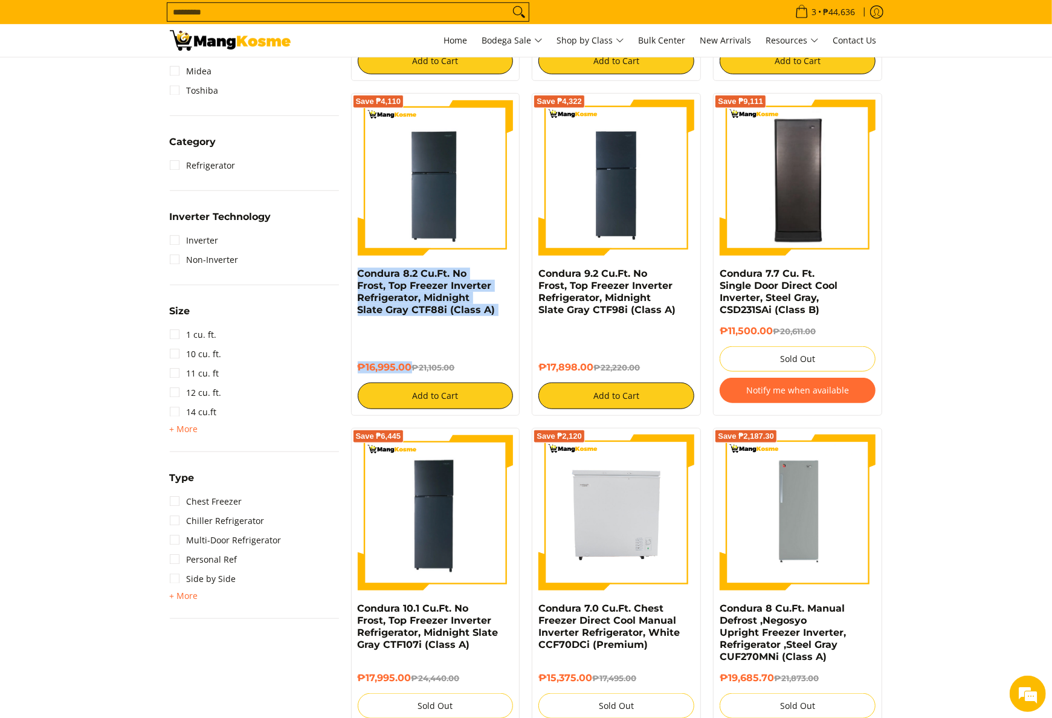
drag, startPoint x: 351, startPoint y: 276, endPoint x: 410, endPoint y: 361, distance: 103.4
click at [410, 361] on div "Save ₱4,110 Condura 8.2 Cu.Ft. No Frost, Top Freezer Inverter Refrigerator, Mid…" at bounding box center [435, 254] width 169 height 323
copy div "Condura 8.2 Cu.Ft. No Frost, Top Freezer Inverter Refrigerator, Midnight Slate …"
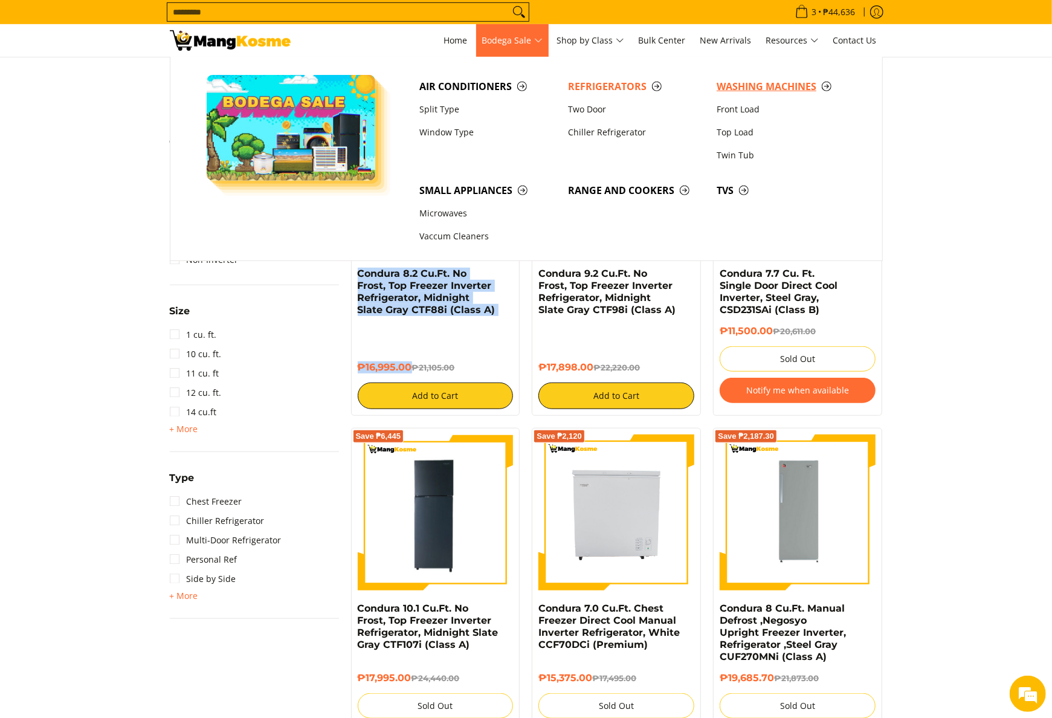
click at [743, 92] on span "Washing Machines" at bounding box center [785, 86] width 137 height 15
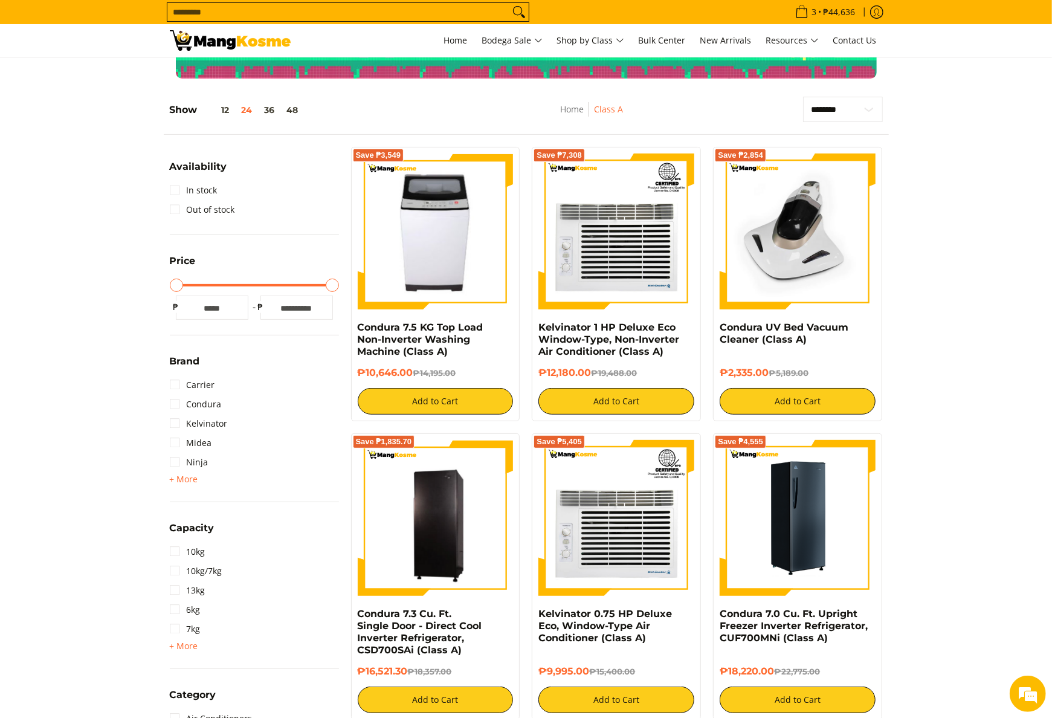
scroll to position [121, 0]
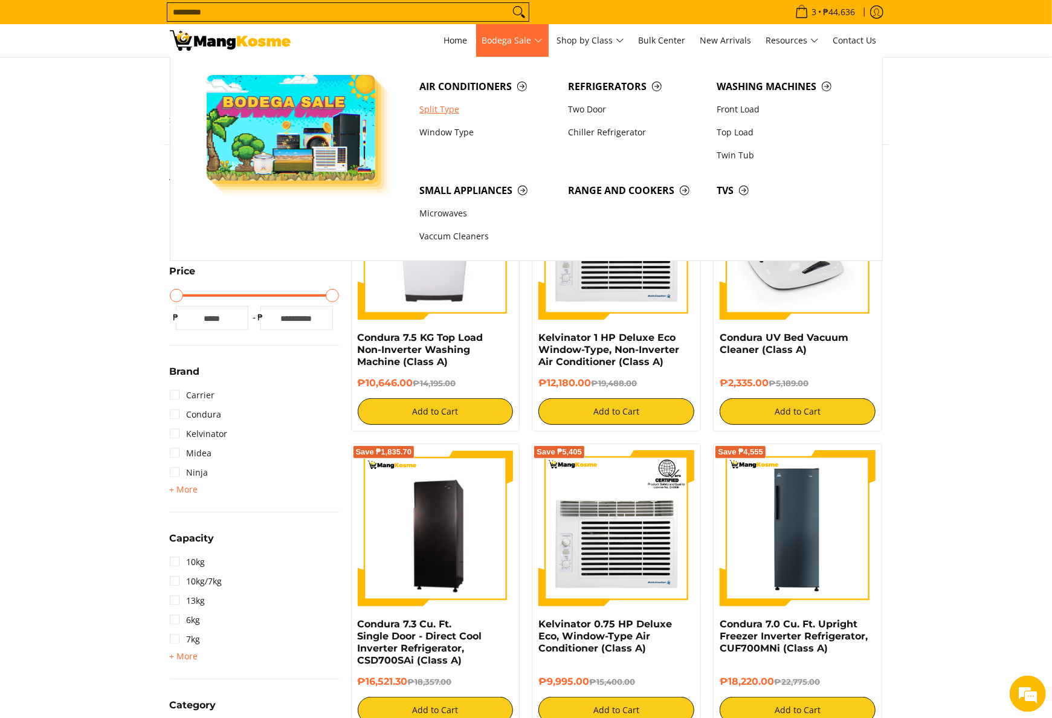
click at [448, 116] on link "Split Type" at bounding box center [487, 109] width 149 height 23
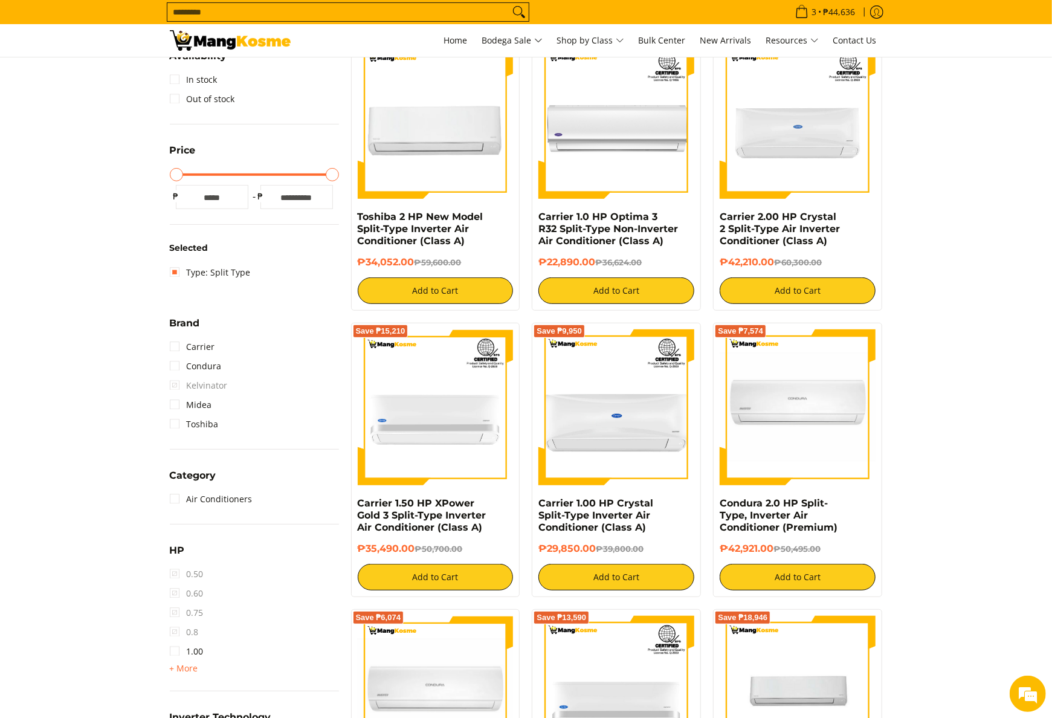
scroll to position [363, 0]
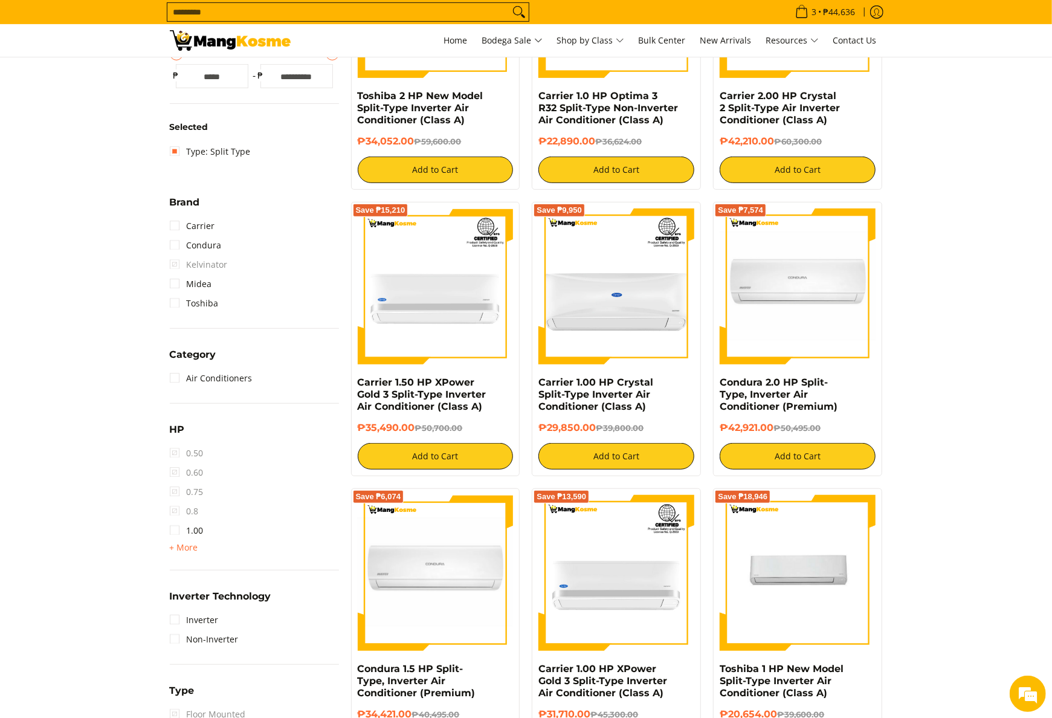
click at [184, 554] on div "HP 0.50 0.60 0.75 0.8 1.00 + More - Less 1.50 2.00 2.50 3.00 3T 4.00 6.00" at bounding box center [254, 496] width 169 height 149
click at [184, 549] on span "+ More" at bounding box center [184, 548] width 28 height 10
click at [195, 571] on link "2.00" at bounding box center [187, 569] width 34 height 19
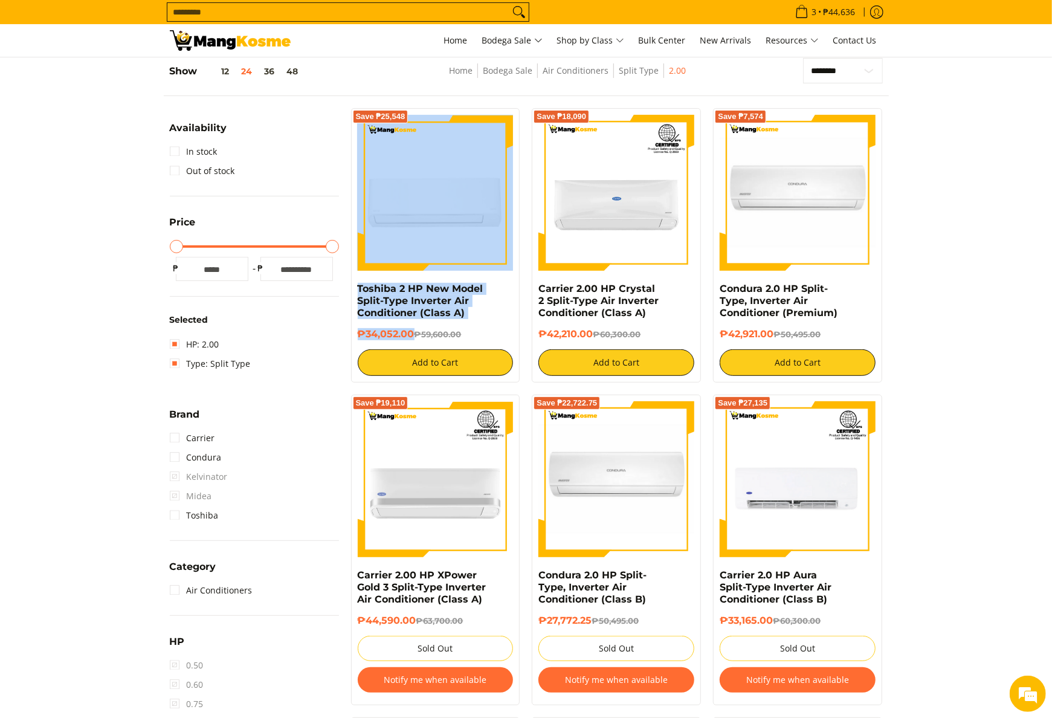
drag, startPoint x: 351, startPoint y: 280, endPoint x: 412, endPoint y: 334, distance: 80.9
click at [412, 334] on div "Save ₱25,548 Toshiba 2 HP New Model Split-Type Inverter Air Conditioner (Class …" at bounding box center [435, 245] width 169 height 274
click at [412, 334] on h6 "₱34,052.00 ₱59,600.00" at bounding box center [436, 334] width 156 height 12
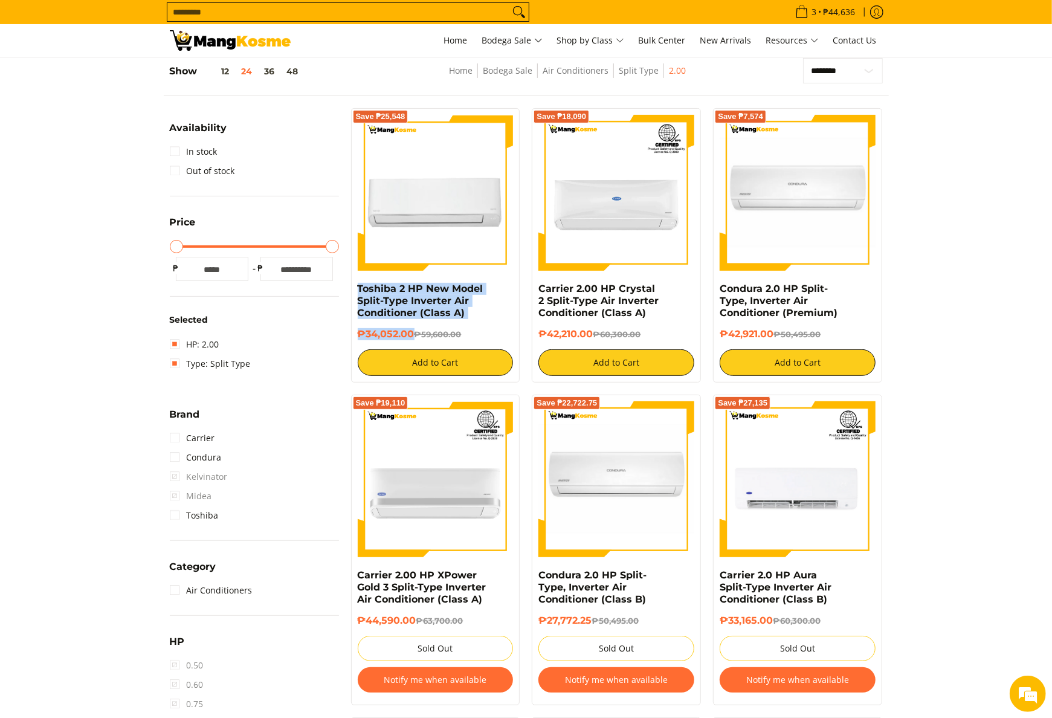
drag, startPoint x: 357, startPoint y: 288, endPoint x: 412, endPoint y: 337, distance: 73.6
click at [412, 337] on div "Save ₱25,548 Toshiba 2 HP New Model Split-Type Inverter Air Conditioner (Class …" at bounding box center [435, 245] width 169 height 274
copy div "Toshiba 2 HP New Model Split-Type Inverter Air Conditioner (Class A) ₱34,052.00"
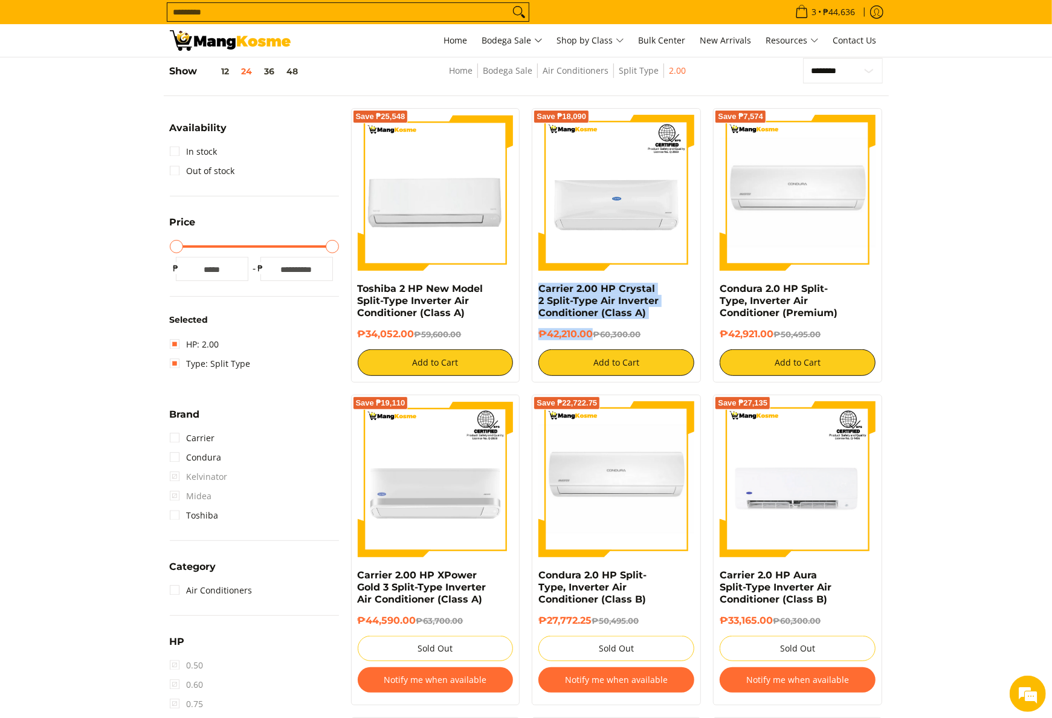
drag, startPoint x: 530, startPoint y: 289, endPoint x: 592, endPoint y: 334, distance: 76.7
click at [592, 334] on div "Save ₱18,090 Carrier 2.00 HP Crystal 2 Split-Type Air Inverter Conditioner (Cla…" at bounding box center [616, 245] width 181 height 274
copy div "Carrier 2.00 HP Crystal 2 Split-Type Air Inverter Conditioner (Class A) ₱42,210…"
drag, startPoint x: 712, startPoint y: 291, endPoint x: 777, endPoint y: 335, distance: 78.5
click at [777, 335] on div "Save ₱7,574 Condura 2.0 HP Split-Type, Inverter Air Conditioner (Premium) ₱42,9…" at bounding box center [797, 245] width 181 height 274
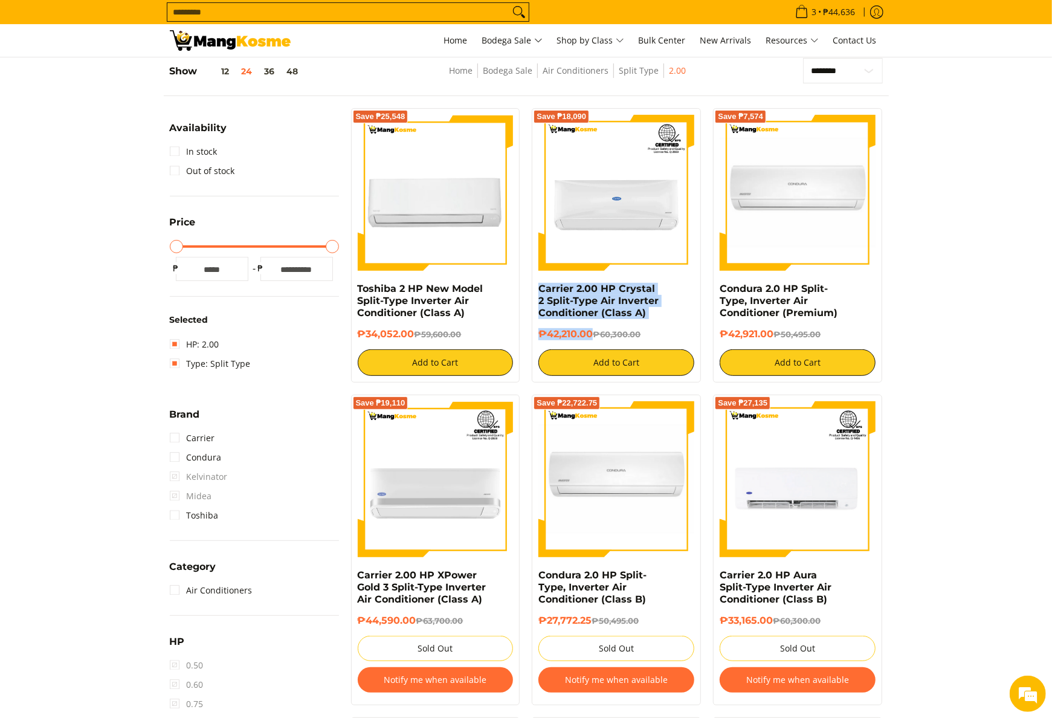
copy div "Condura 2.0 HP Split-Type, Inverter Air Conditioner (Premium) ₱42,921.00"
